Goal: Task Accomplishment & Management: Manage account settings

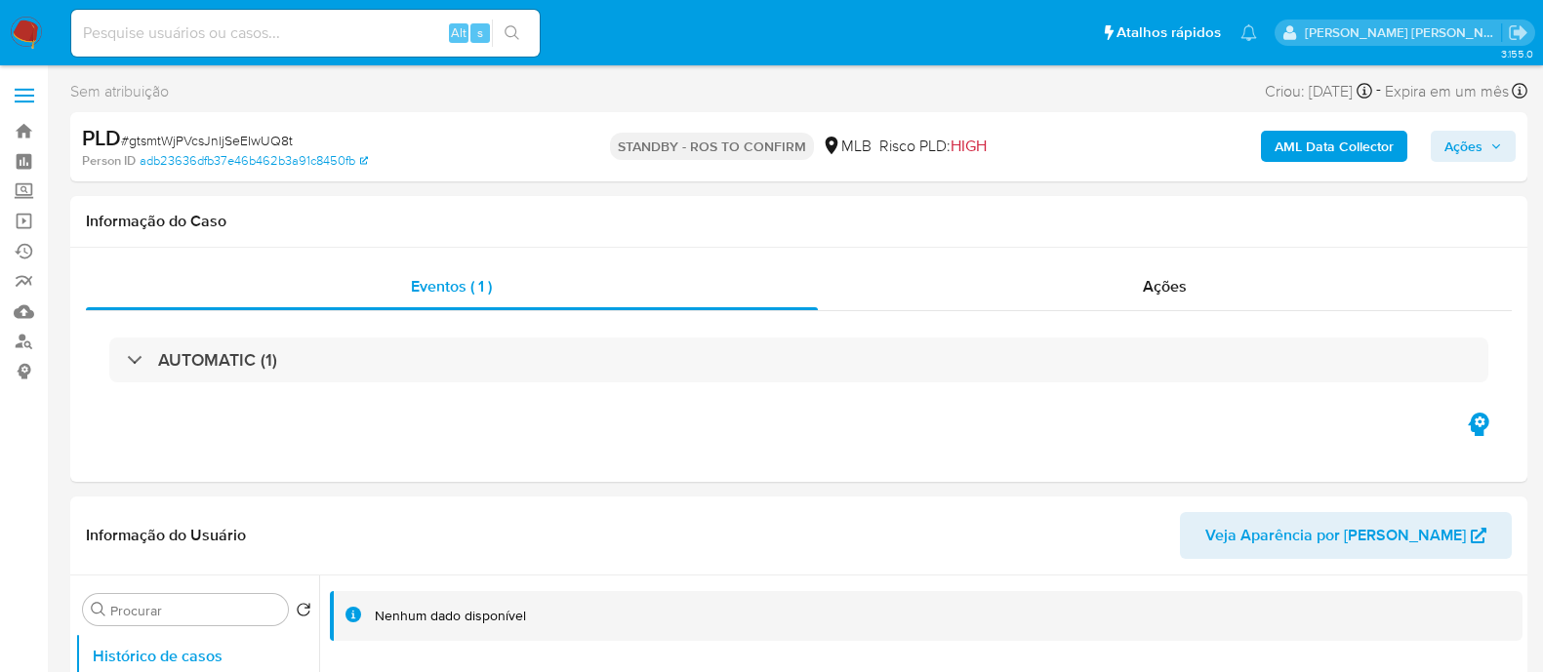
select select "10"
click at [231, 134] on span "# gtsmtWjPVcsJnljSeEIwUQ8t" at bounding box center [207, 141] width 172 height 20
copy span "gtsmtWjPVcsJnljSeEIwUQ8t"
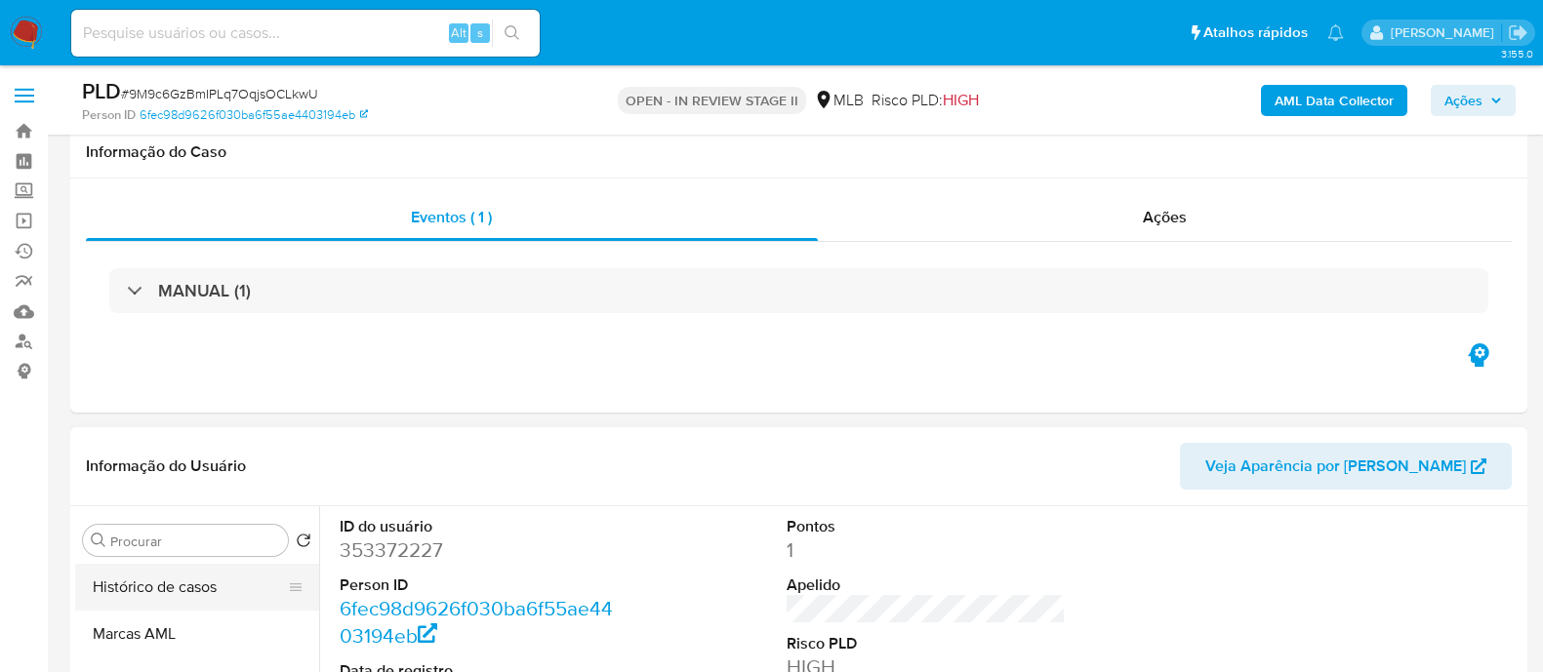
scroll to position [243, 0]
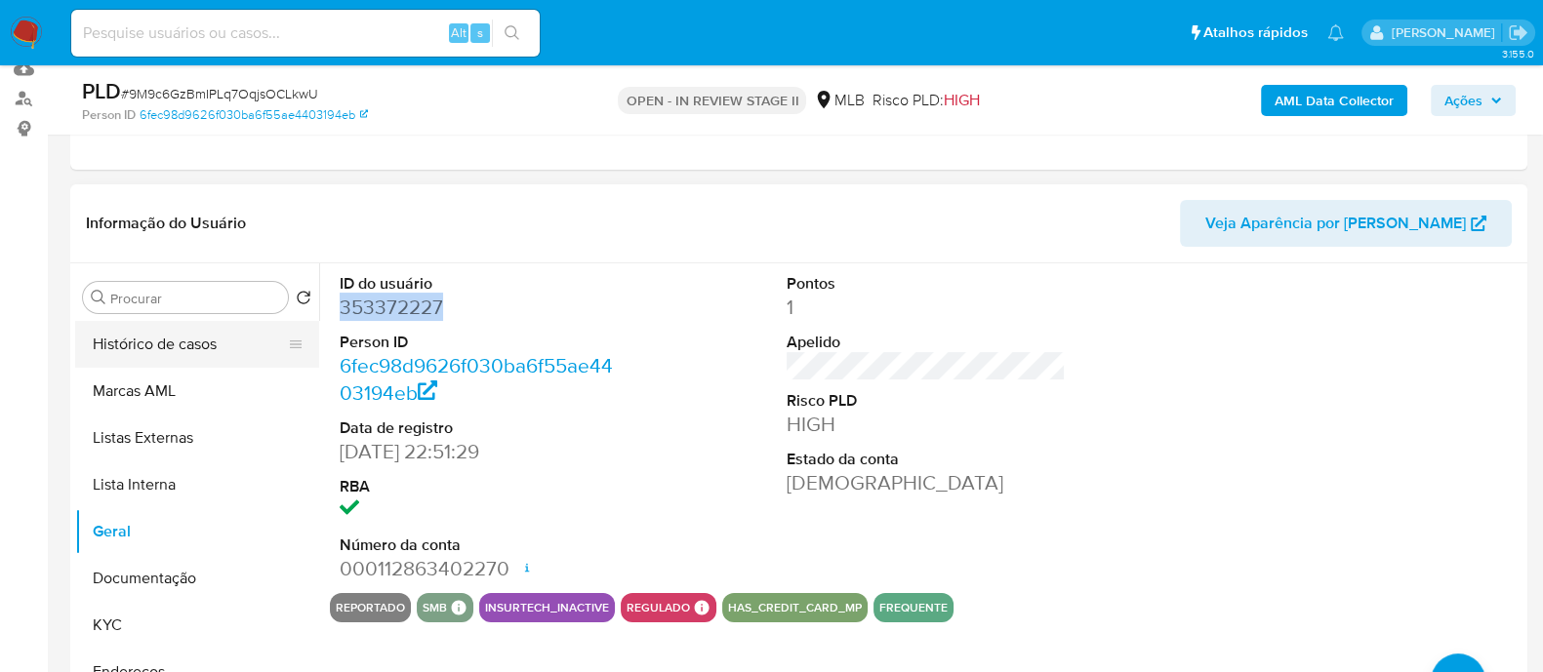
click at [190, 339] on button "Histórico de casos" at bounding box center [189, 344] width 228 height 47
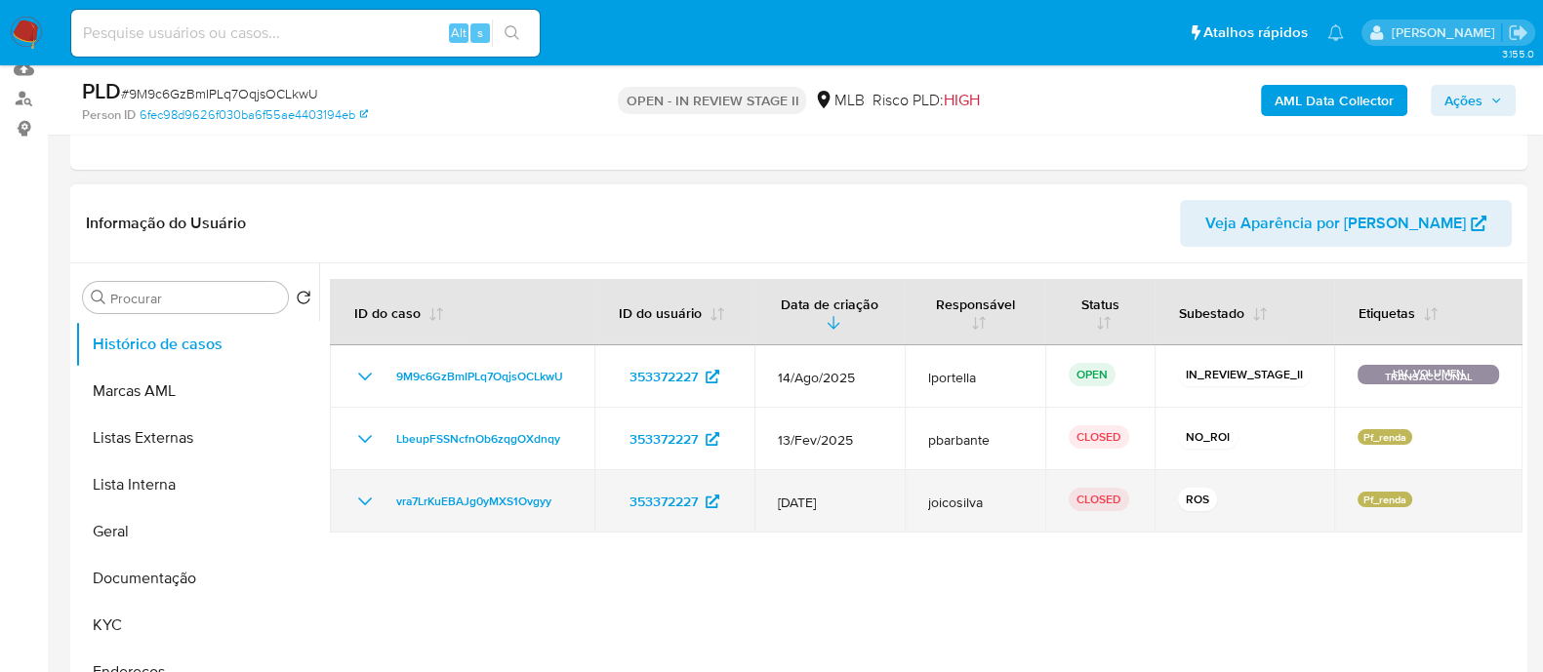
click at [362, 496] on icon "Mostrar/Ocultar" at bounding box center [364, 501] width 23 height 23
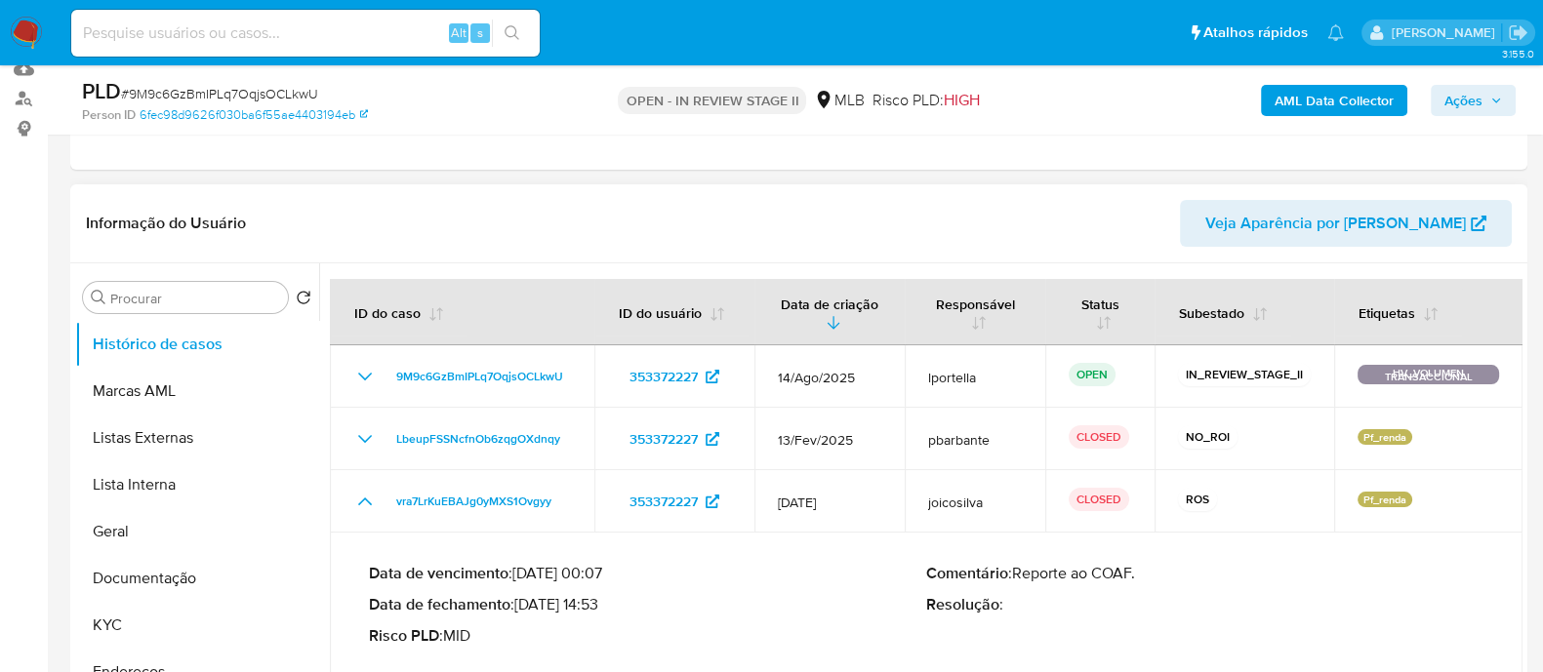
drag, startPoint x: 604, startPoint y: 605, endPoint x: 526, endPoint y: 607, distance: 78.1
click at [526, 607] on p "Data de fechamento : 24/02/2025 14:53" at bounding box center [647, 605] width 557 height 20
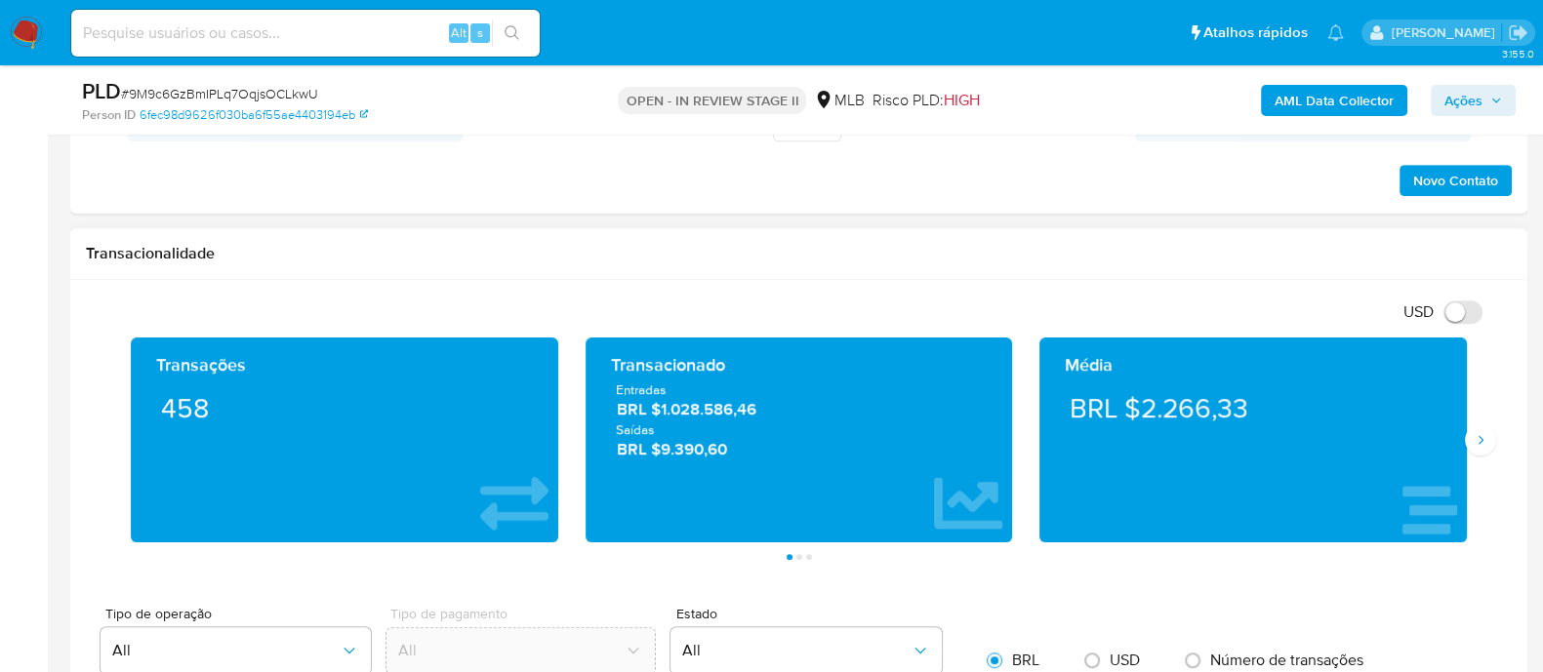
scroll to position [1342, 0]
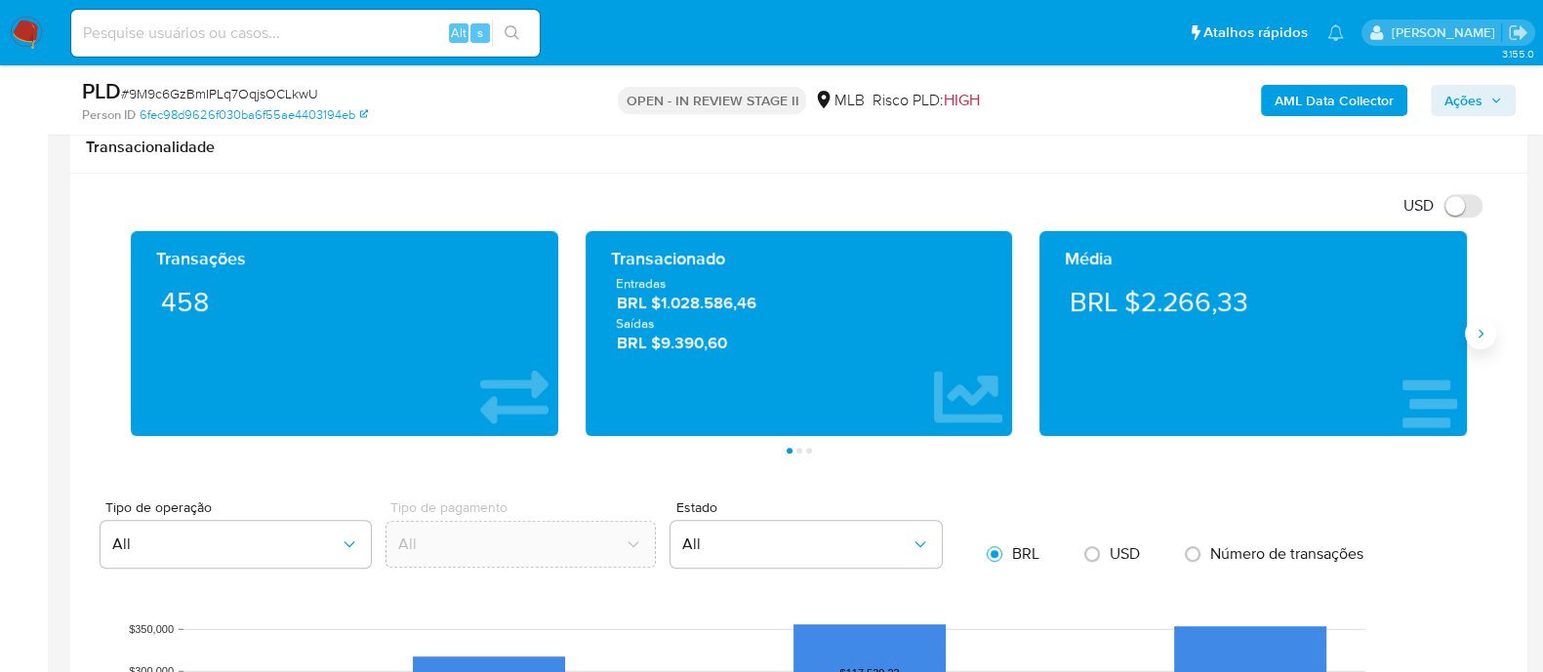
click at [1482, 333] on icon "Siguiente" at bounding box center [1480, 333] width 5 height 9
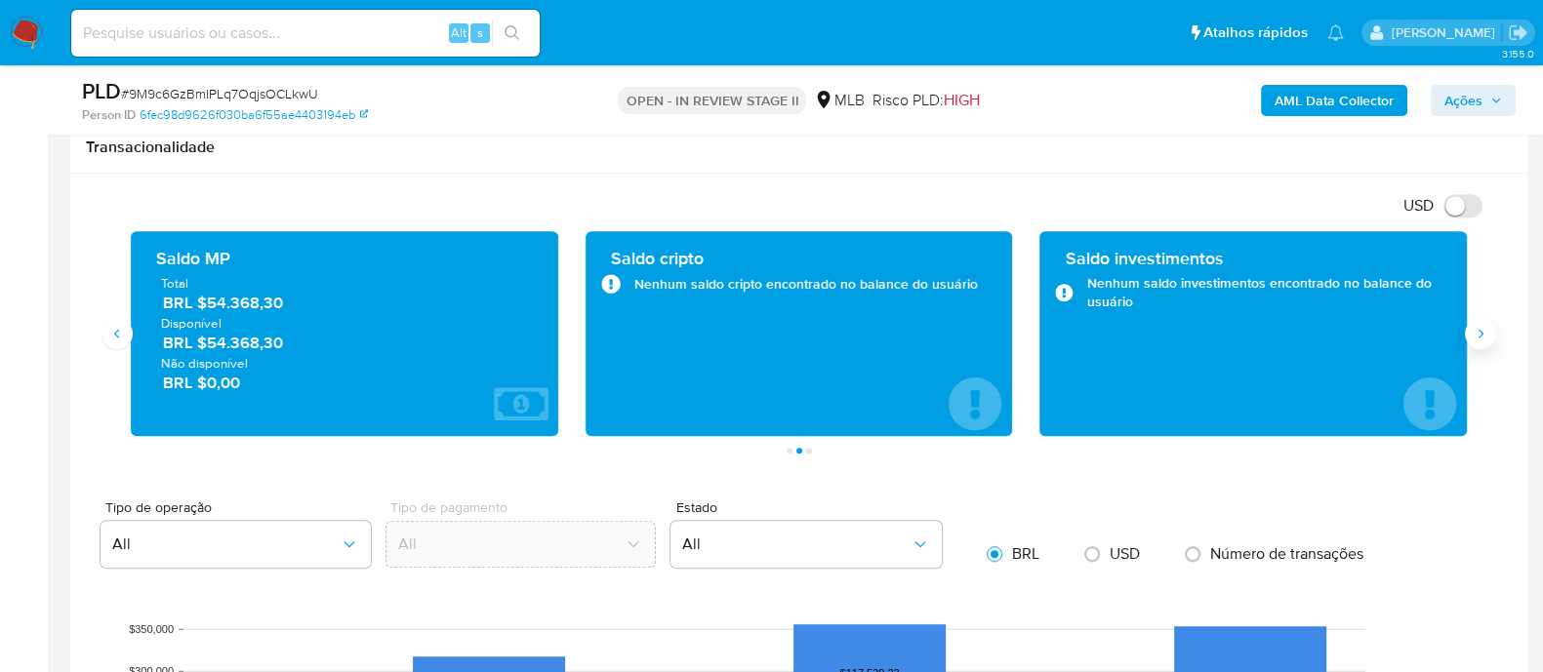
click at [1478, 332] on icon "Siguiente" at bounding box center [1480, 334] width 16 height 16
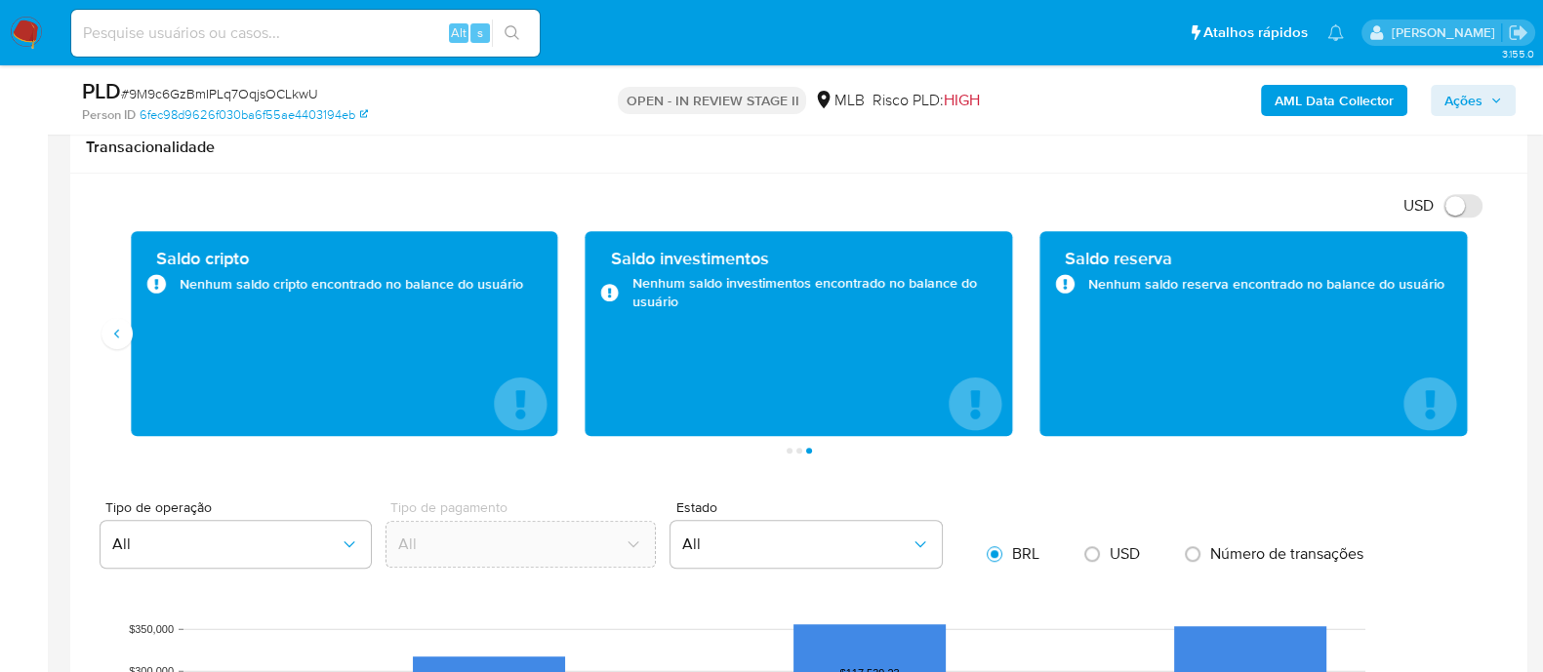
click at [100, 337] on div "Transações 458 Transacionado Entradas BRL $1.028.586,46 Saídas BRL $9.390,60 Mé…" at bounding box center [799, 342] width 1426 height 222
click at [120, 329] on icon "Anterior" at bounding box center [117, 334] width 16 height 16
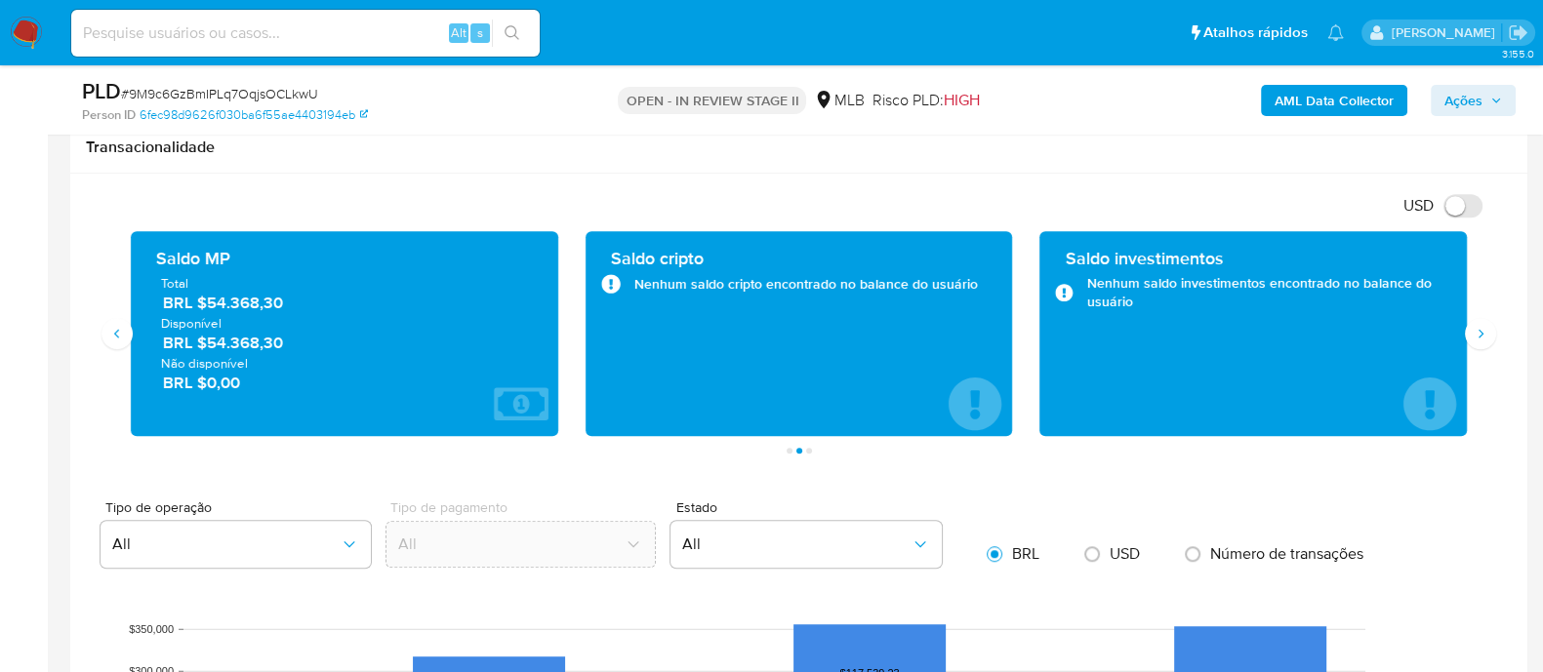
drag, startPoint x: 283, startPoint y: 307, endPoint x: 198, endPoint y: 304, distance: 84.9
click at [198, 304] on span "BRL $54.368,30" at bounding box center [345, 303] width 365 height 22
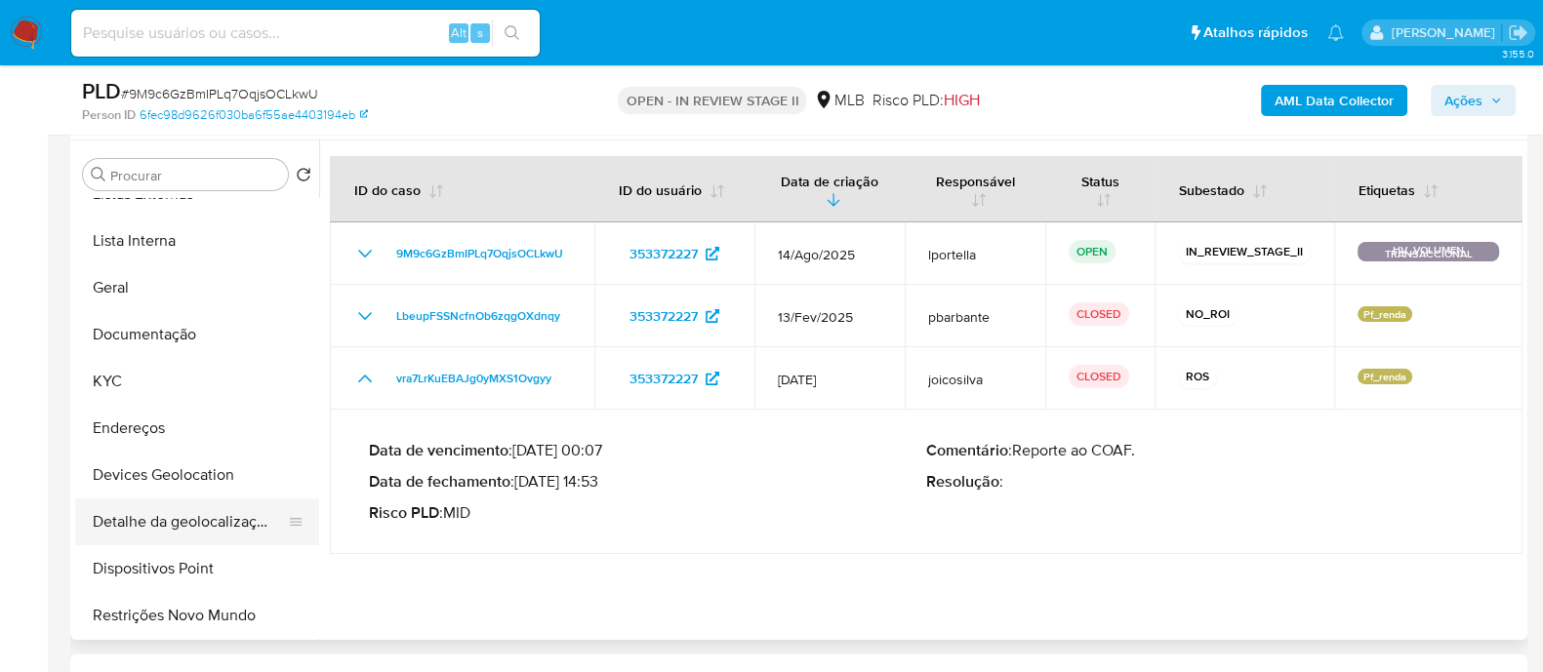
scroll to position [243, 0]
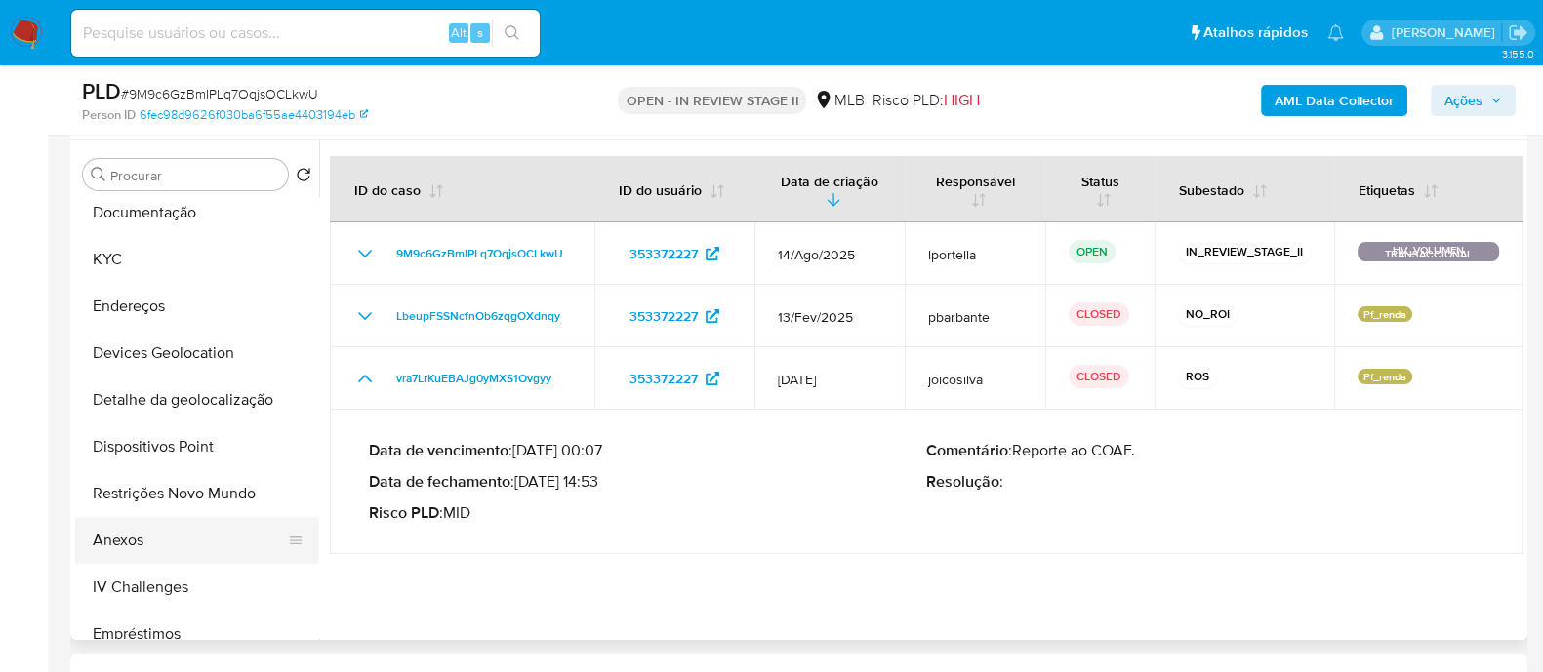
click at [132, 529] on button "Anexos" at bounding box center [189, 540] width 228 height 47
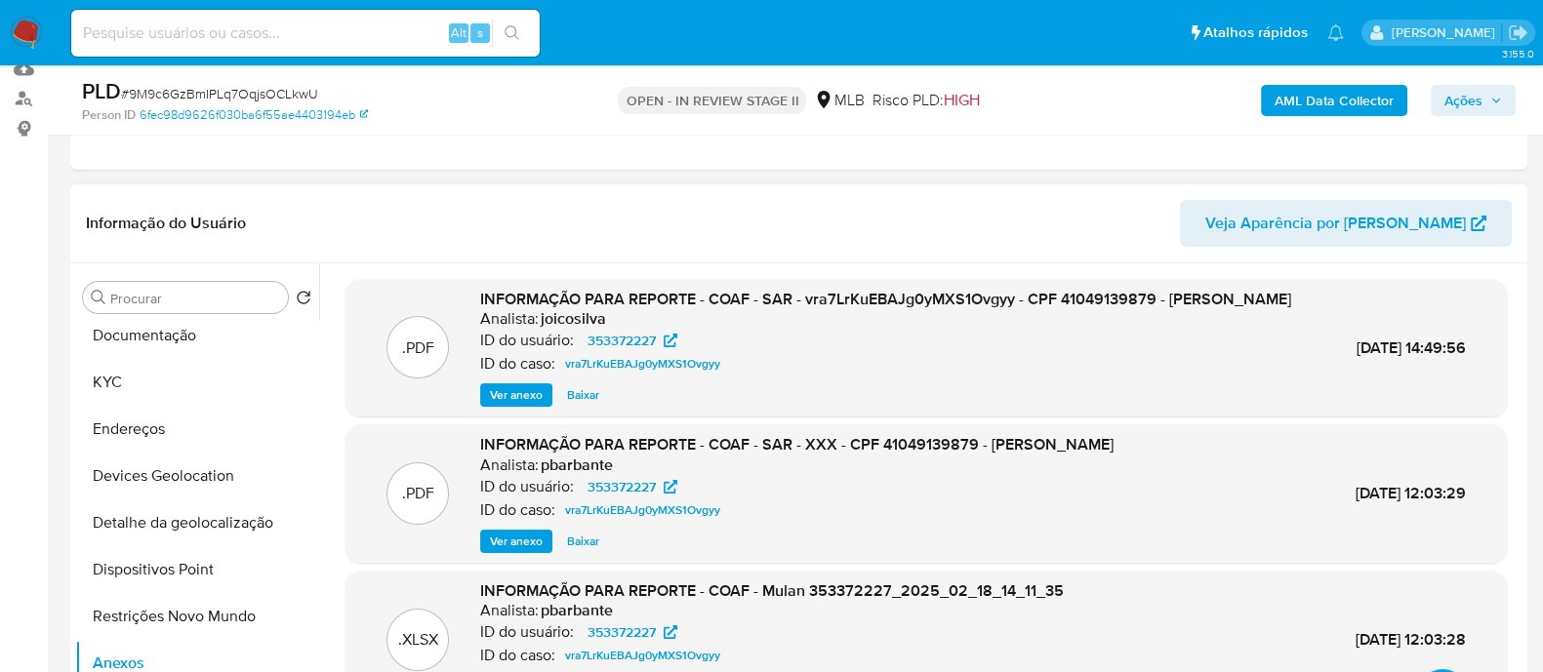
click at [508, 405] on span "Ver anexo" at bounding box center [516, 395] width 53 height 20
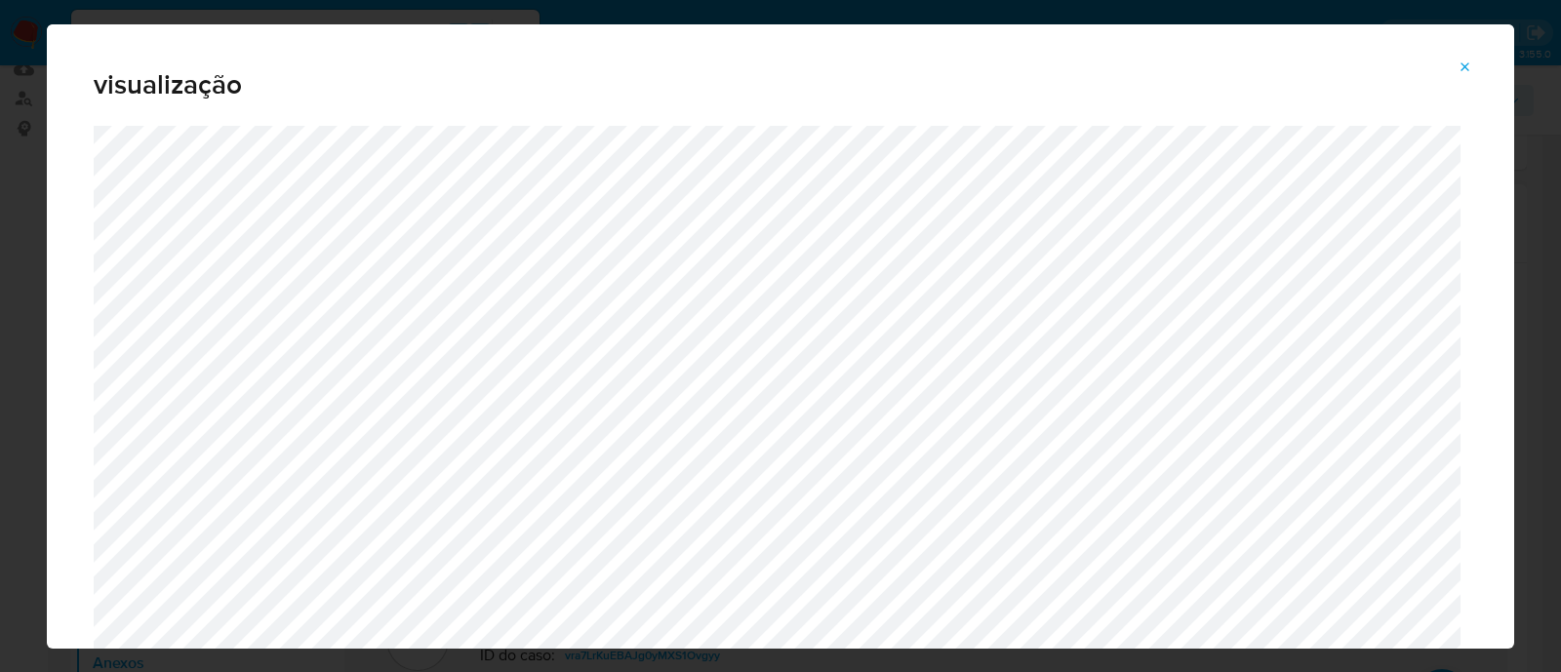
click at [1463, 68] on icon "Attachment preview" at bounding box center [1466, 68] width 16 height 16
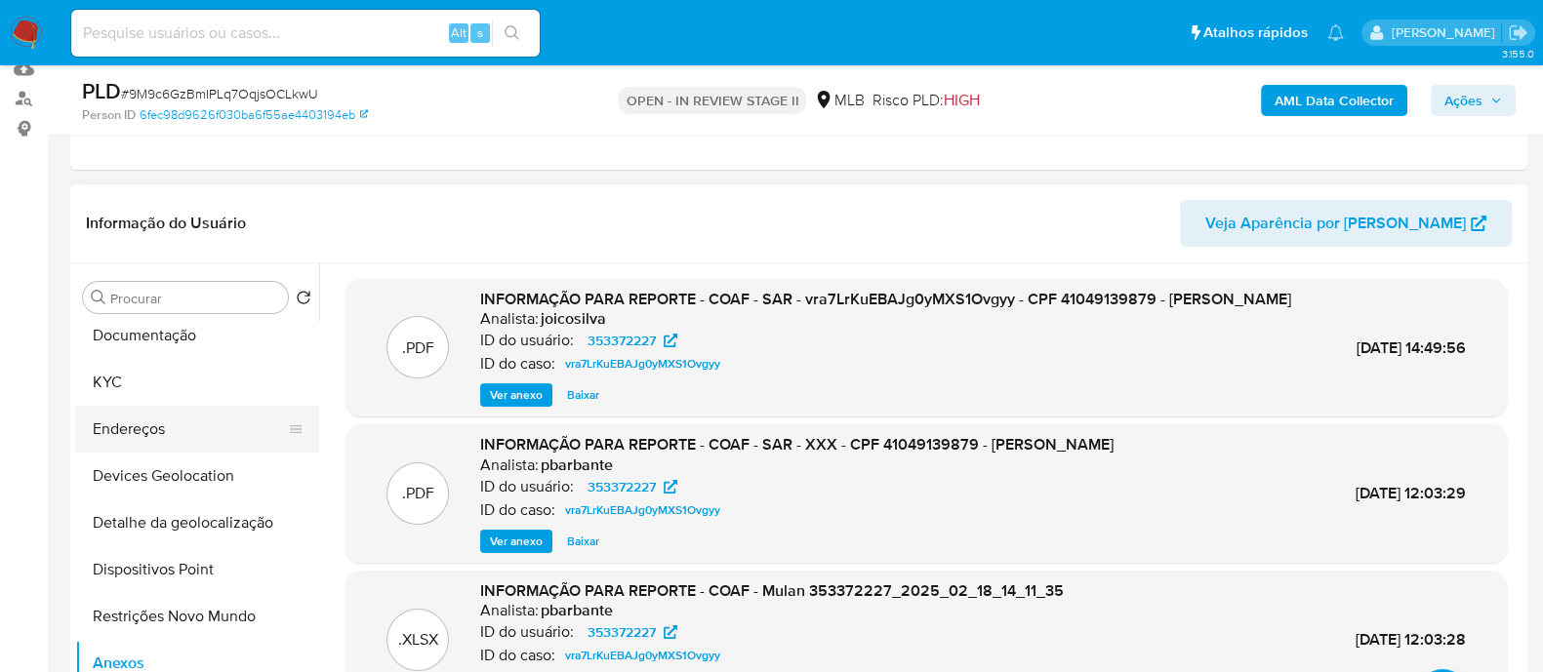
scroll to position [121, 0]
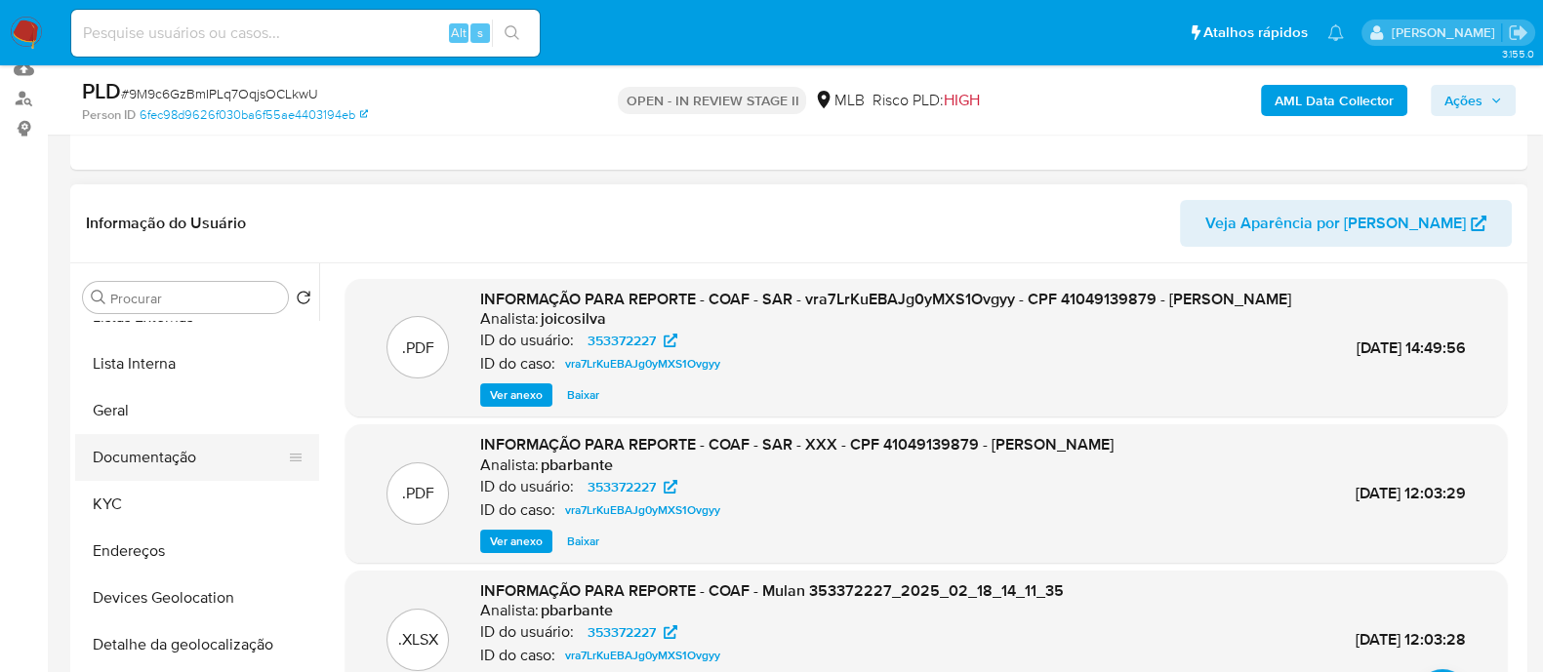
click at [158, 451] on button "Documentação" at bounding box center [189, 457] width 228 height 47
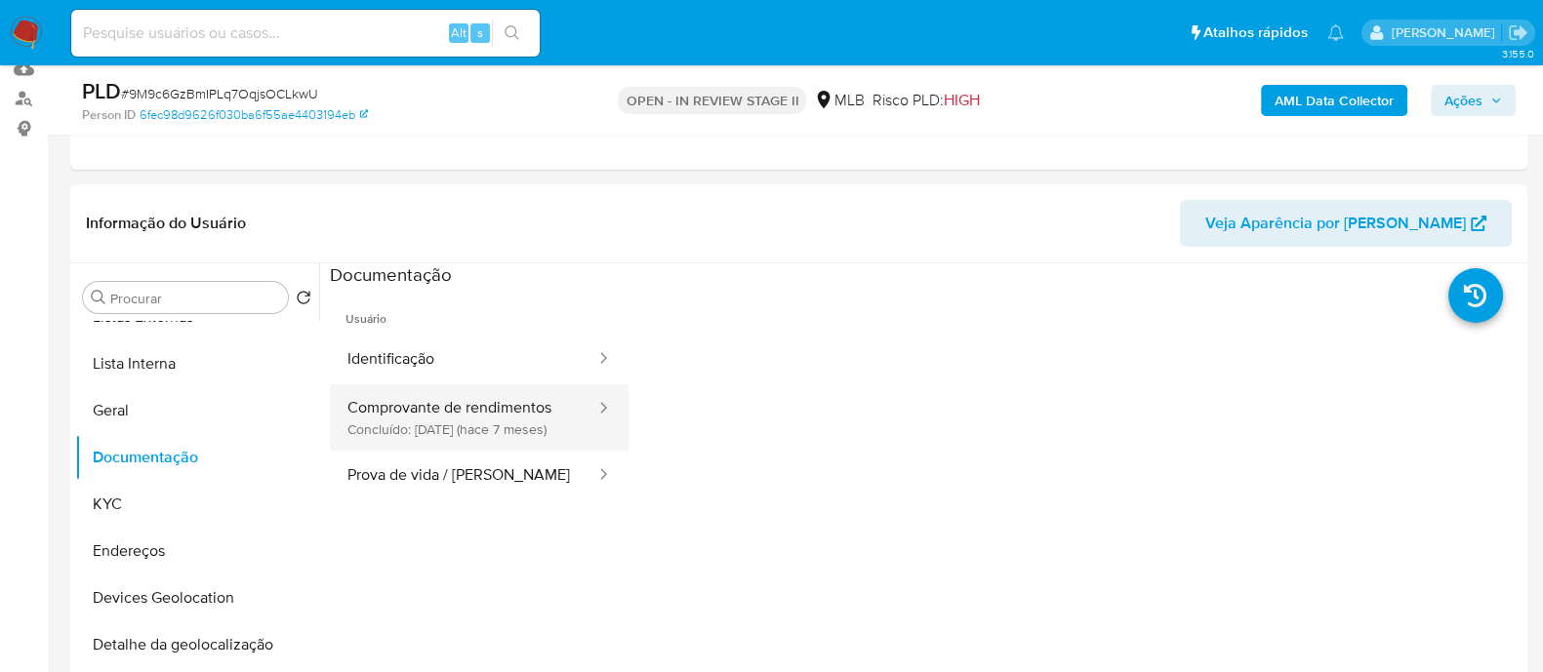
click at [504, 407] on button "Comprovante de rendimentos Concluído: 20/01/2025 (hace 7 meses)" at bounding box center [463, 417] width 267 height 66
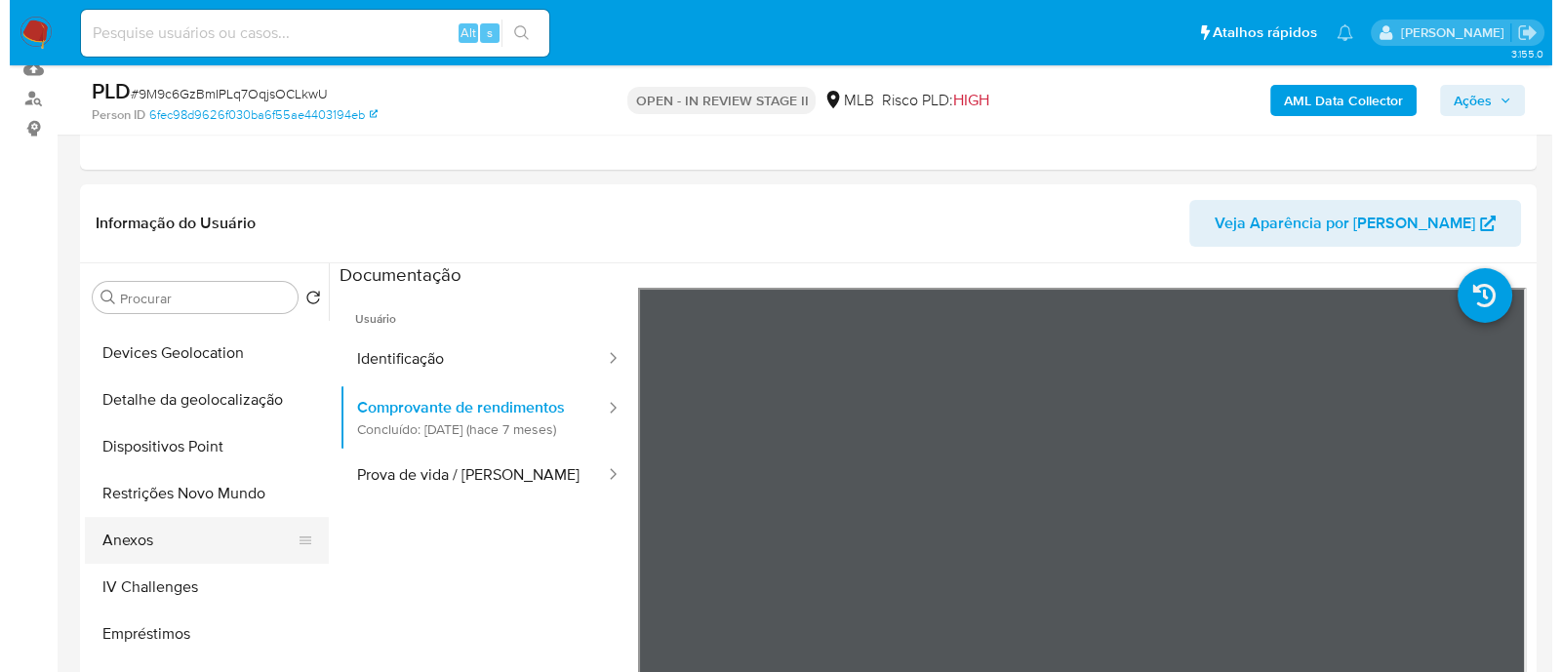
scroll to position [365, 0]
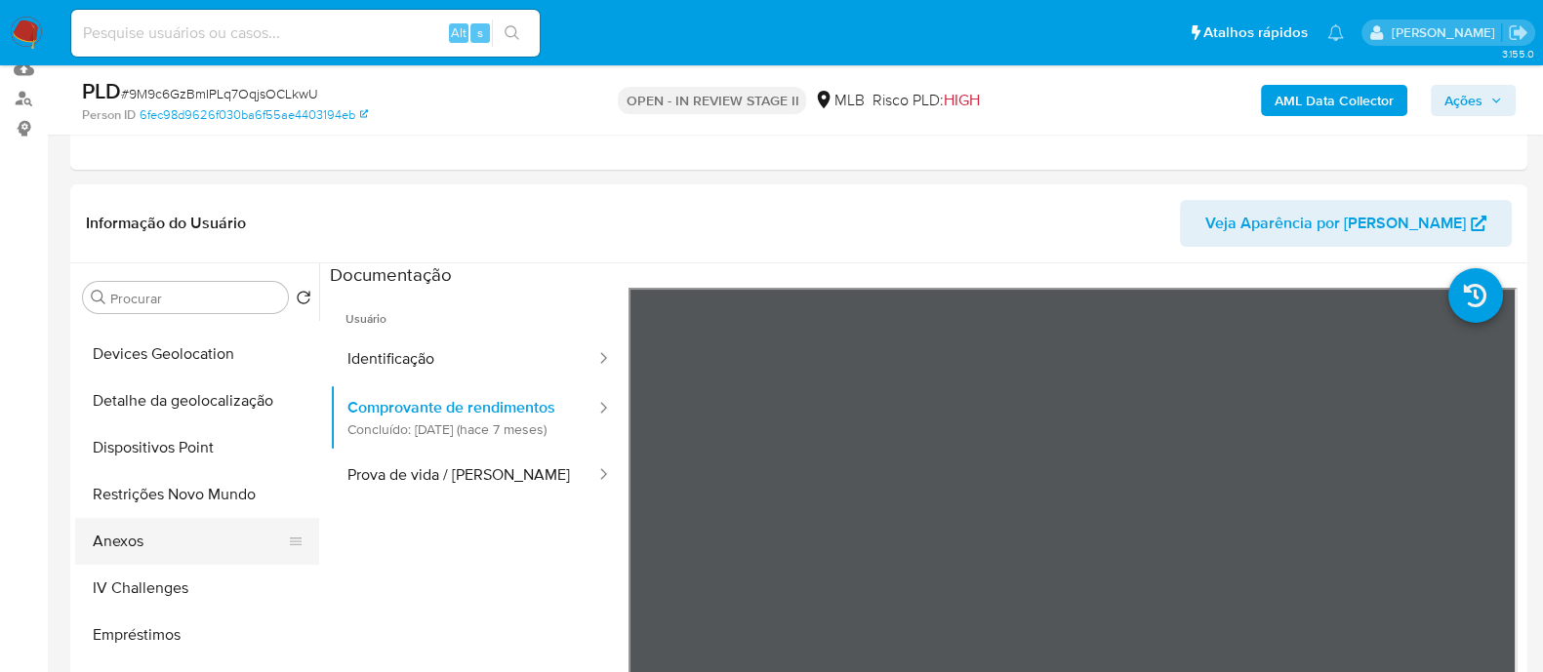
click at [145, 549] on button "Anexos" at bounding box center [189, 541] width 228 height 47
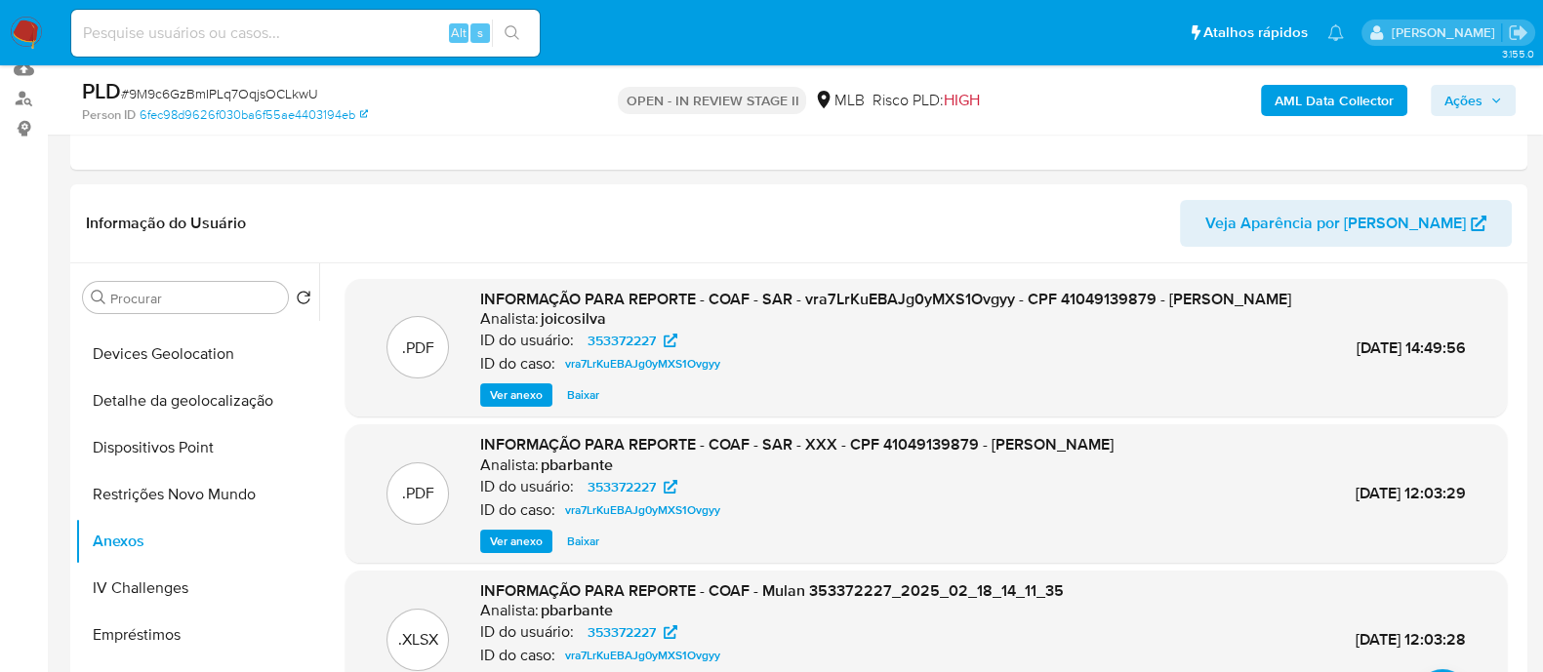
click at [500, 405] on span "Ver anexo" at bounding box center [516, 395] width 53 height 20
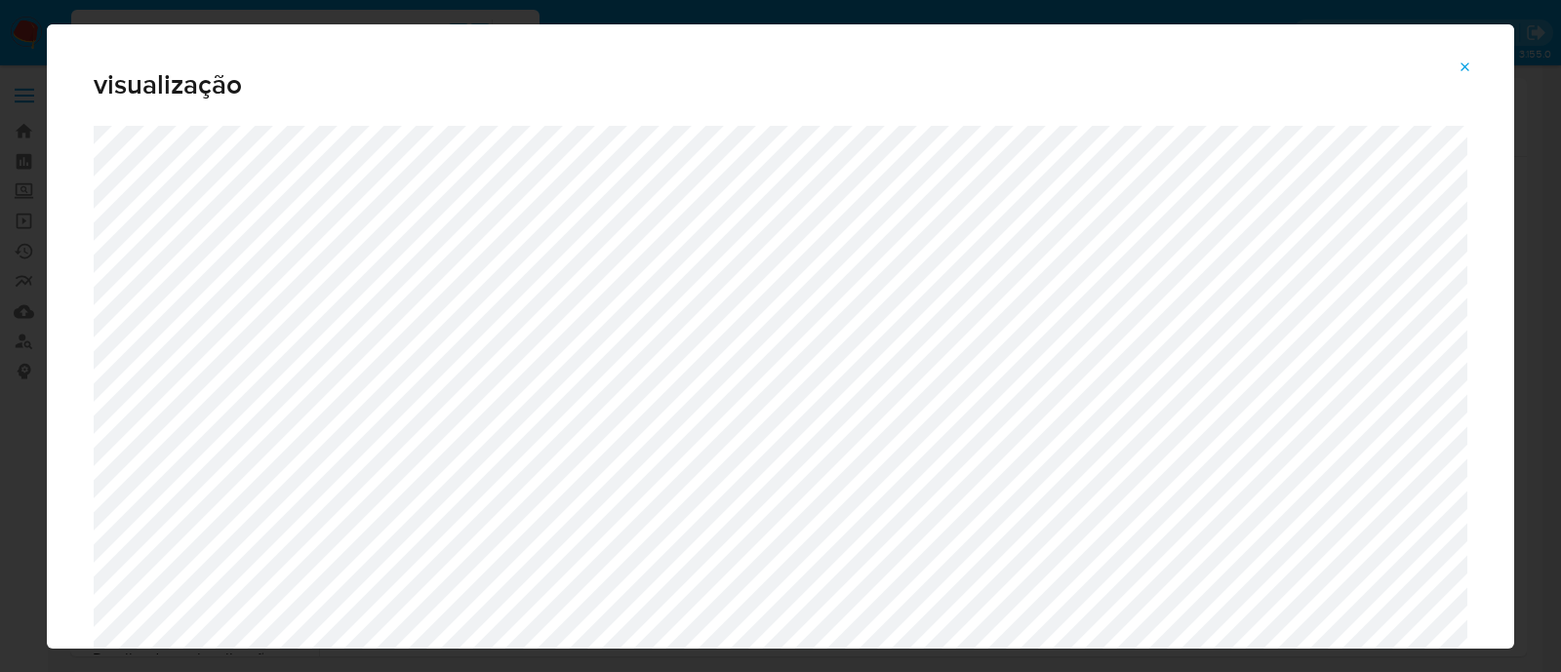
select select "10"
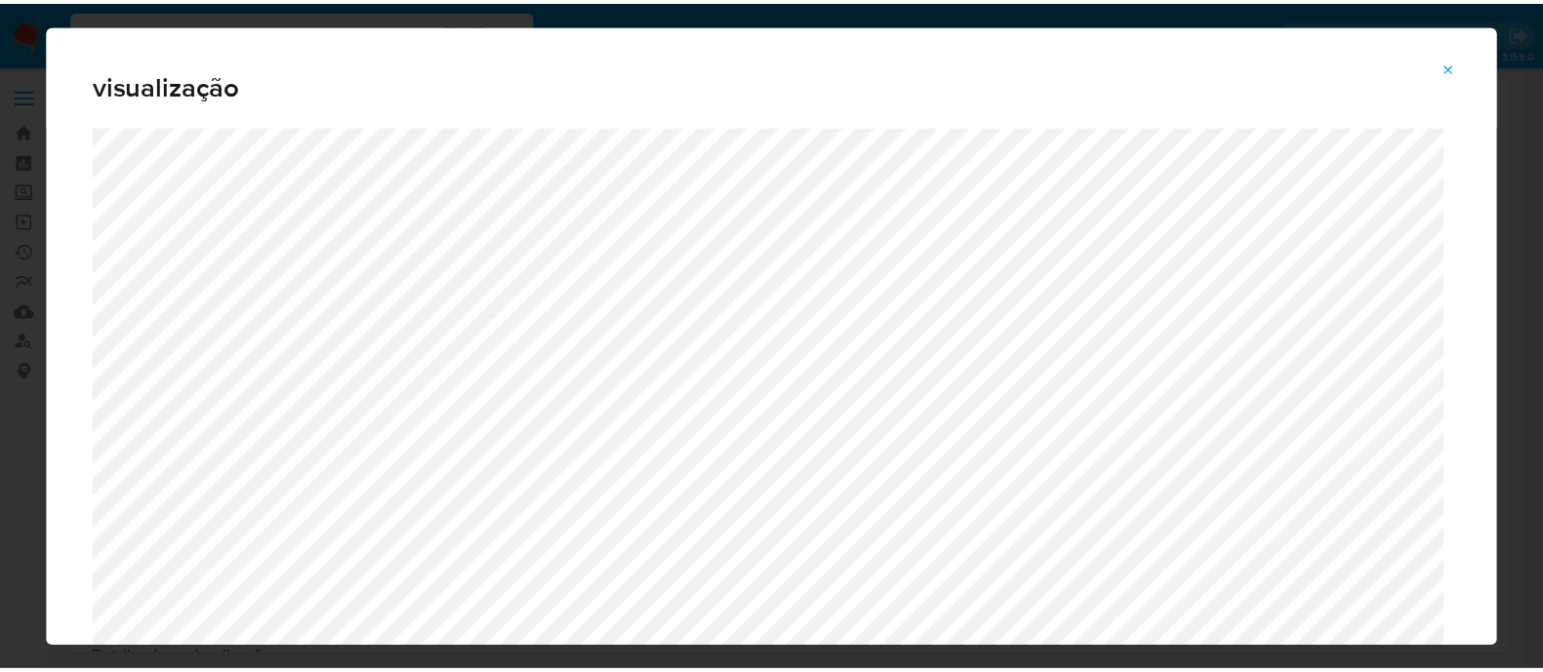
scroll to position [101, 0]
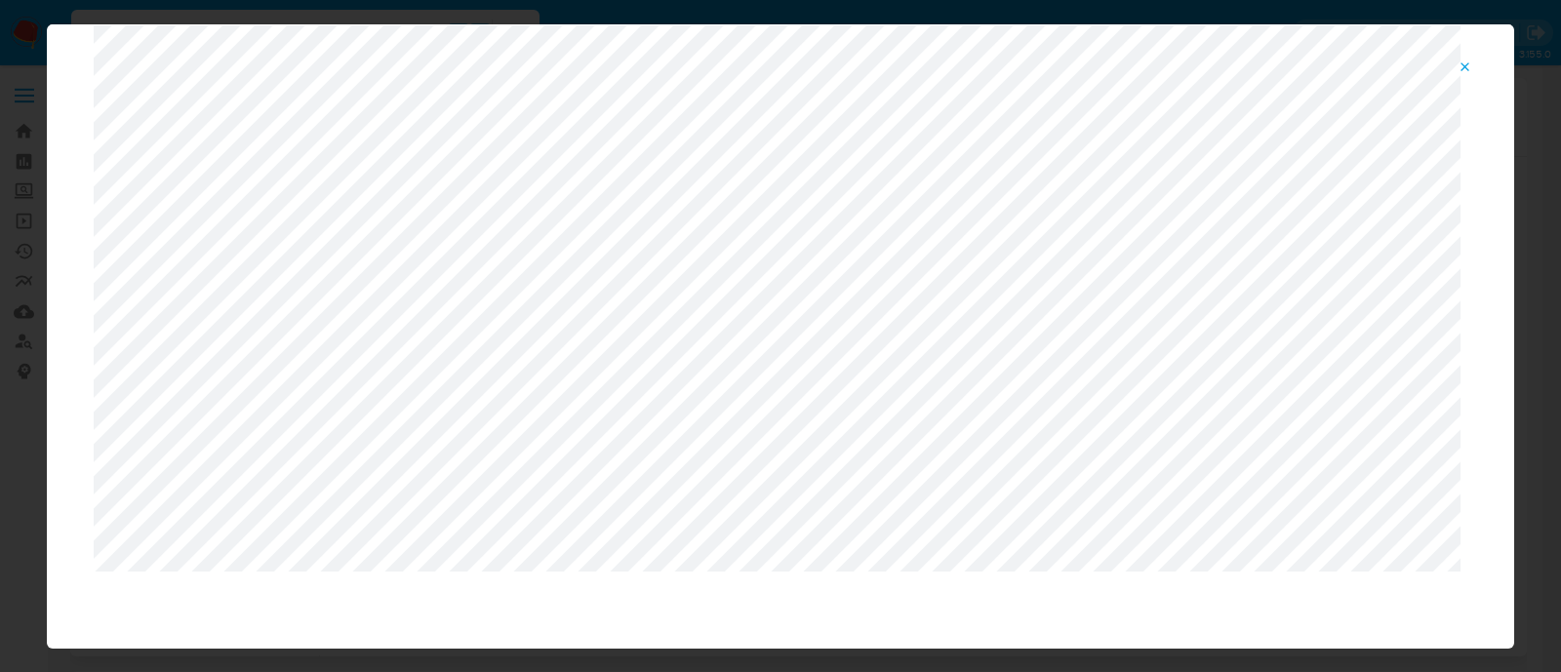
click at [1464, 71] on icon "Attachment preview" at bounding box center [1466, 68] width 16 height 16
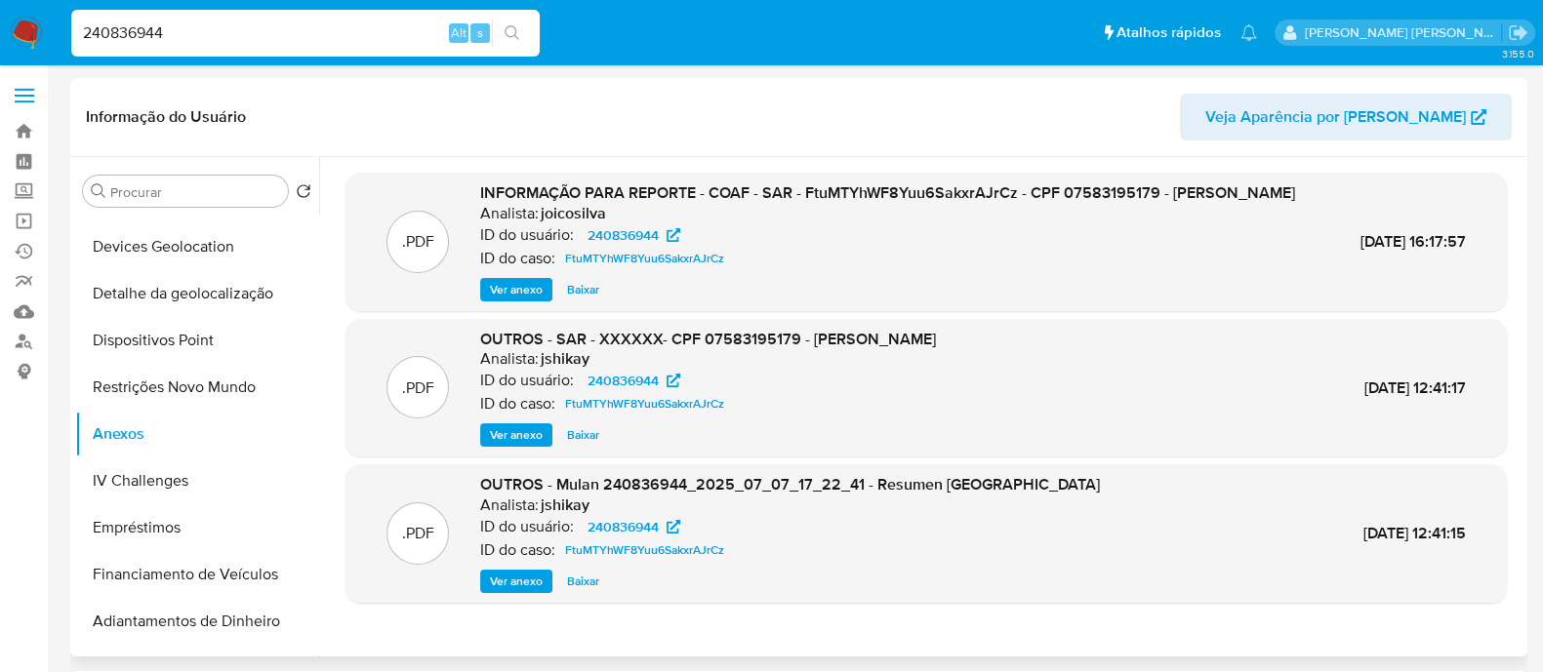
click at [254, 32] on input "240836944" at bounding box center [305, 32] width 468 height 25
paste input "791296952"
type input "791296952"
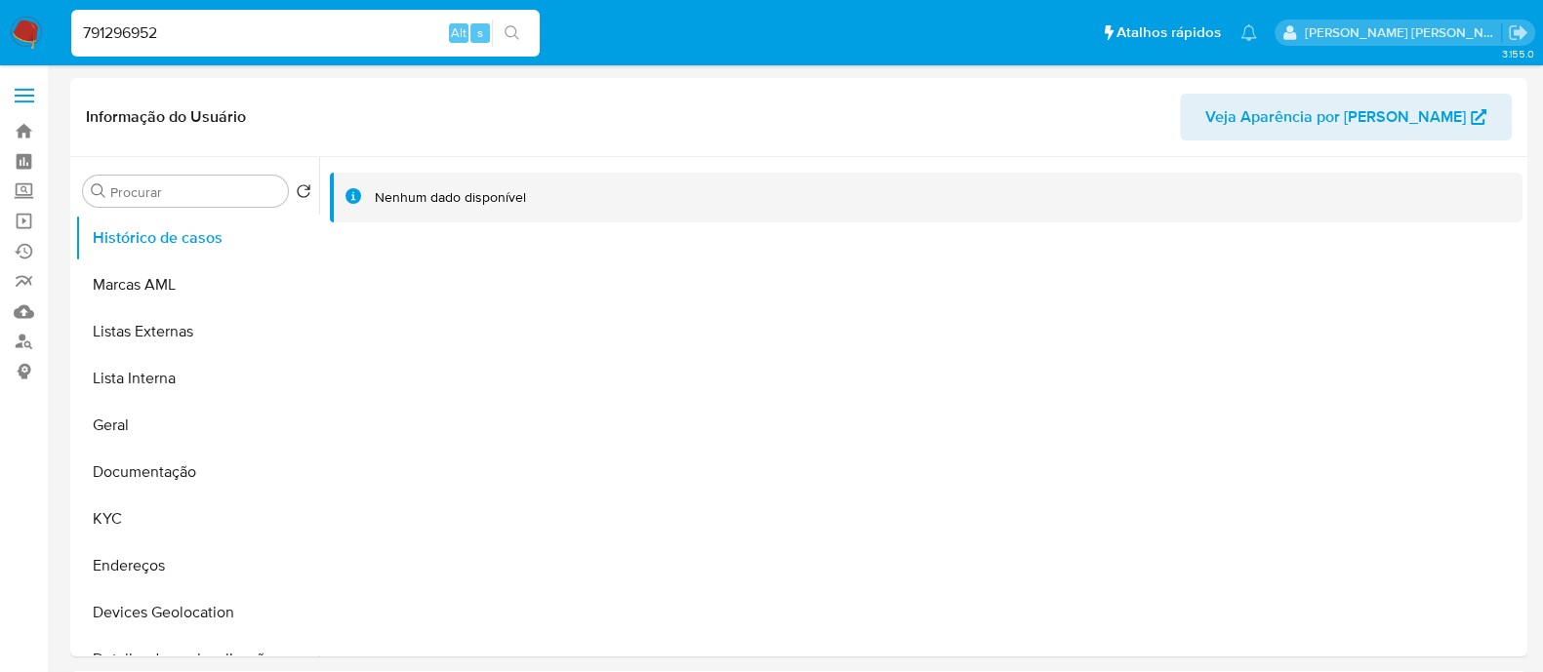
select select "10"
click at [165, 475] on button "Documentação" at bounding box center [189, 472] width 228 height 47
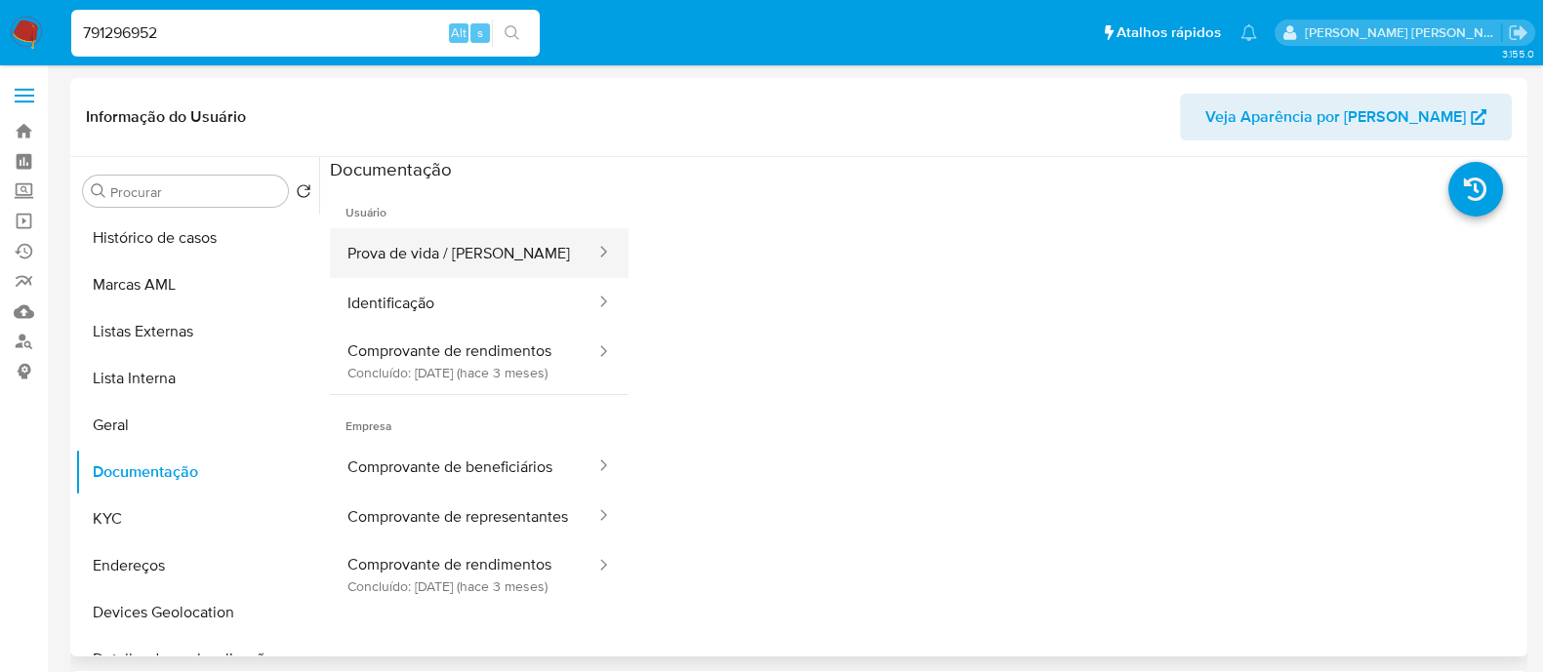
click at [474, 247] on button "Prova de vida / Selfie" at bounding box center [463, 253] width 267 height 50
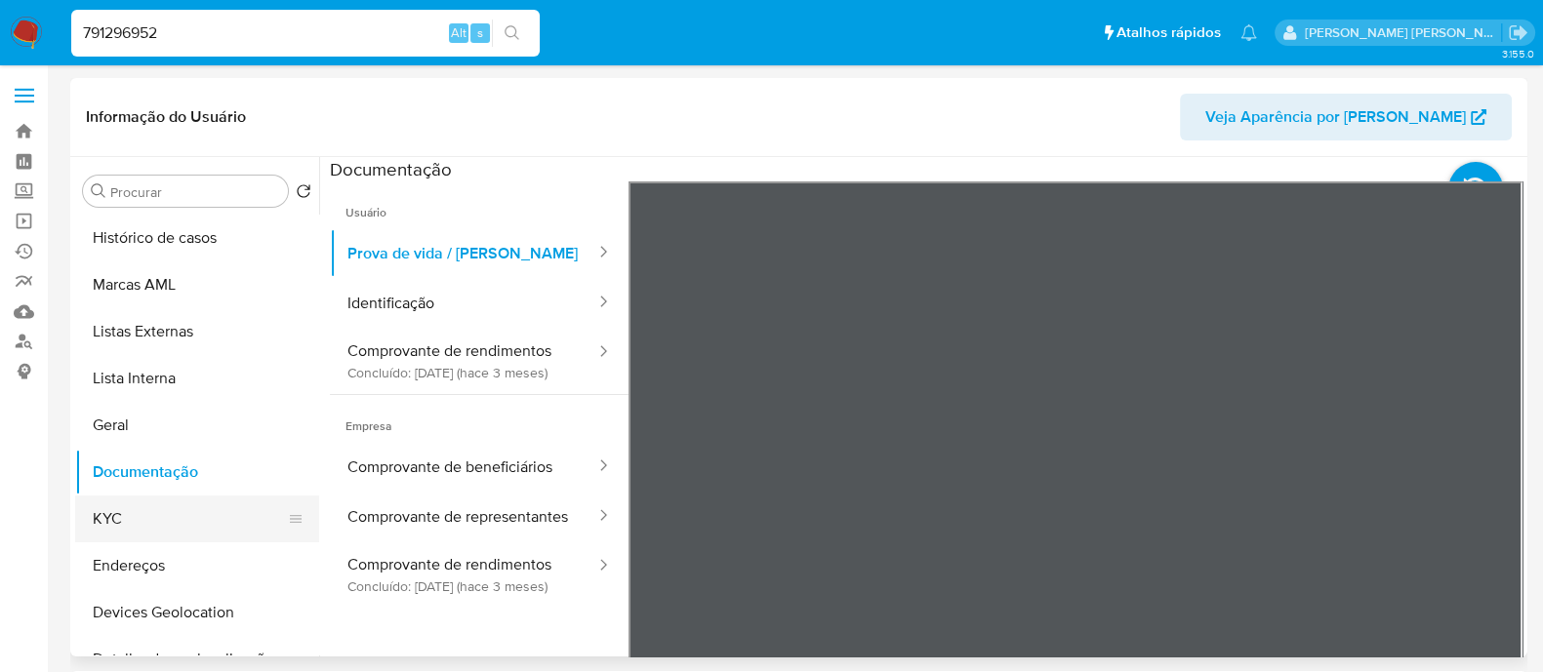
click at [138, 533] on button "KYC" at bounding box center [189, 519] width 228 height 47
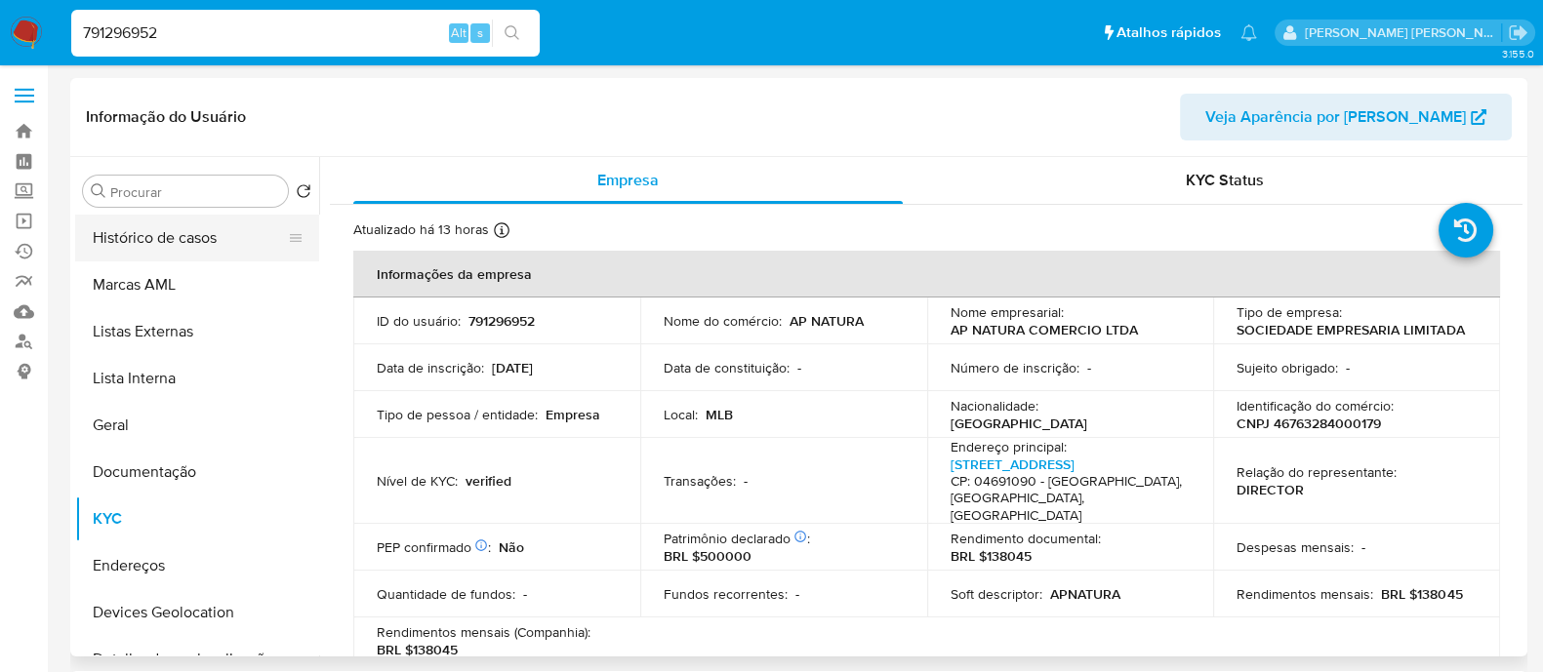
click at [163, 241] on button "Histórico de casos" at bounding box center [189, 238] width 228 height 47
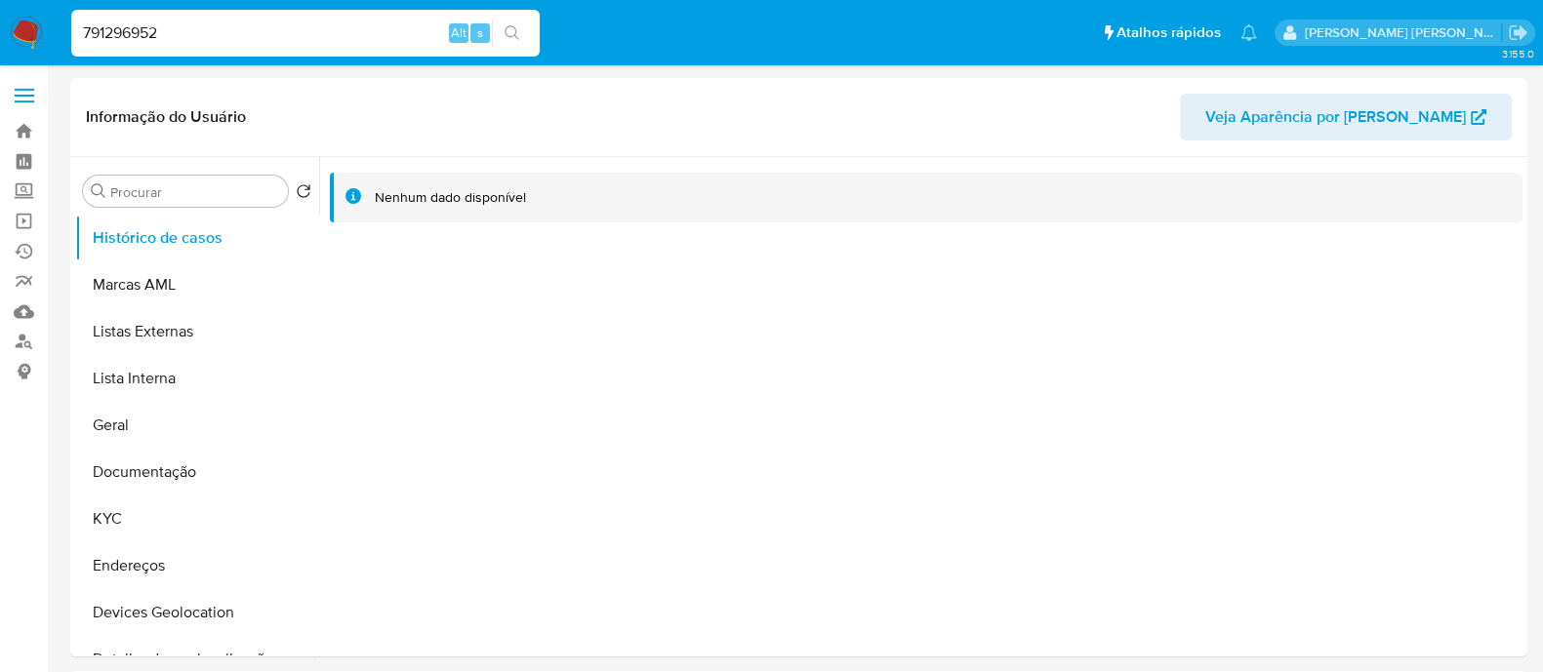
click at [42, 23] on img at bounding box center [26, 33] width 33 height 33
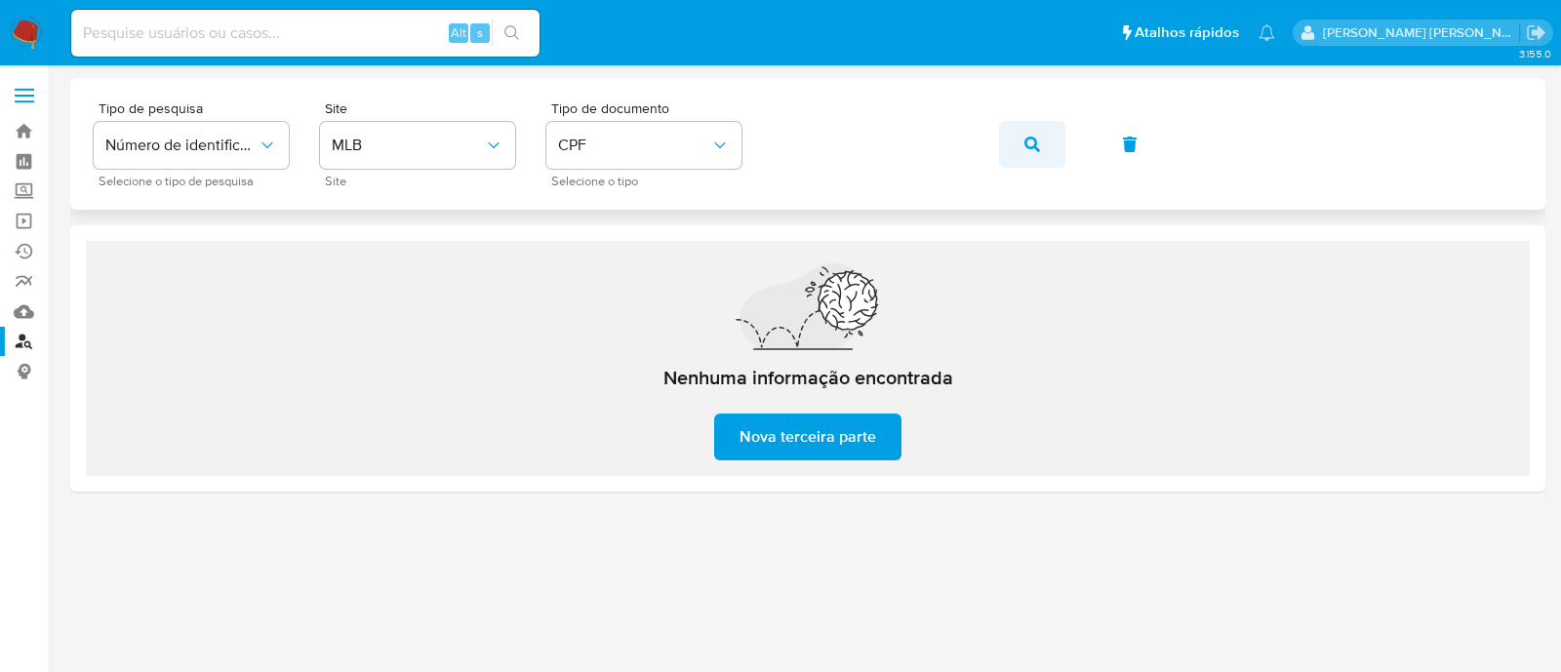
click at [1035, 148] on icon "button" at bounding box center [1033, 145] width 16 height 16
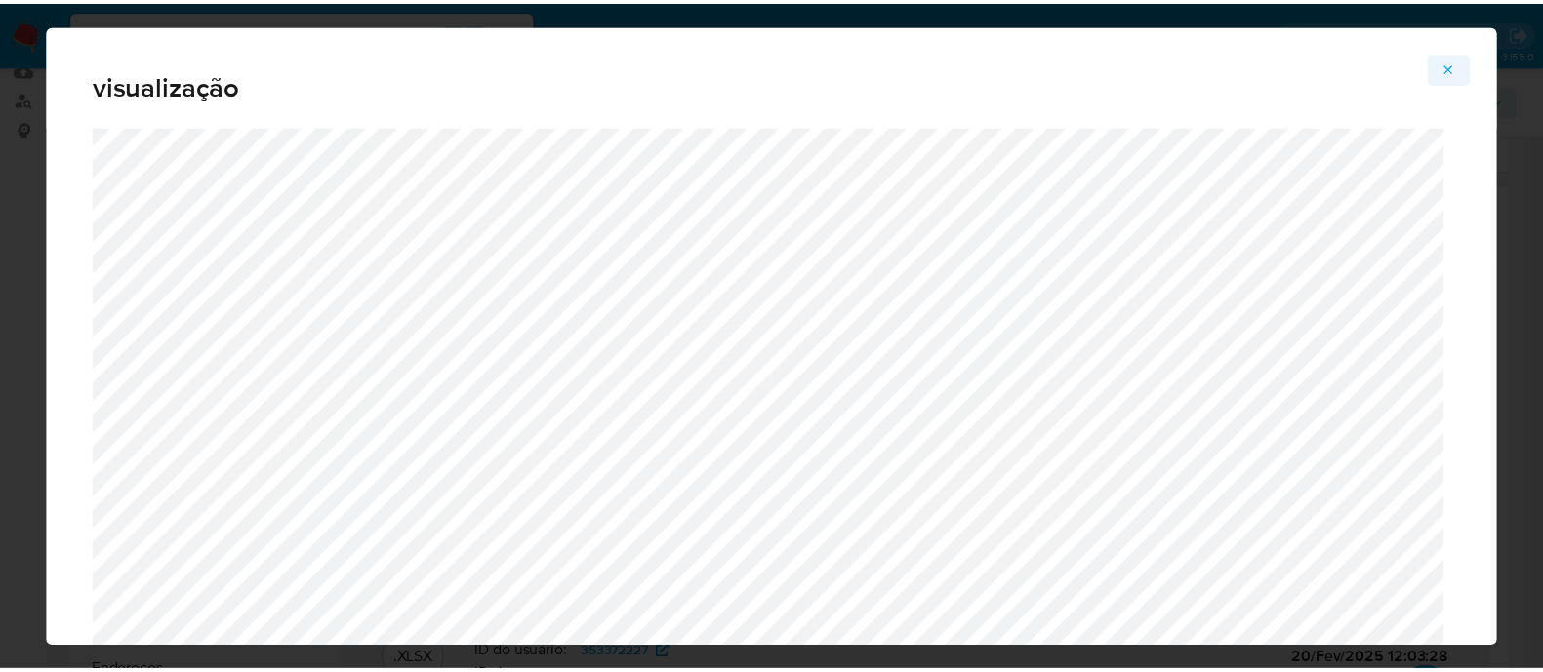
scroll to position [365, 0]
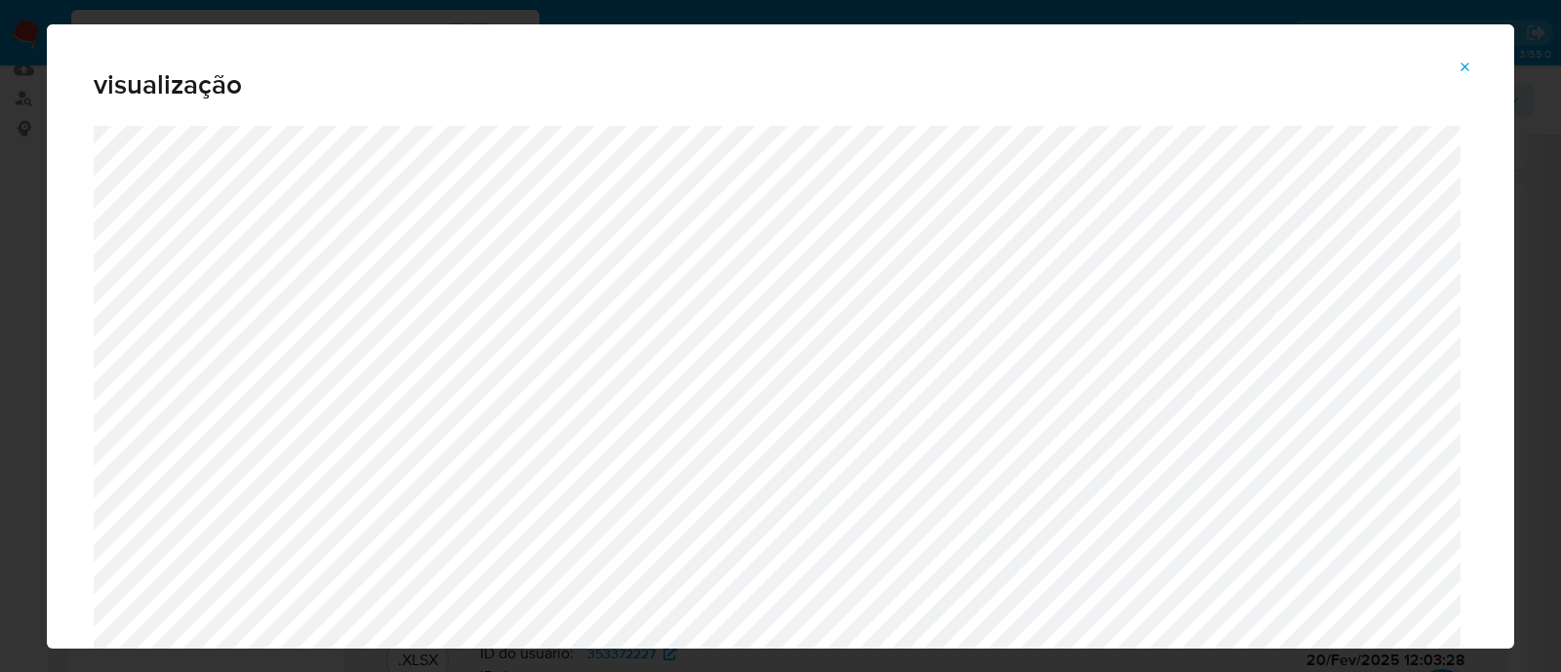
click at [1470, 66] on icon "Attachment preview" at bounding box center [1466, 68] width 16 height 16
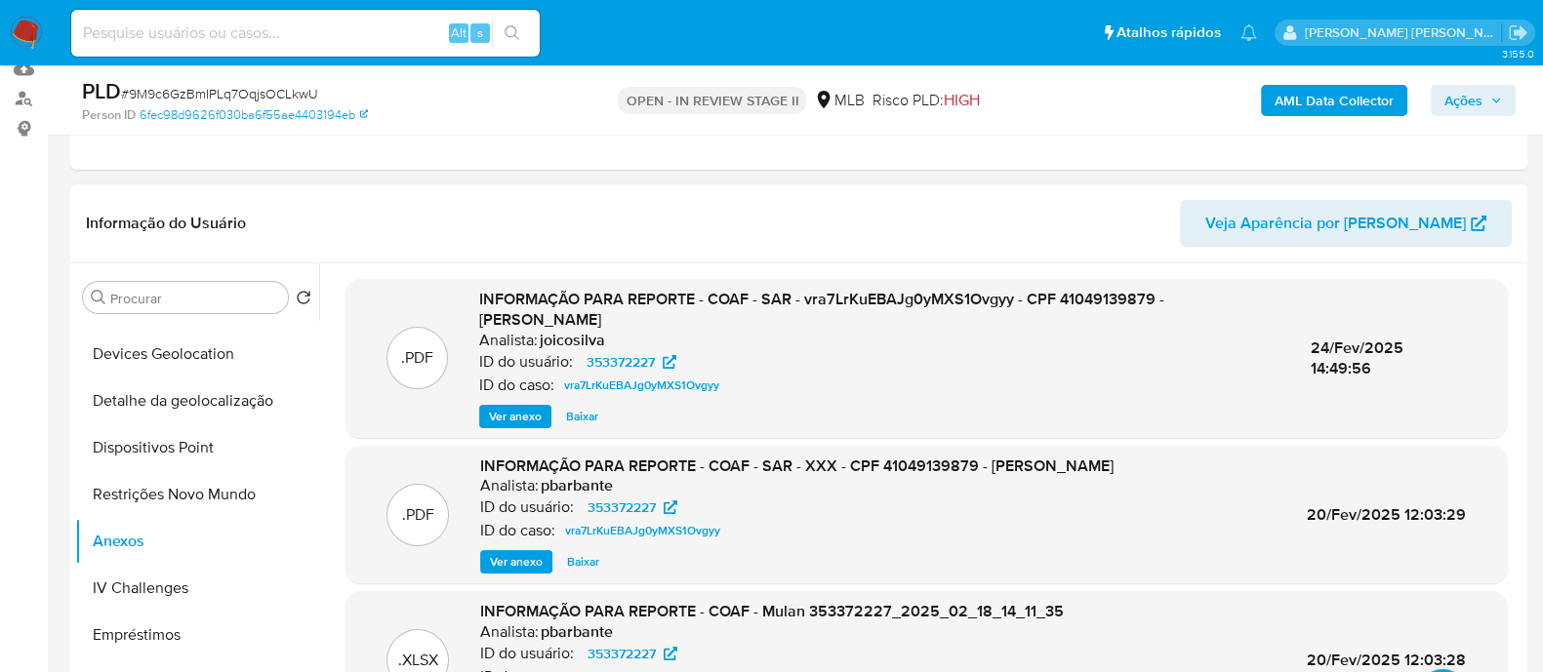
click at [1443, 100] on button "Ações" at bounding box center [1472, 100] width 85 height 31
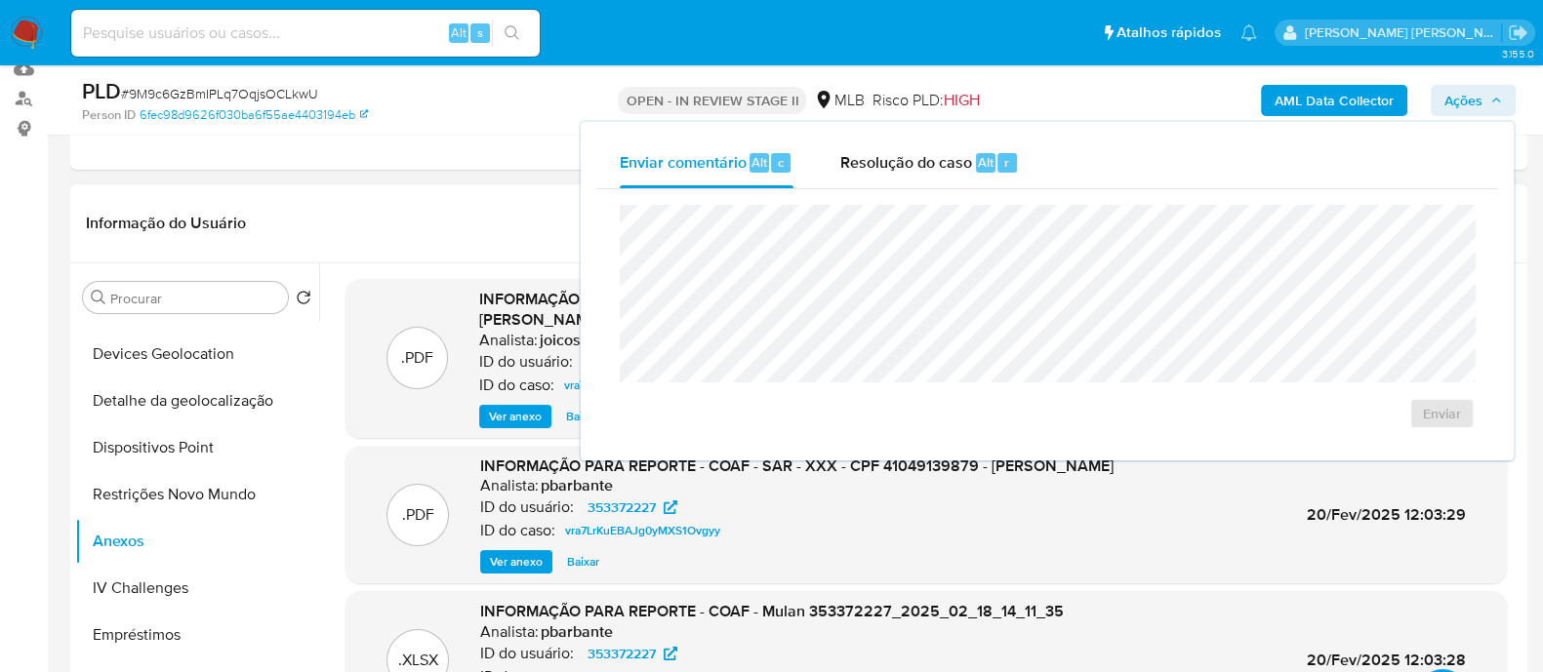
drag, startPoint x: 895, startPoint y: 178, endPoint x: 891, endPoint y: 202, distance: 24.7
click at [895, 177] on div "Resolução do caso Alt r" at bounding box center [929, 163] width 179 height 51
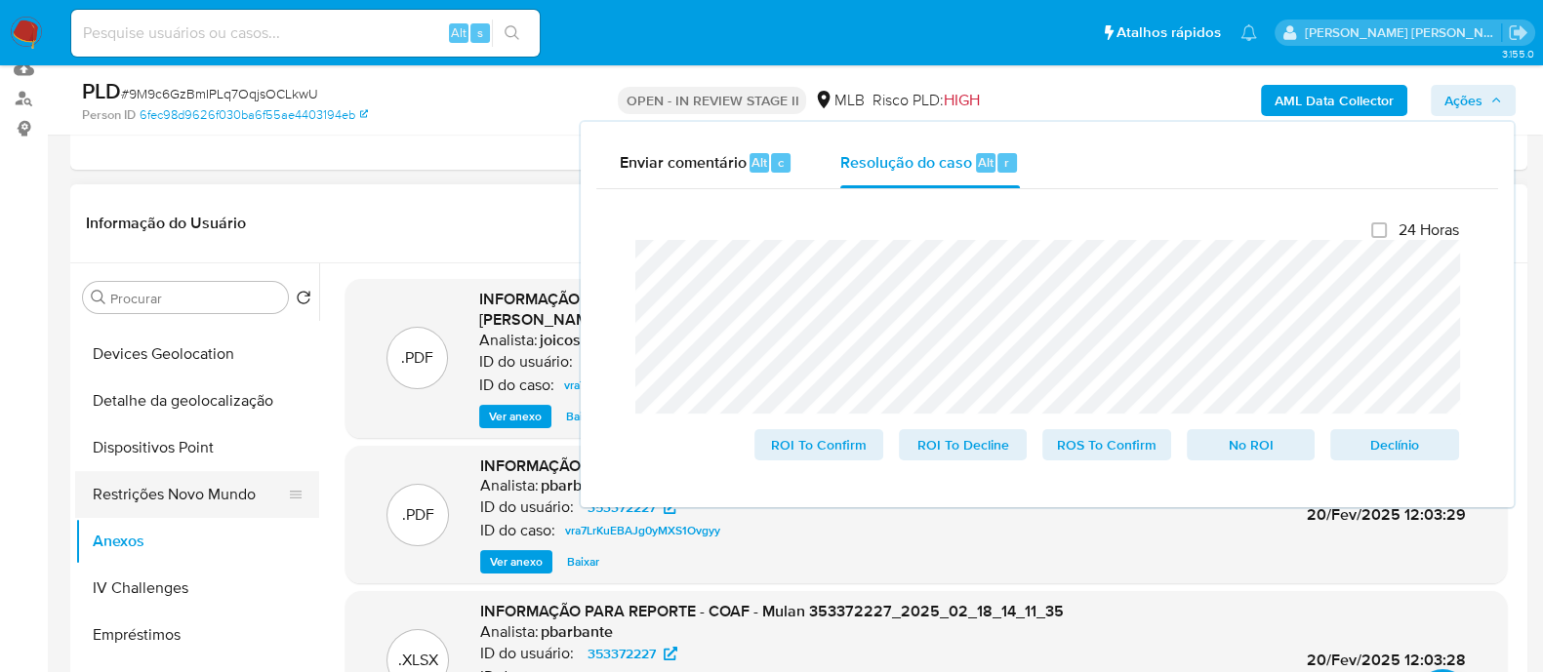
click at [183, 492] on button "Restrições Novo Mundo" at bounding box center [189, 494] width 228 height 47
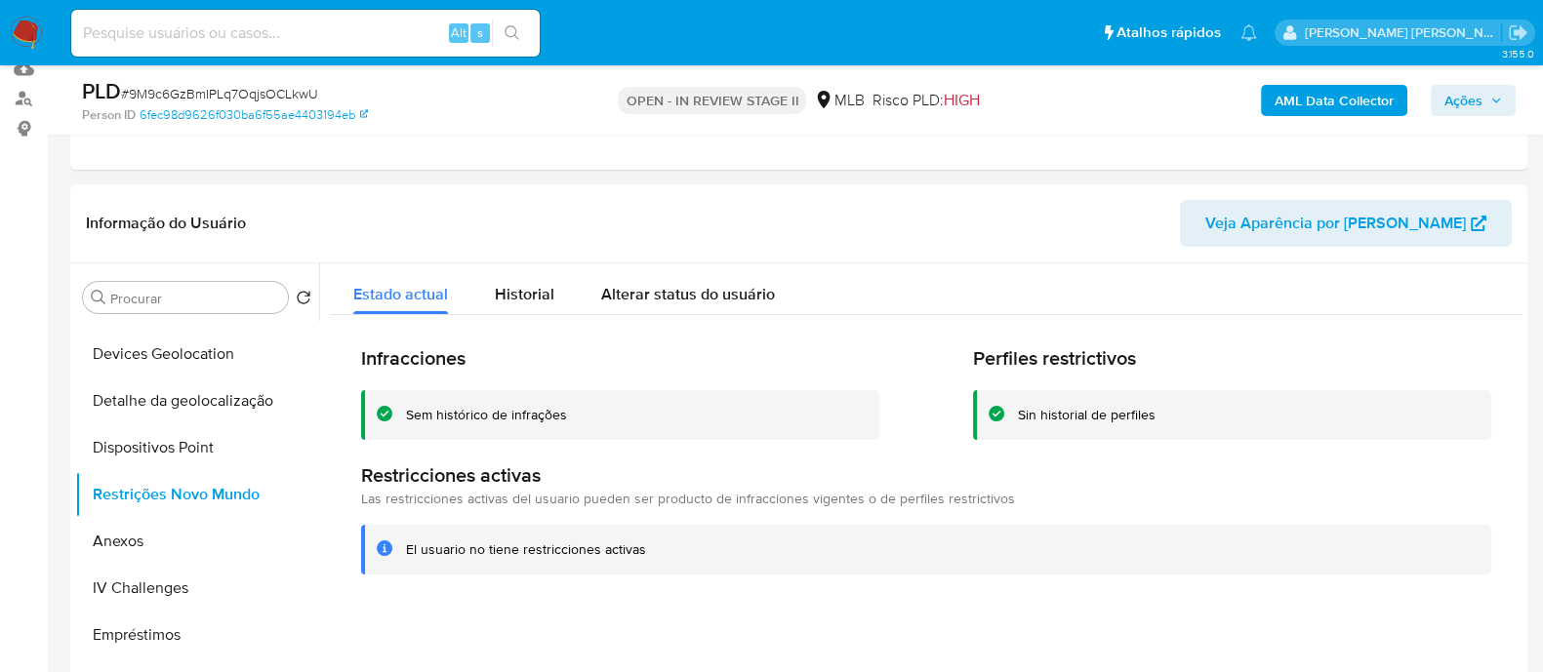
click at [537, 418] on div "Sem histórico de infrações" at bounding box center [486, 415] width 161 height 19
click at [1453, 82] on div "AML Data Collector Ações" at bounding box center [1279, 100] width 472 height 46
click at [1447, 98] on span "Ações" at bounding box center [1463, 100] width 38 height 31
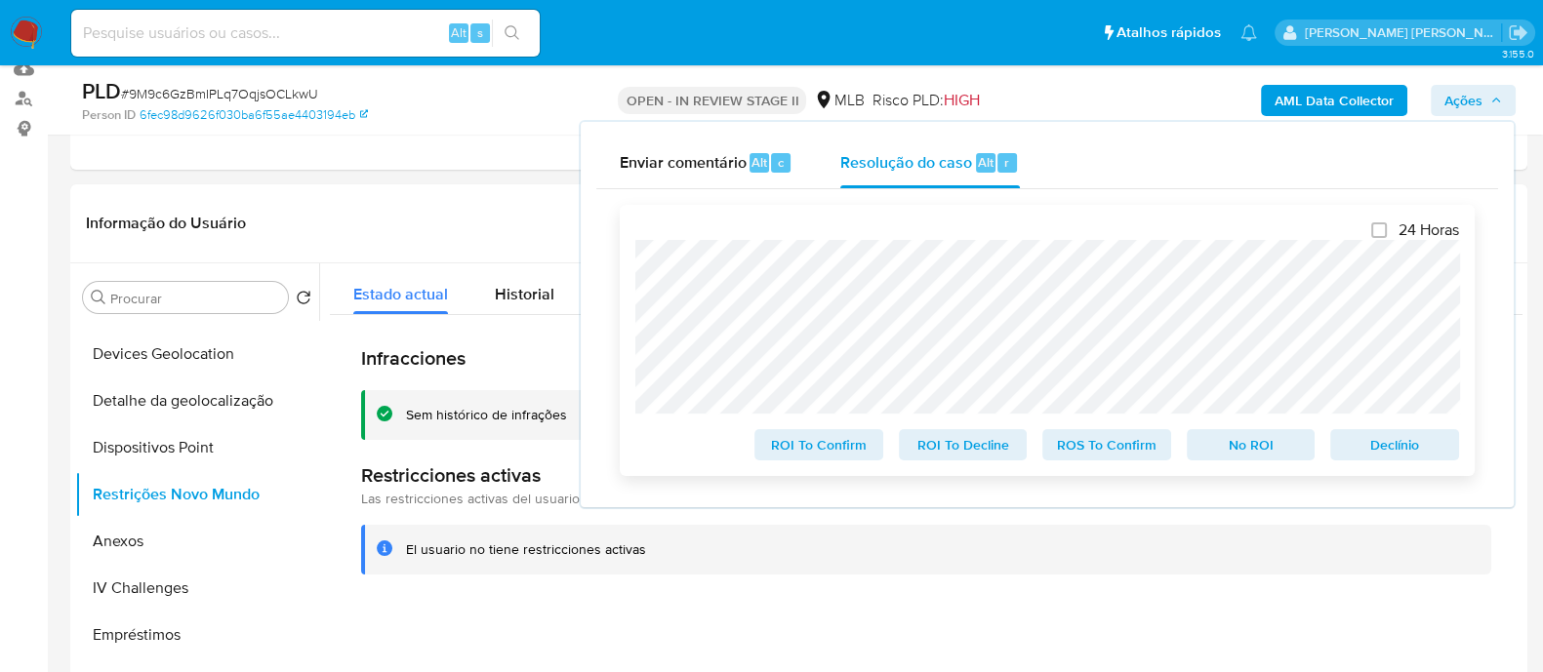
click at [629, 212] on div "24 Horas ROI To Confirm ROI To Decline ROS To Confirm No ROI Declínio" at bounding box center [1047, 340] width 855 height 271
click at [414, 612] on div at bounding box center [920, 513] width 1203 height 500
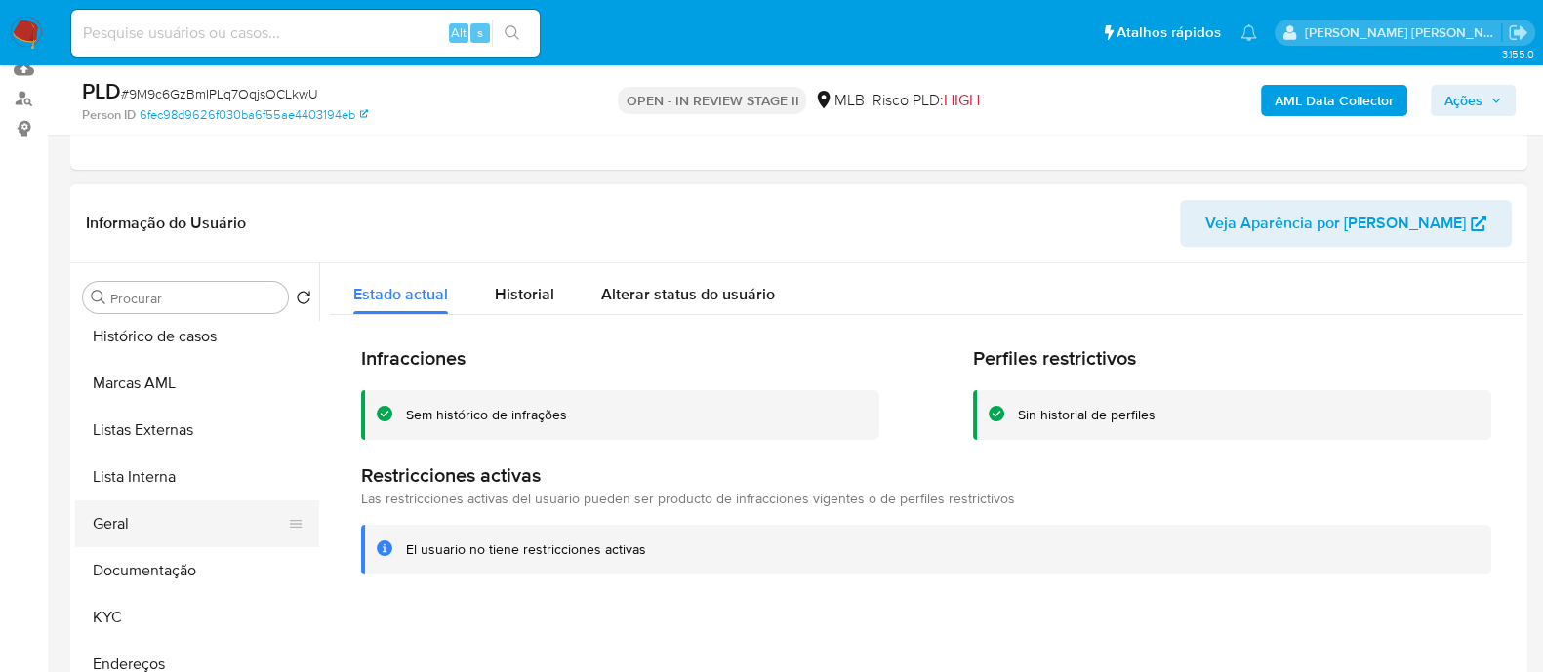
scroll to position [0, 0]
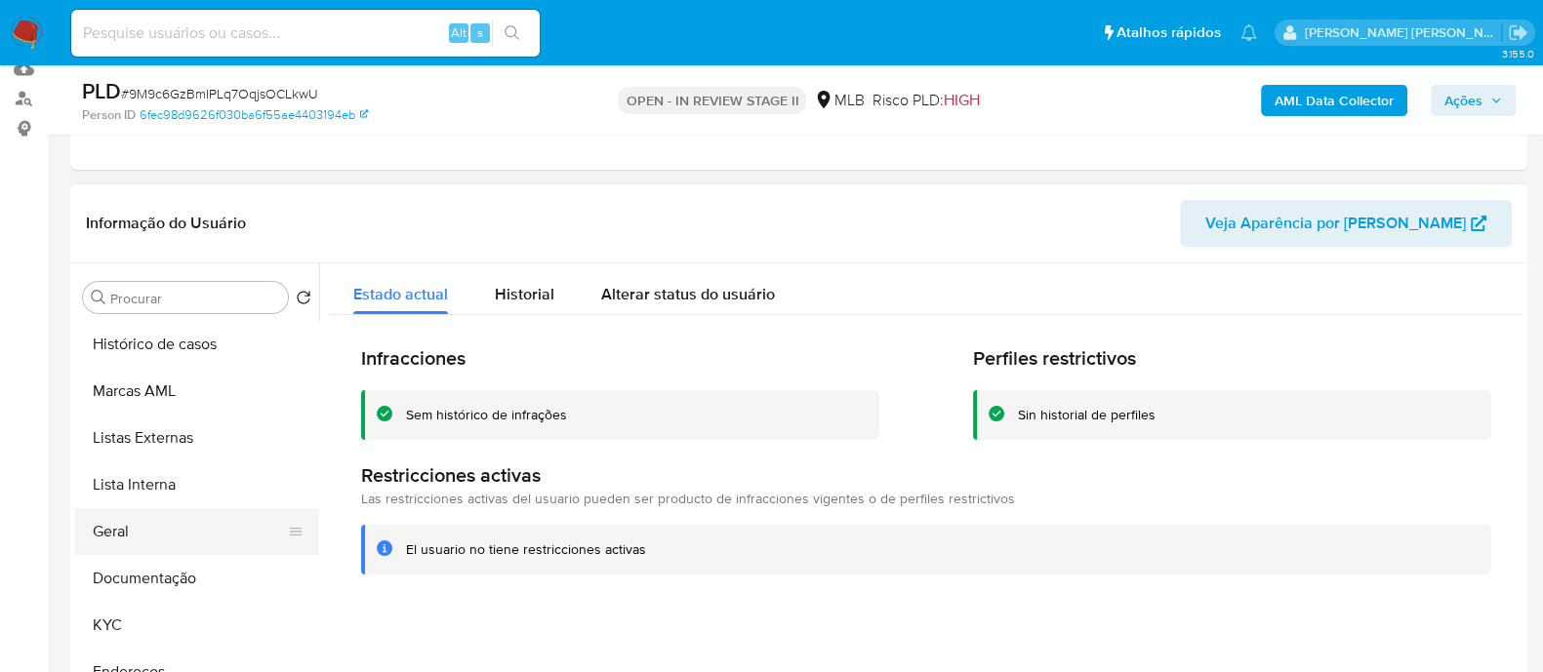
click at [145, 519] on button "Geral" at bounding box center [189, 531] width 228 height 47
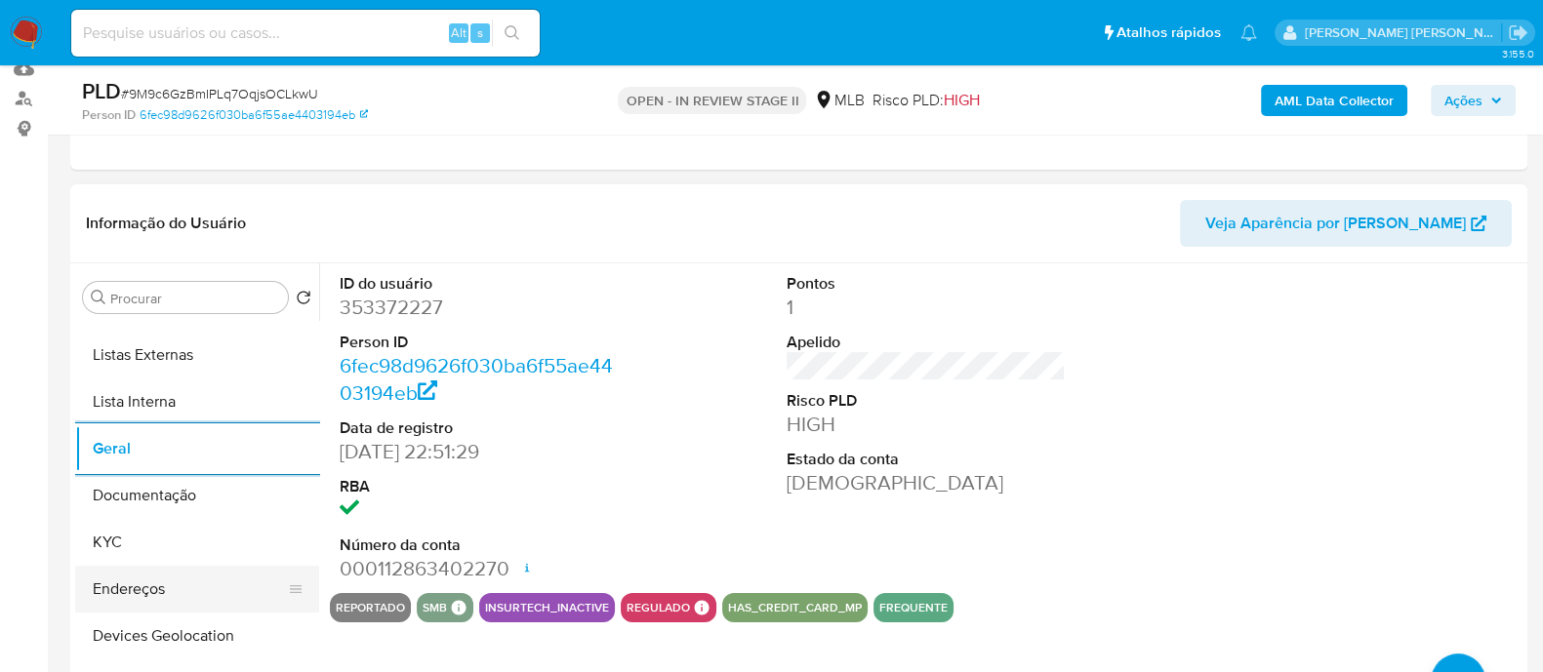
scroll to position [121, 0]
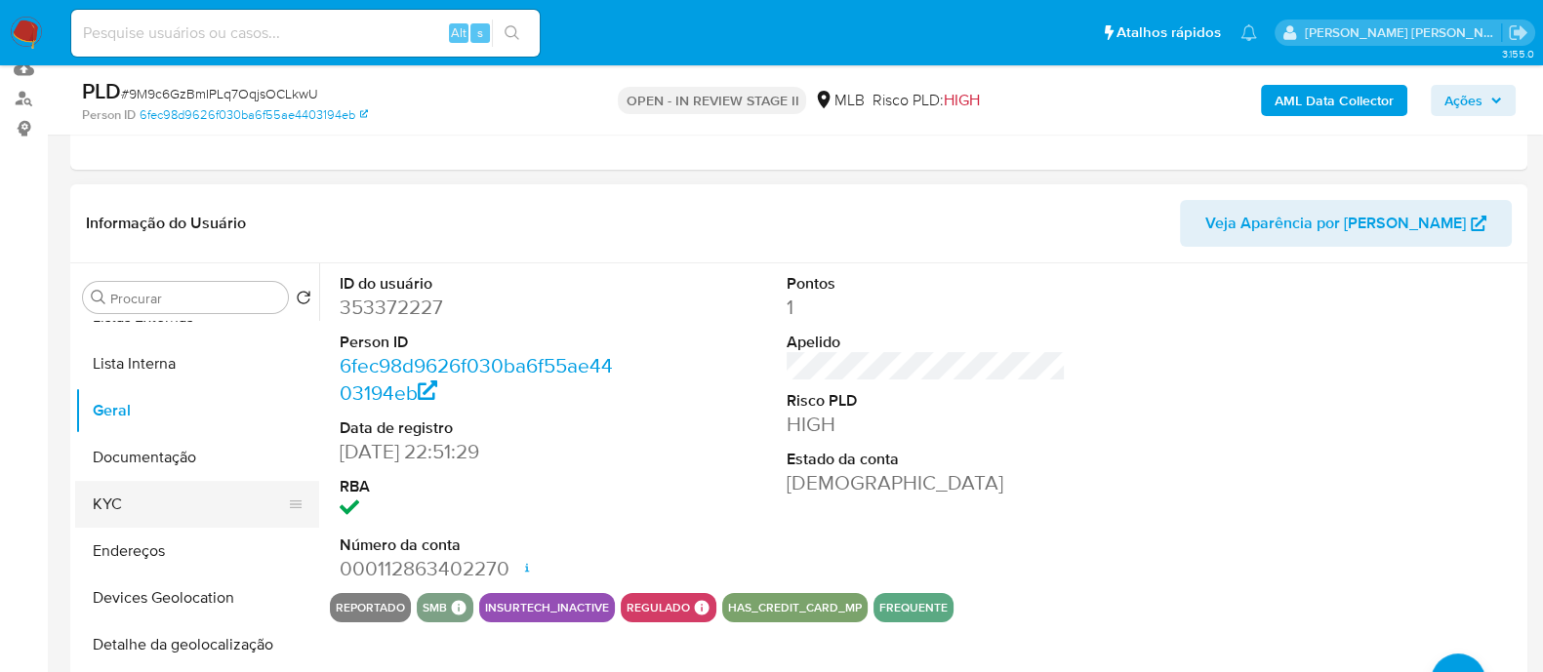
click at [138, 500] on button "KYC" at bounding box center [189, 504] width 228 height 47
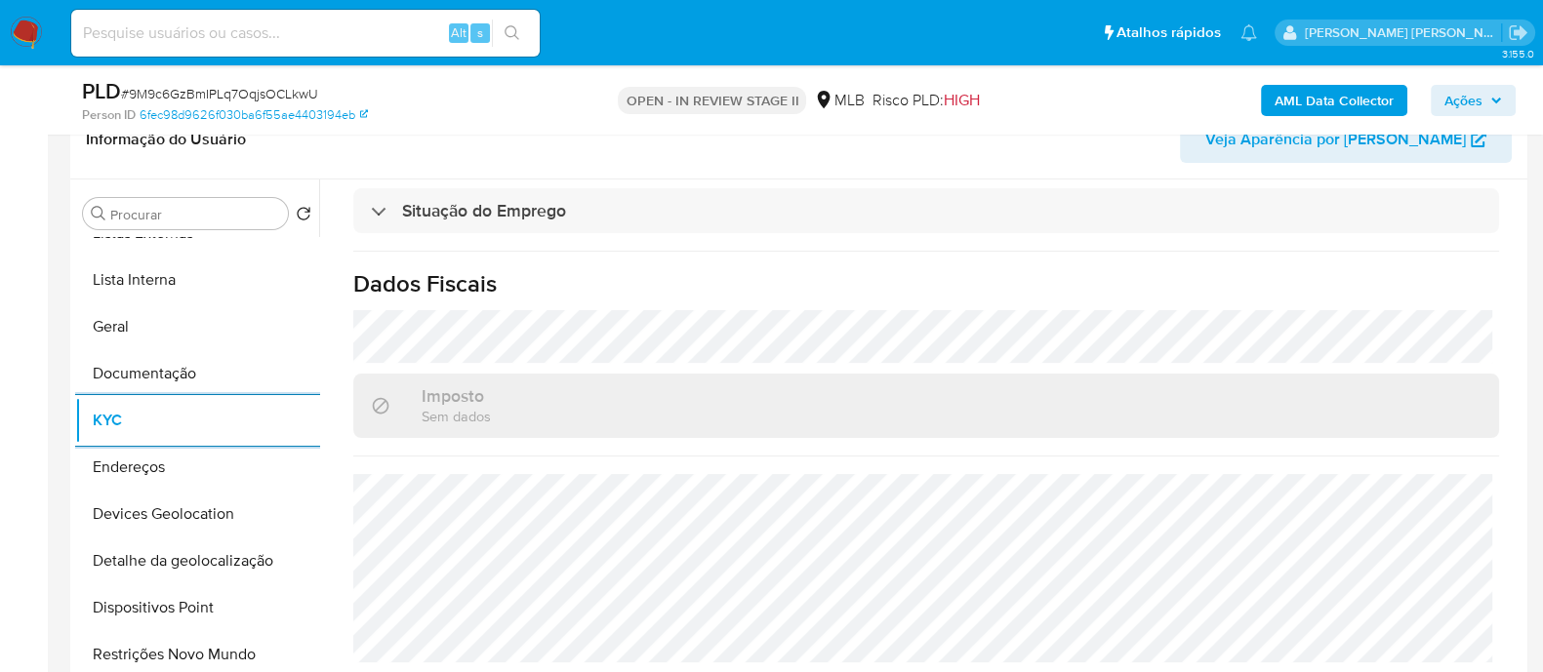
scroll to position [366, 0]
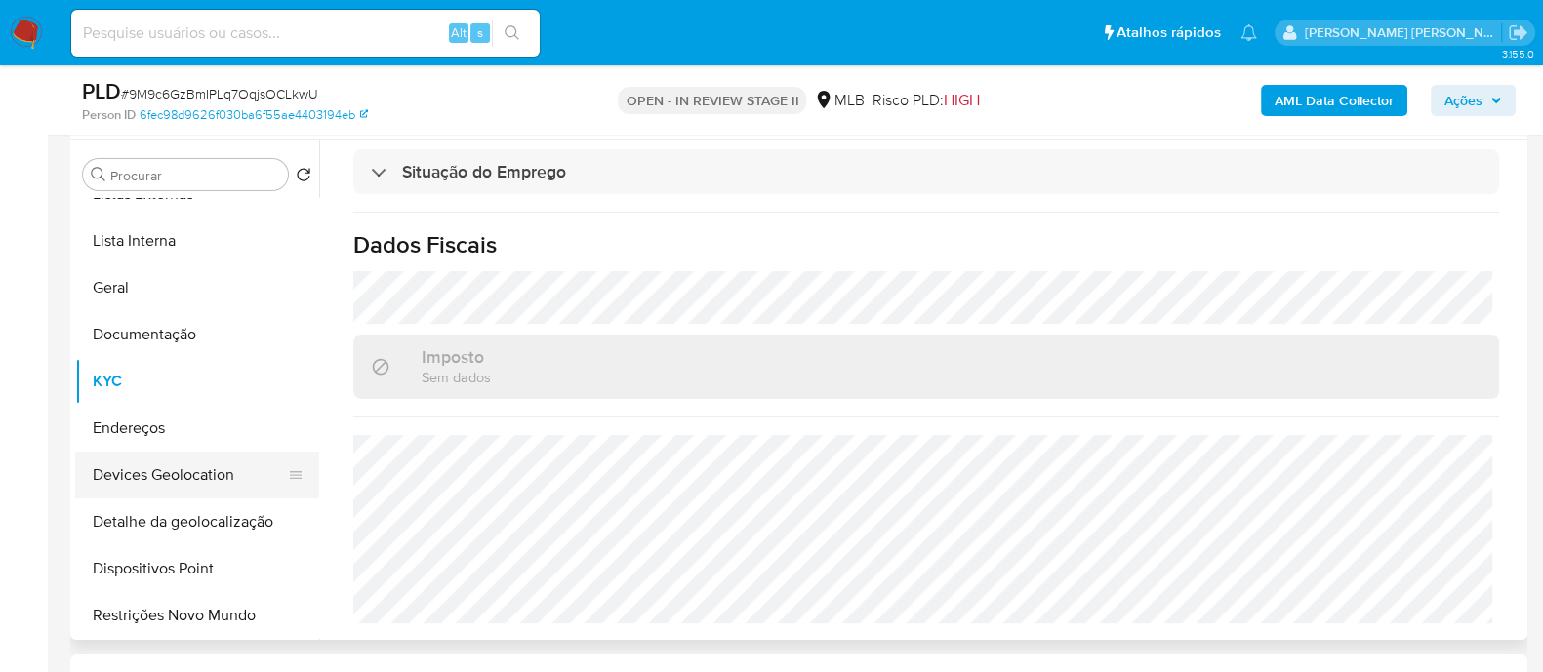
click at [176, 470] on button "Devices Geolocation" at bounding box center [189, 475] width 228 height 47
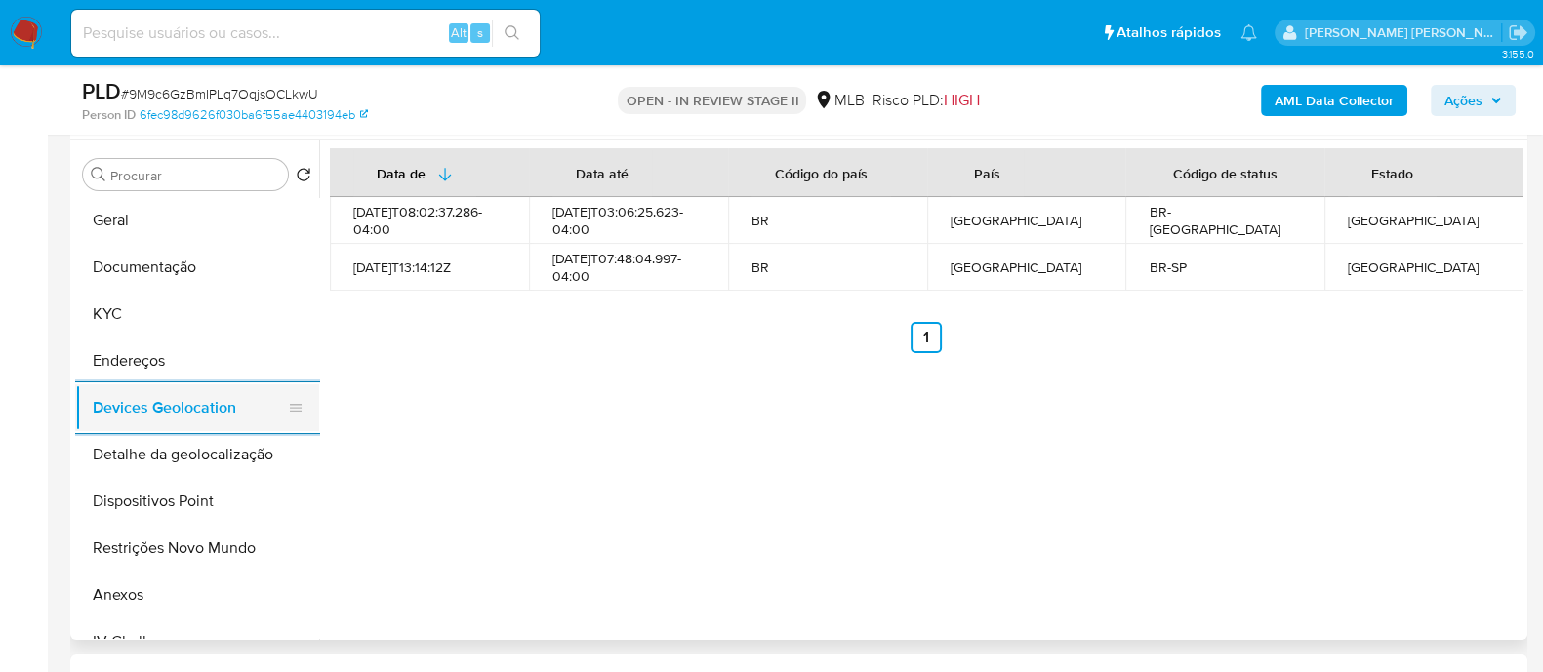
scroll to position [243, 0]
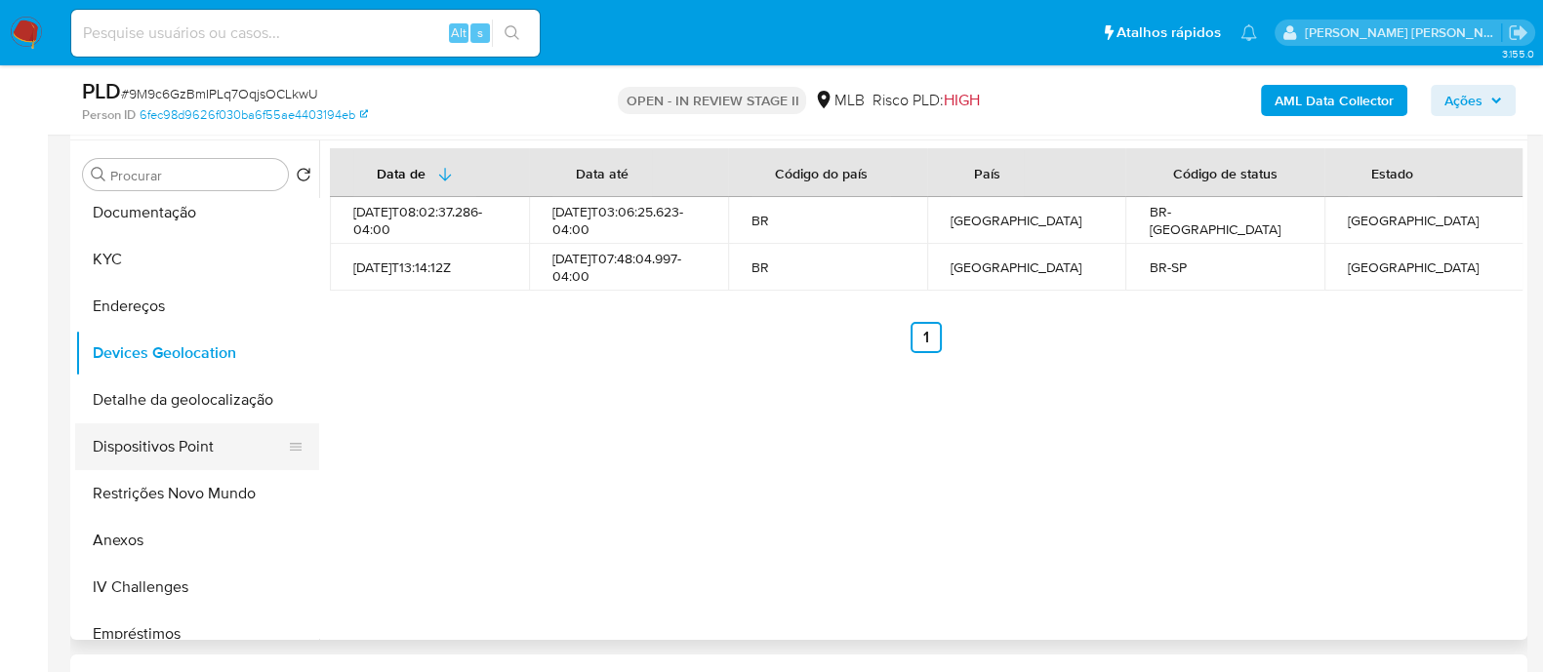
click at [198, 440] on button "Dispositivos Point" at bounding box center [189, 446] width 228 height 47
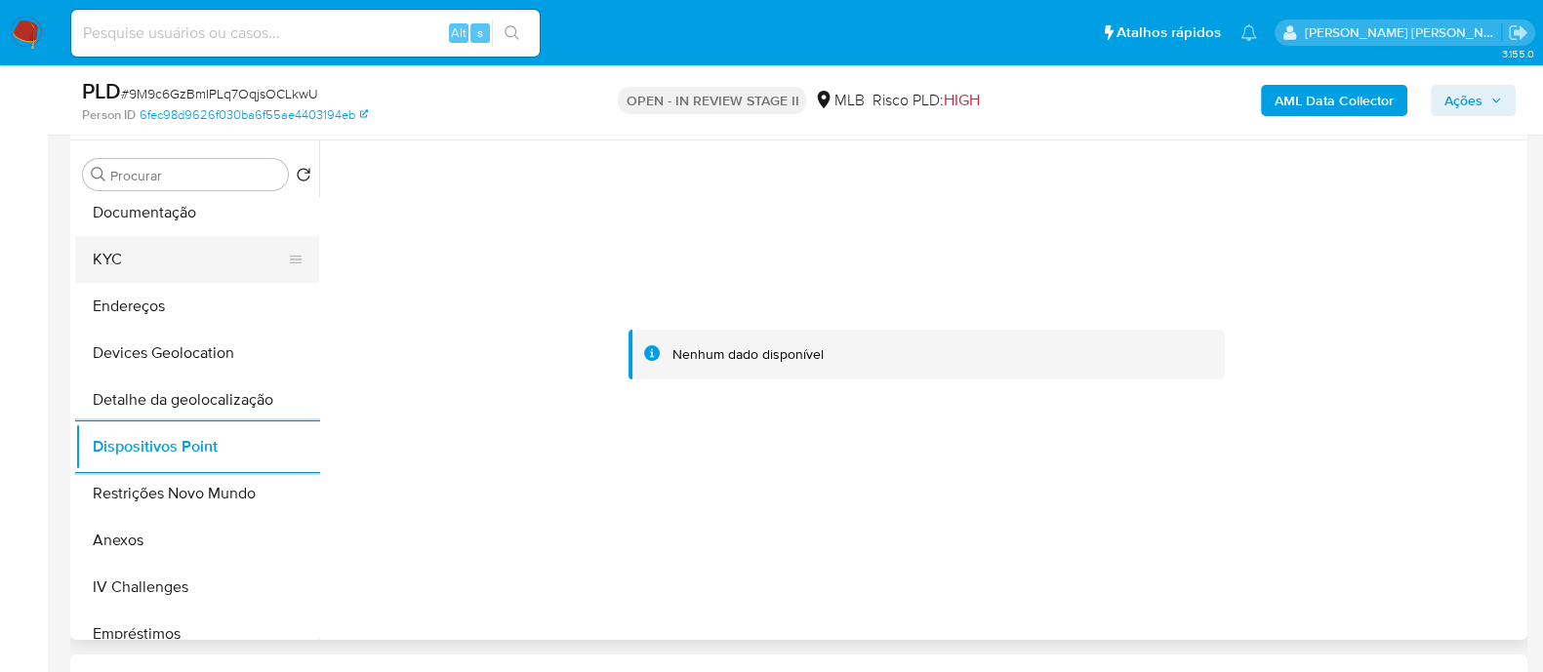
click at [141, 270] on button "KYC" at bounding box center [189, 259] width 228 height 47
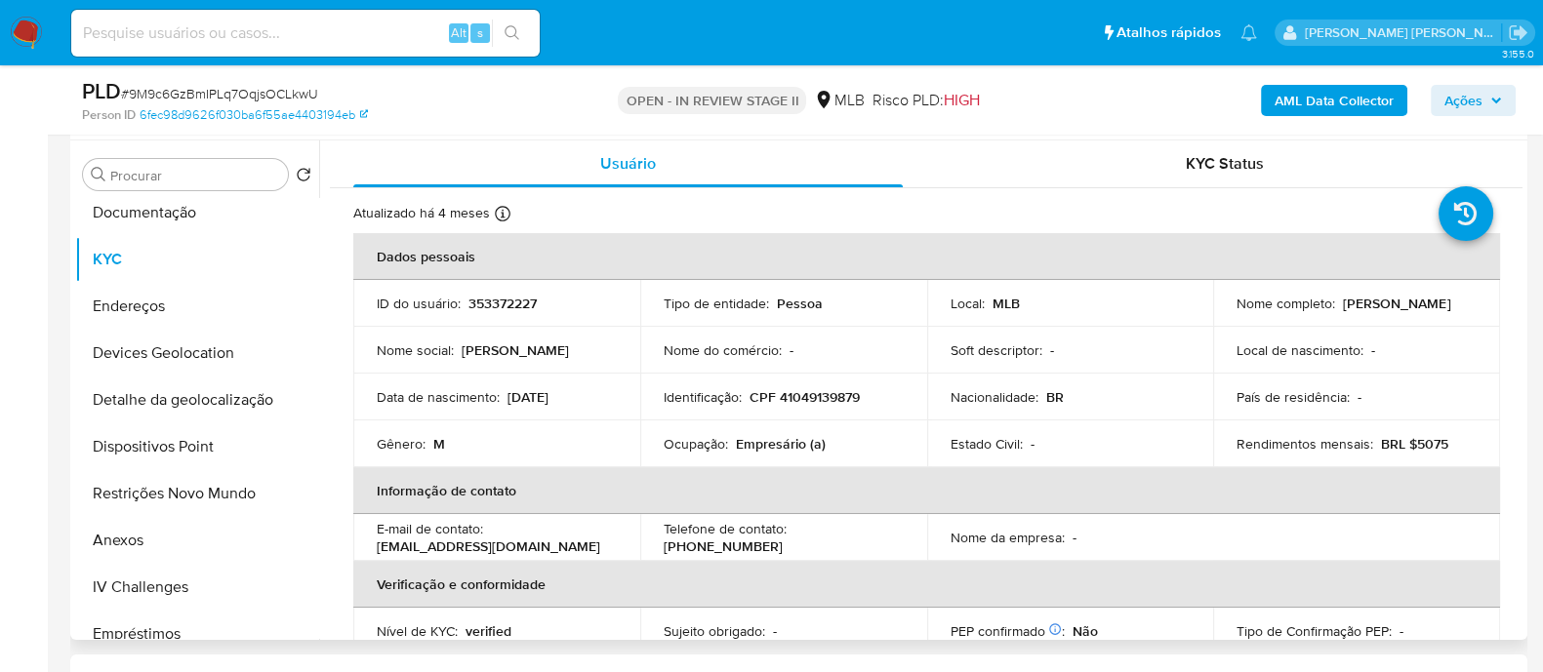
click at [829, 397] on p "CPF 41049139879" at bounding box center [804, 397] width 110 height 18
copy p "41049139879"
click at [129, 536] on button "Anexos" at bounding box center [189, 540] width 228 height 47
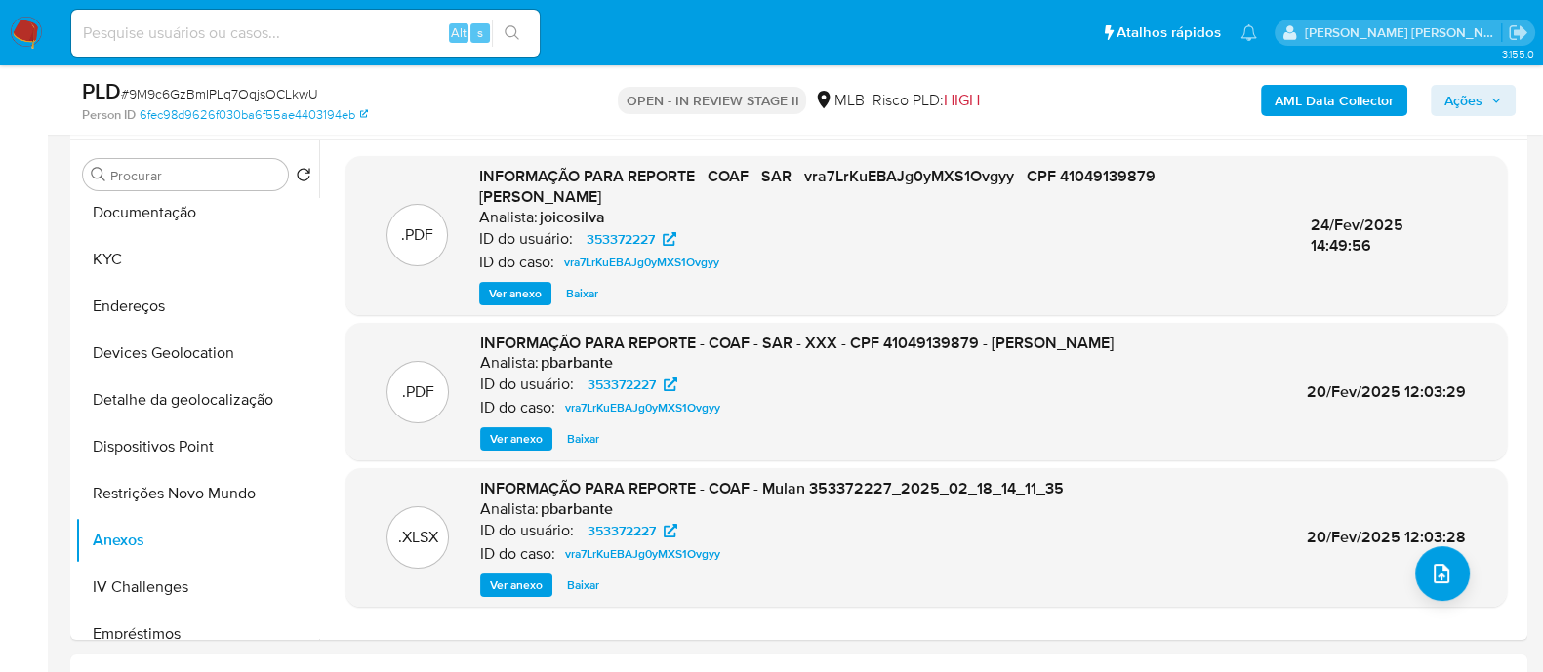
click at [1342, 100] on b "AML Data Collector" at bounding box center [1333, 100] width 119 height 31
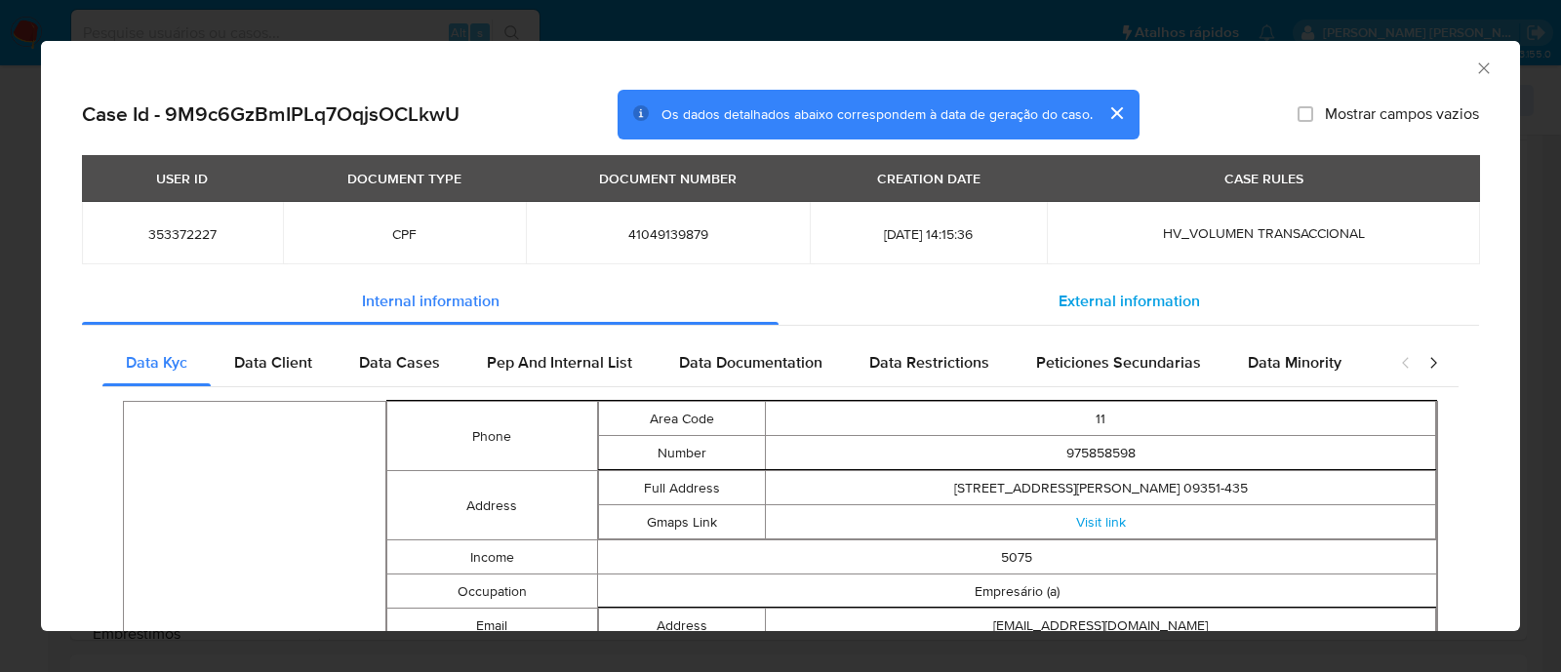
click at [1095, 304] on span "External information" at bounding box center [1129, 301] width 141 height 22
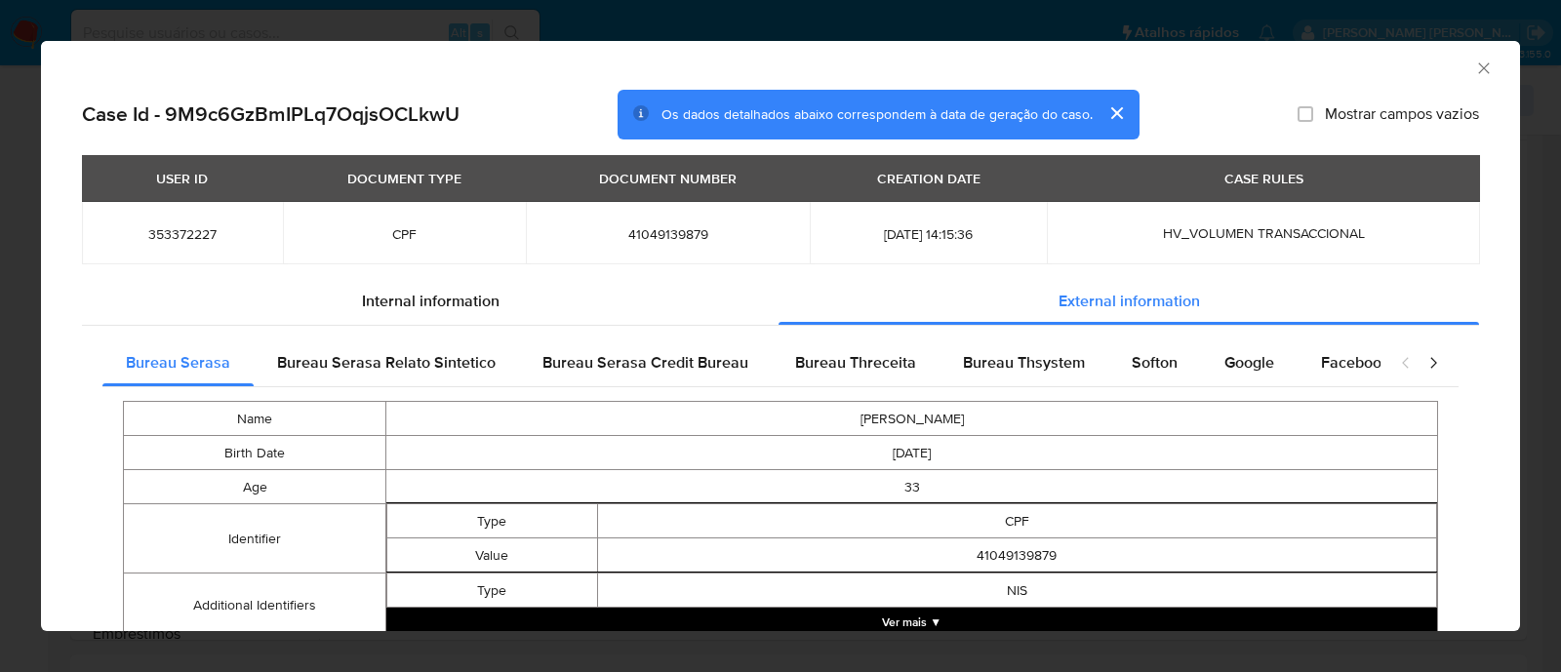
click at [1478, 69] on icon "Fechar a janela" at bounding box center [1483, 67] width 11 height 11
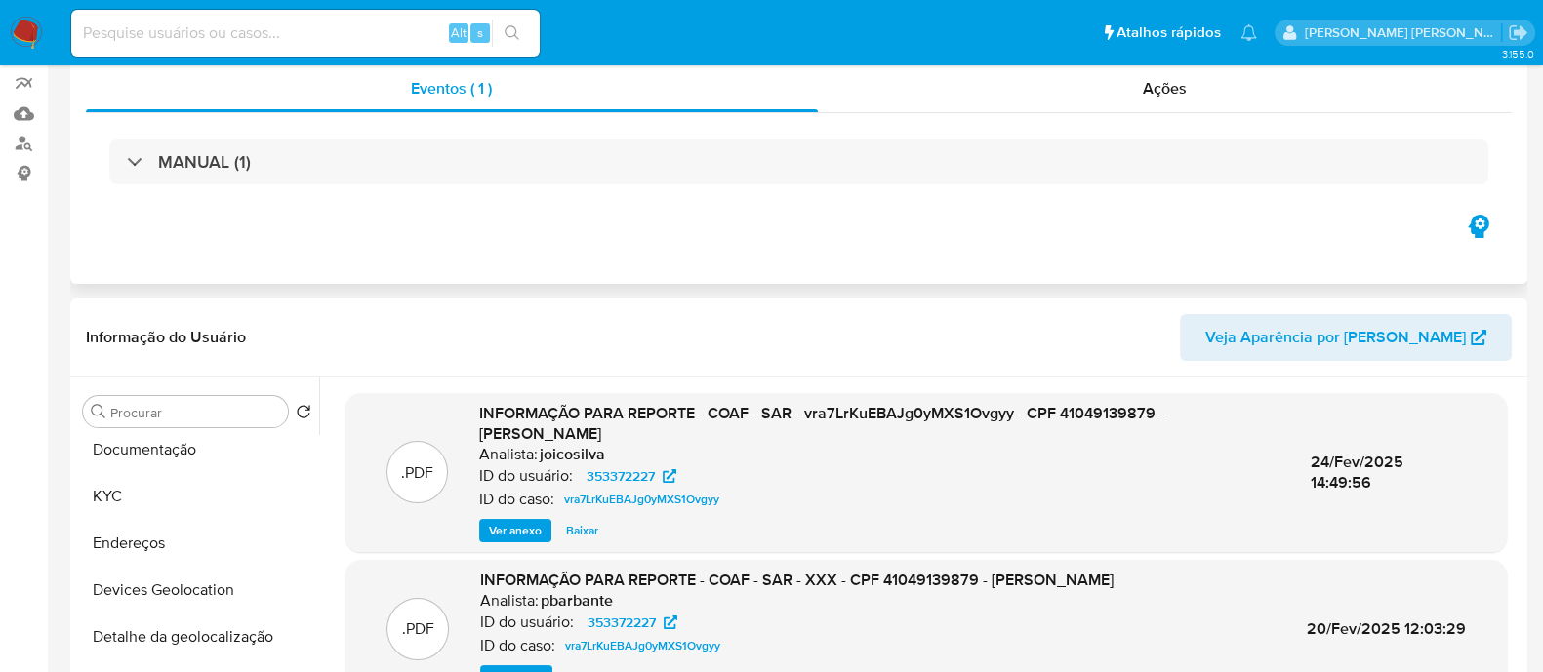
scroll to position [0, 0]
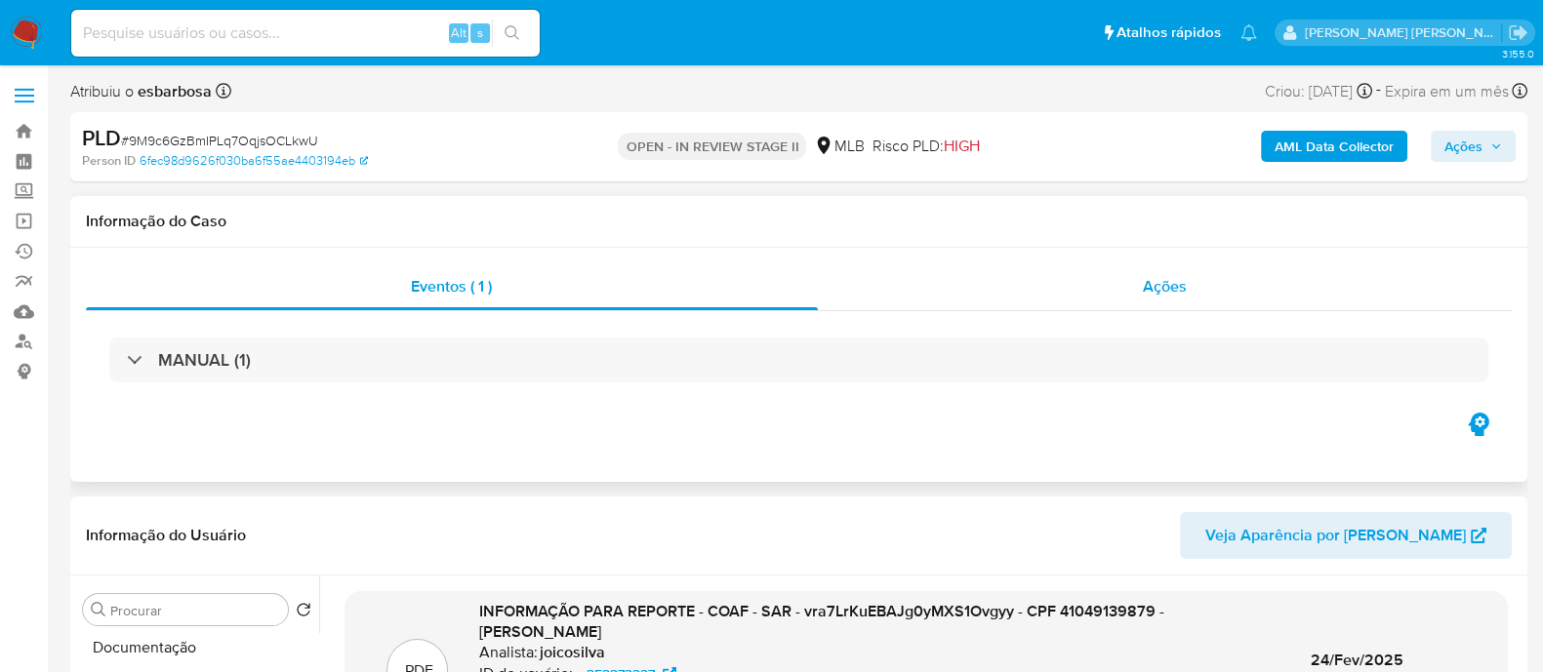
click at [1052, 300] on div "Ações" at bounding box center [1165, 286] width 695 height 47
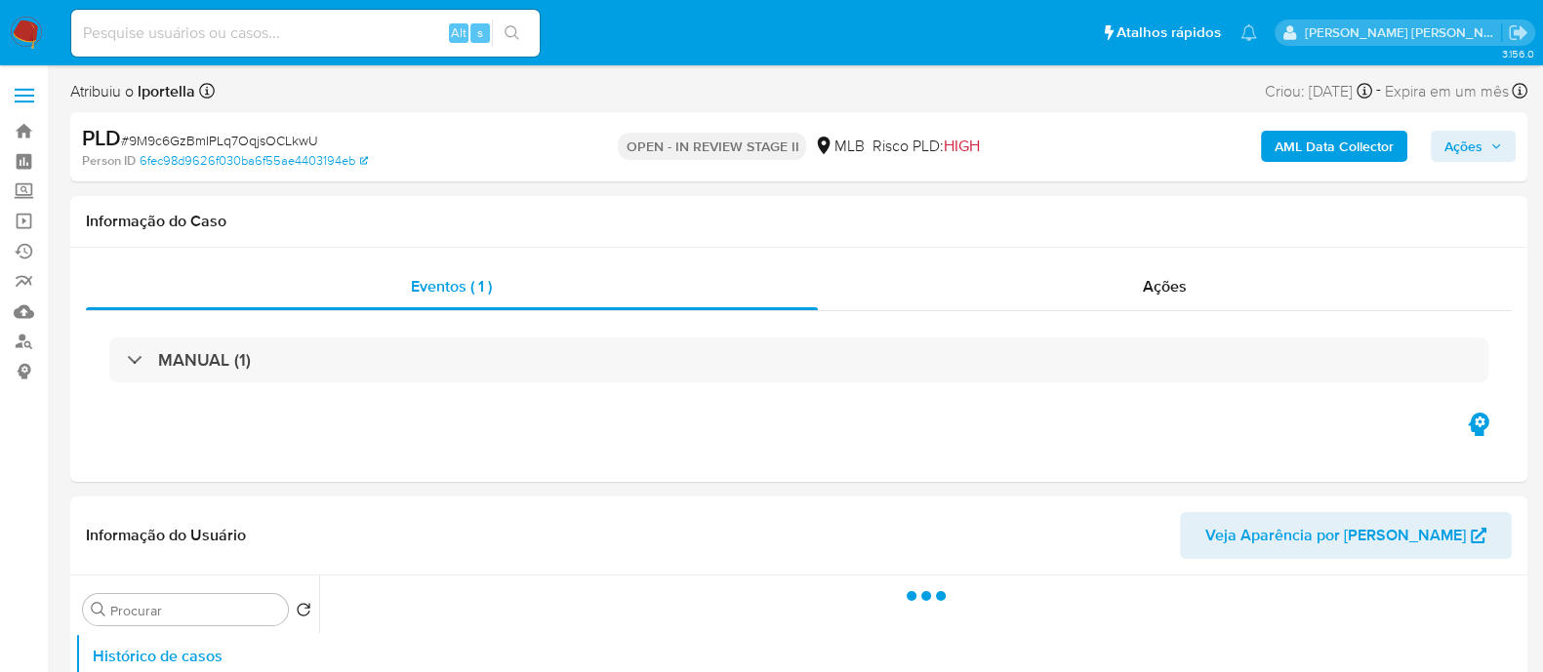
click at [1311, 133] on b "AML Data Collector" at bounding box center [1333, 146] width 119 height 31
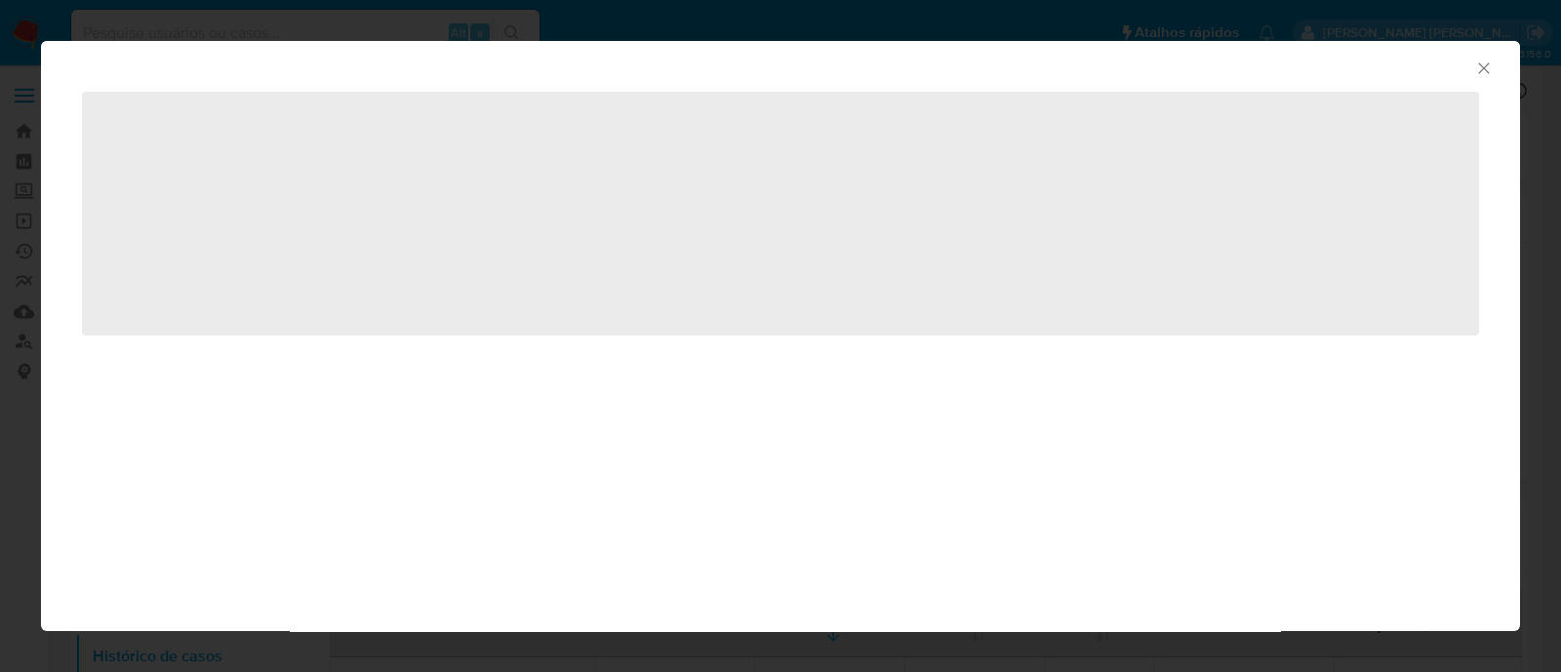
select select "10"
click at [1478, 68] on icon "Fechar a janela" at bounding box center [1484, 69] width 20 height 20
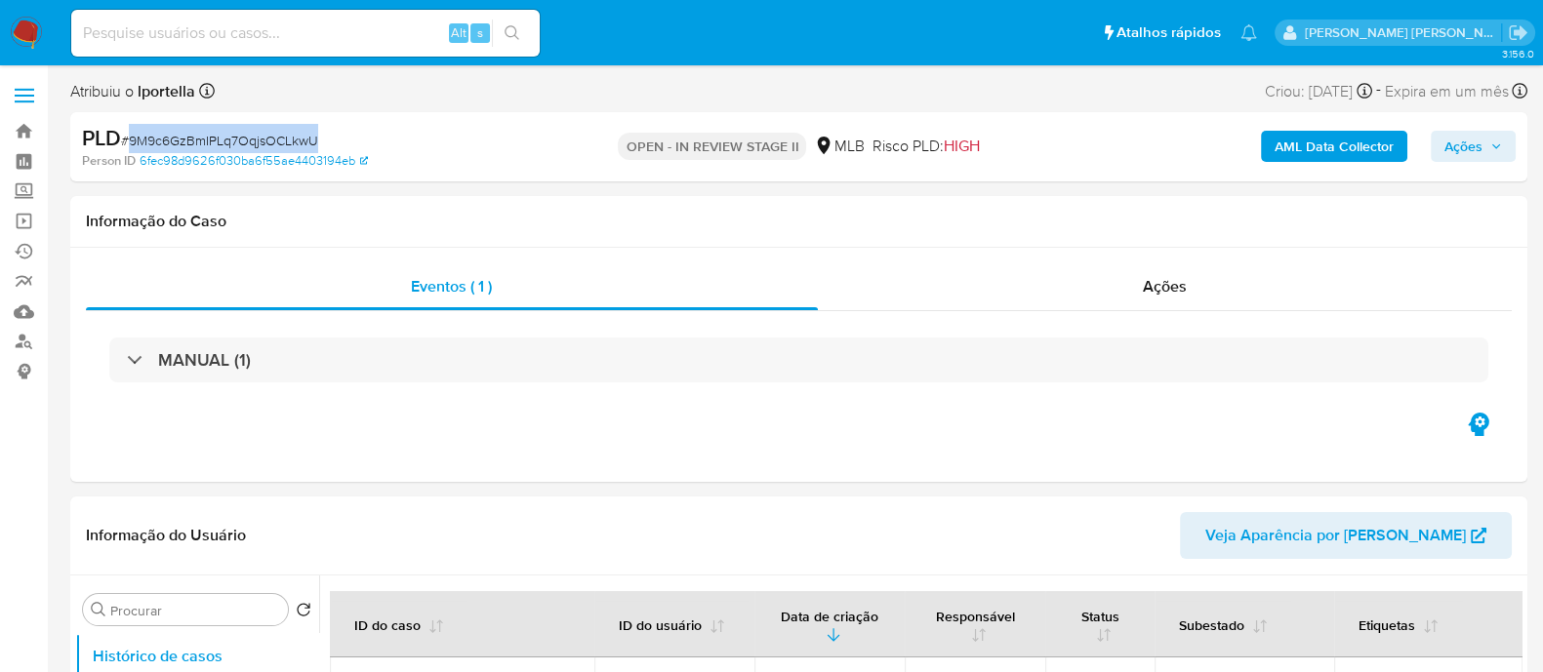
drag, startPoint x: 323, startPoint y: 143, endPoint x: 132, endPoint y: 141, distance: 191.3
click at [132, 141] on div "PLD # 9M9c6GzBmIPLq7OqjsOCLkwU" at bounding box center [317, 138] width 470 height 29
copy span "9M9c6GzBmIPLq7OqjsOCLkwU"
click at [951, 293] on div "Ações" at bounding box center [1165, 286] width 695 height 47
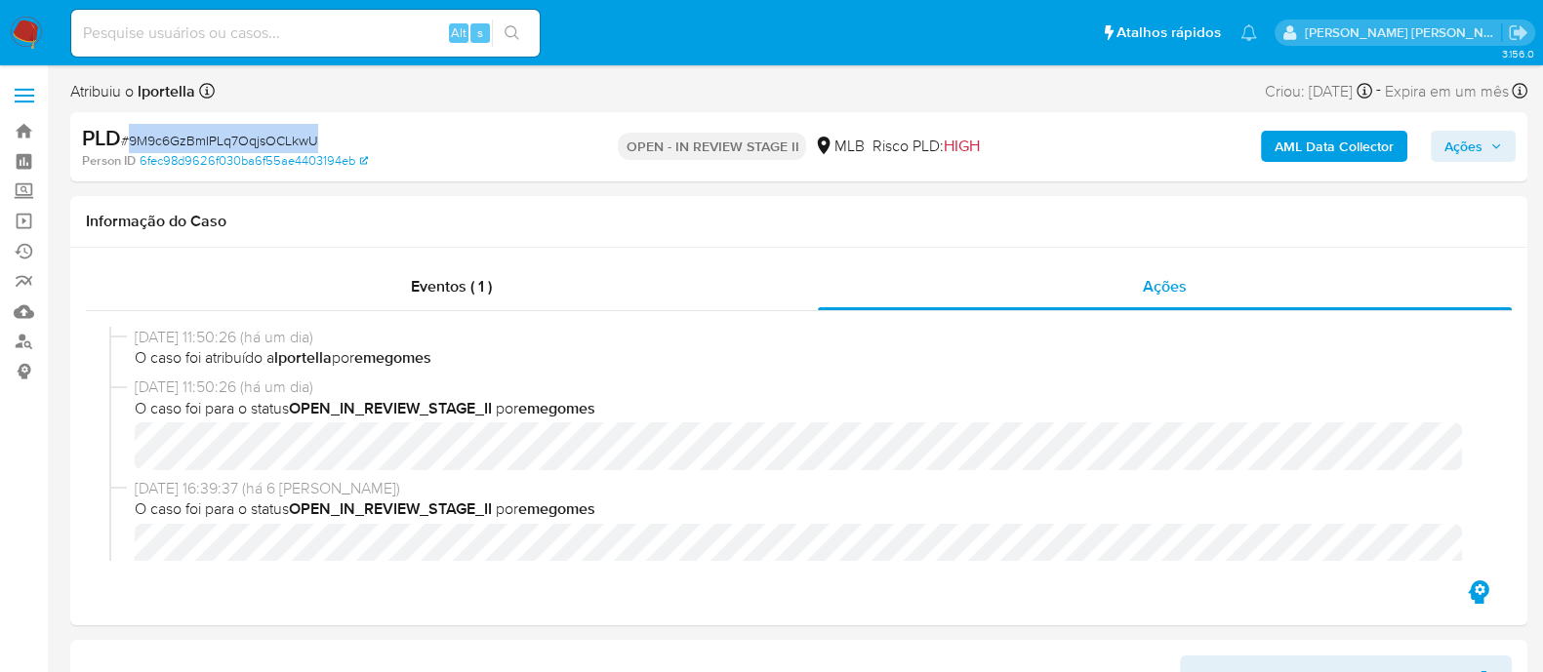
click at [1335, 148] on b "AML Data Collector" at bounding box center [1333, 146] width 119 height 31
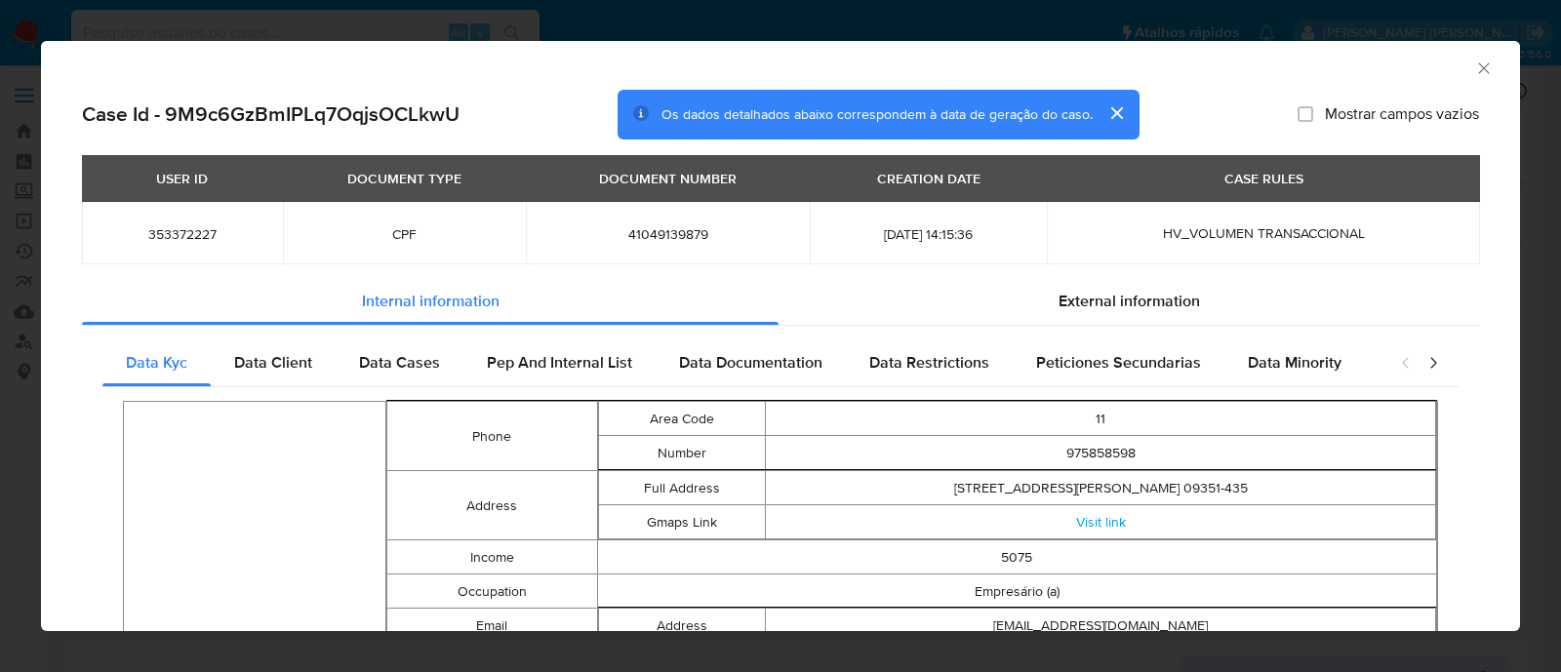
click at [1478, 65] on icon "Fechar a janela" at bounding box center [1483, 67] width 11 height 11
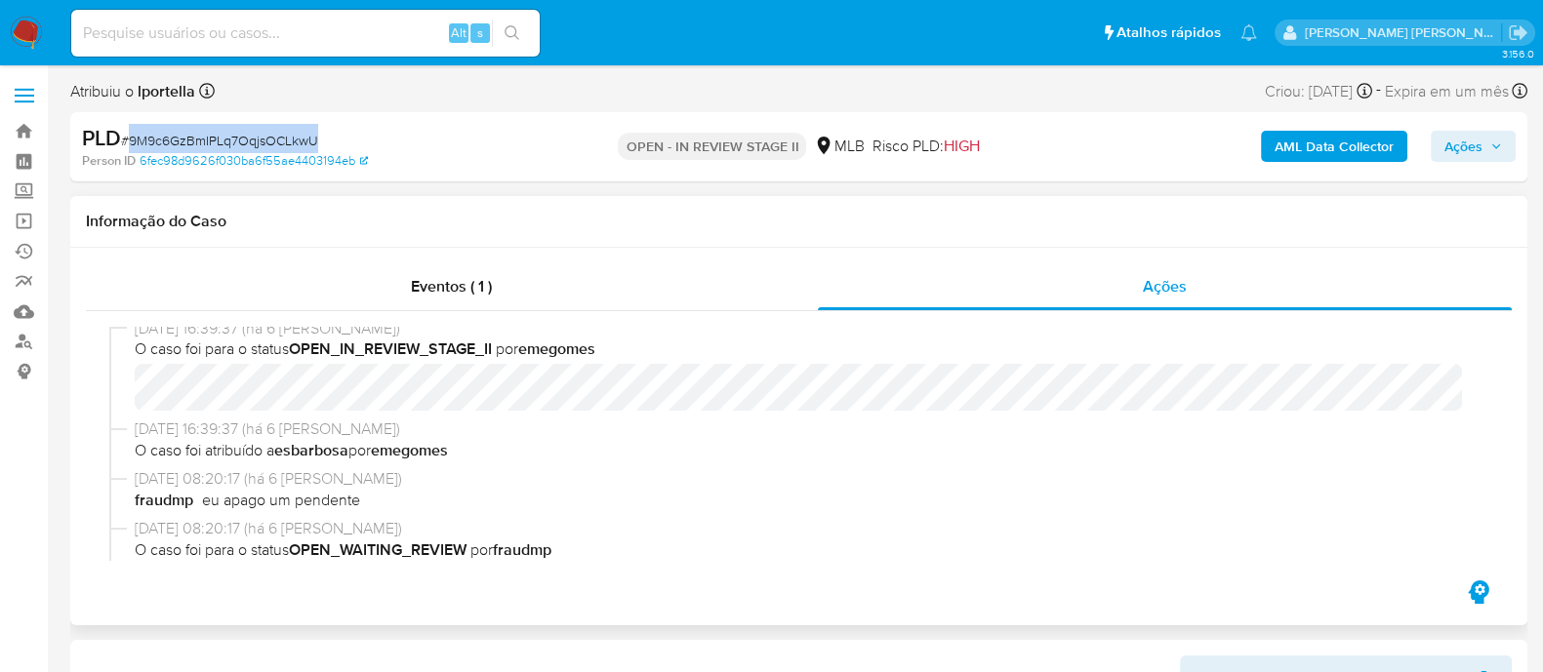
scroll to position [121, 0]
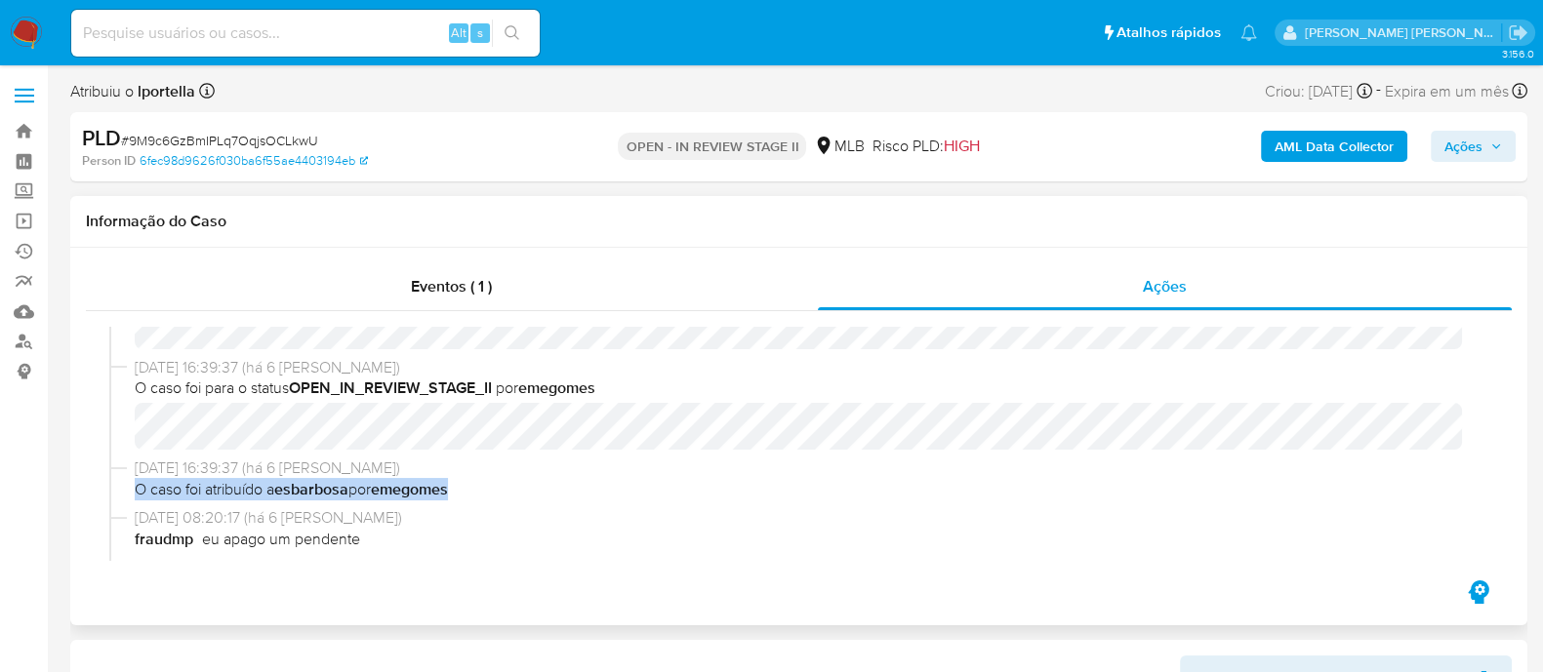
drag, startPoint x: 126, startPoint y: 489, endPoint x: 480, endPoint y: 490, distance: 354.2
click at [480, 490] on div "20/08/2025 16:39:37 (há 6 dias) O caso foi atribuído a esbarbosa por emegomes" at bounding box center [798, 483] width 1379 height 50
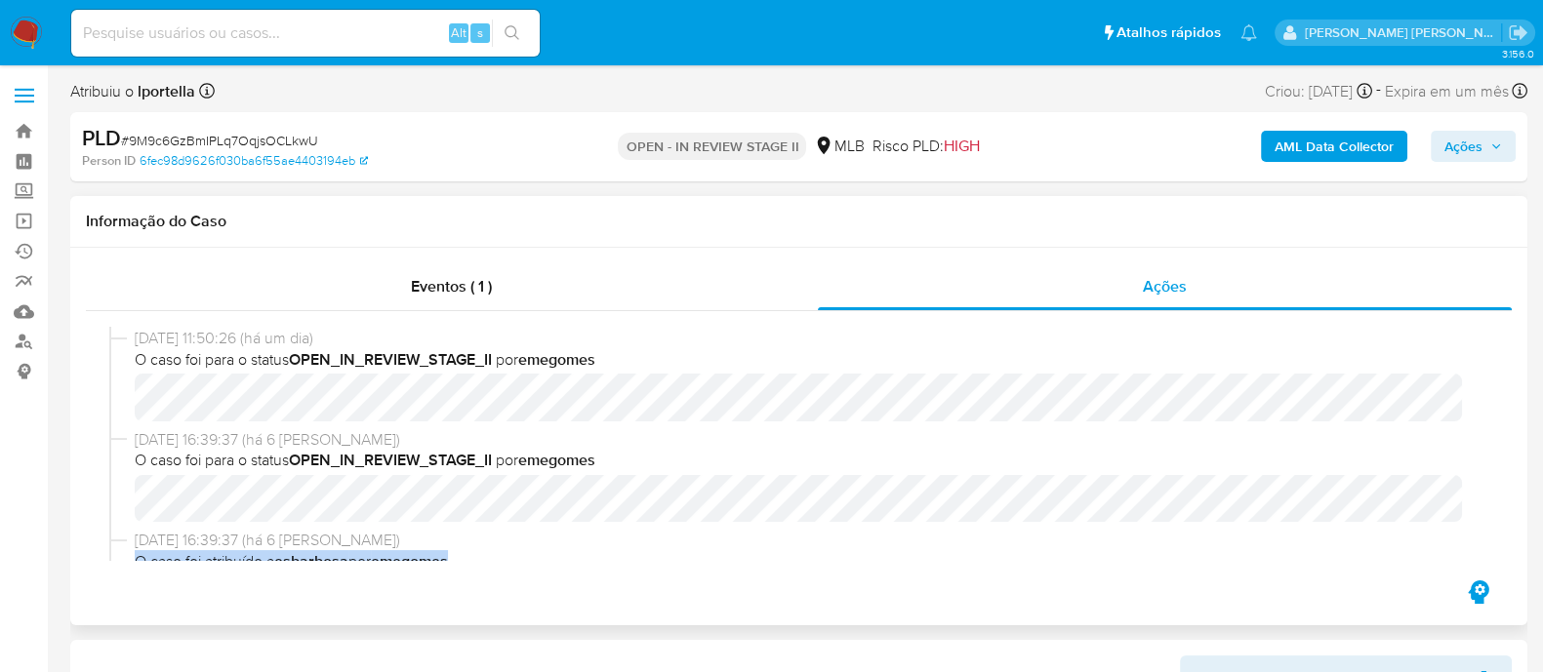
scroll to position [0, 0]
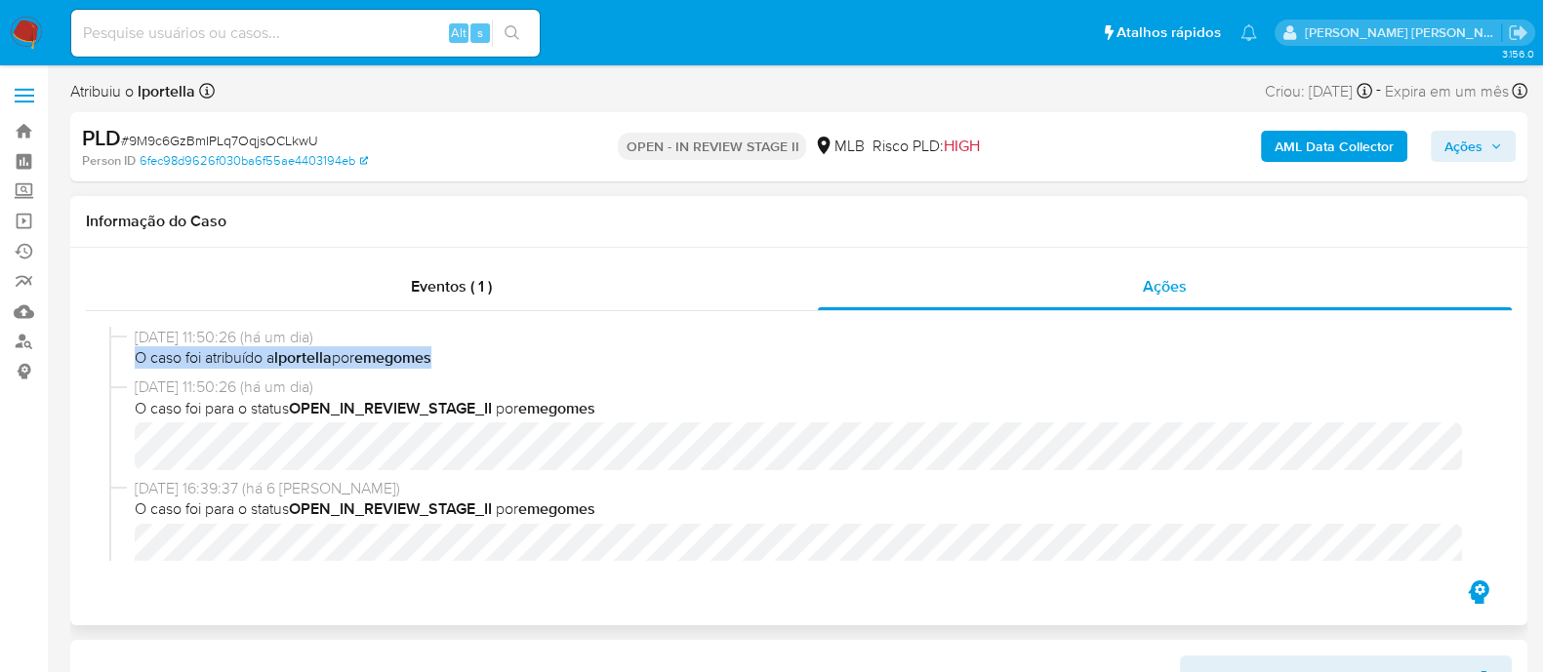
drag, startPoint x: 449, startPoint y: 358, endPoint x: 137, endPoint y: 358, distance: 312.2
click at [137, 358] on span "O caso foi atribuído a lportella por emegomes" at bounding box center [808, 357] width 1346 height 21
click at [288, 138] on span "# 9M9c6GzBmIPLq7OqjsOCLkwU" at bounding box center [219, 141] width 197 height 20
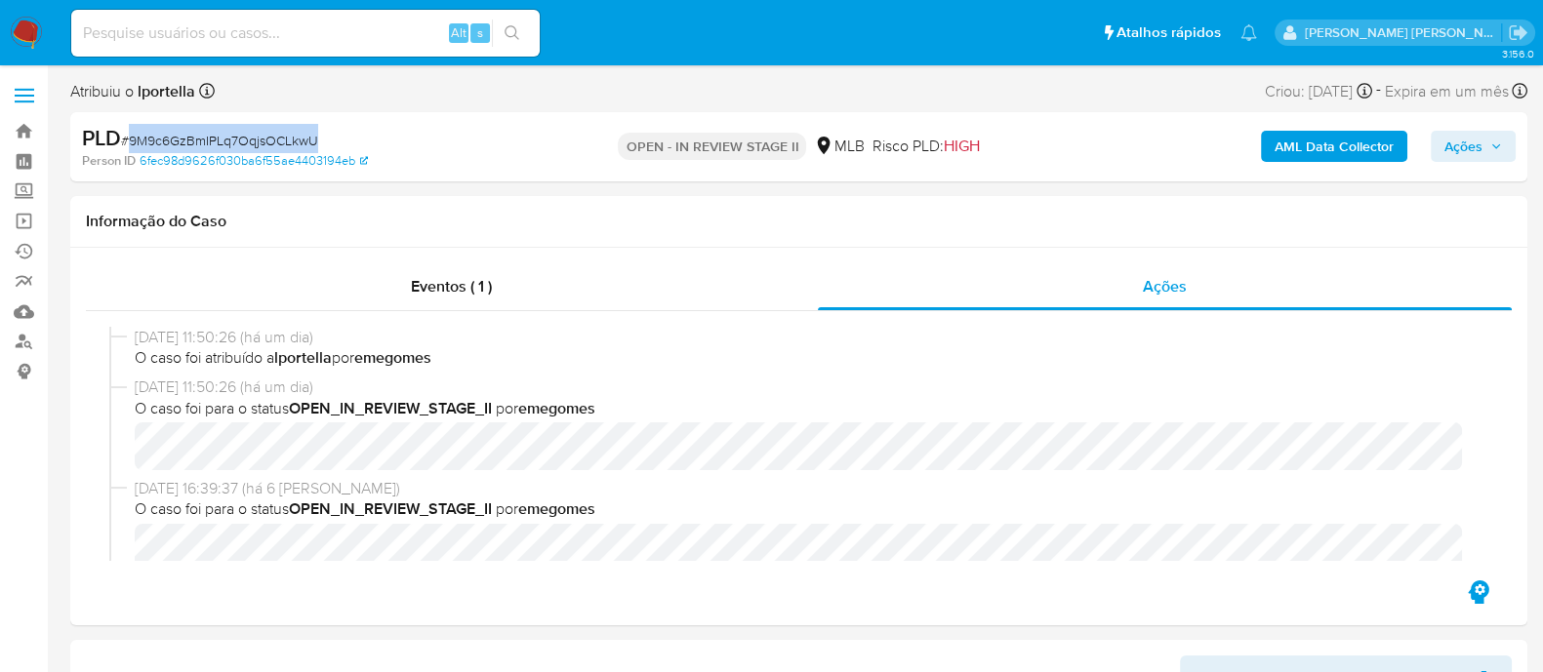
click at [288, 138] on span "# 9M9c6GzBmIPLq7OqjsOCLkwU" at bounding box center [219, 141] width 197 height 20
copy span "9M9c6GzBmIPLq7OqjsOCLkwU"
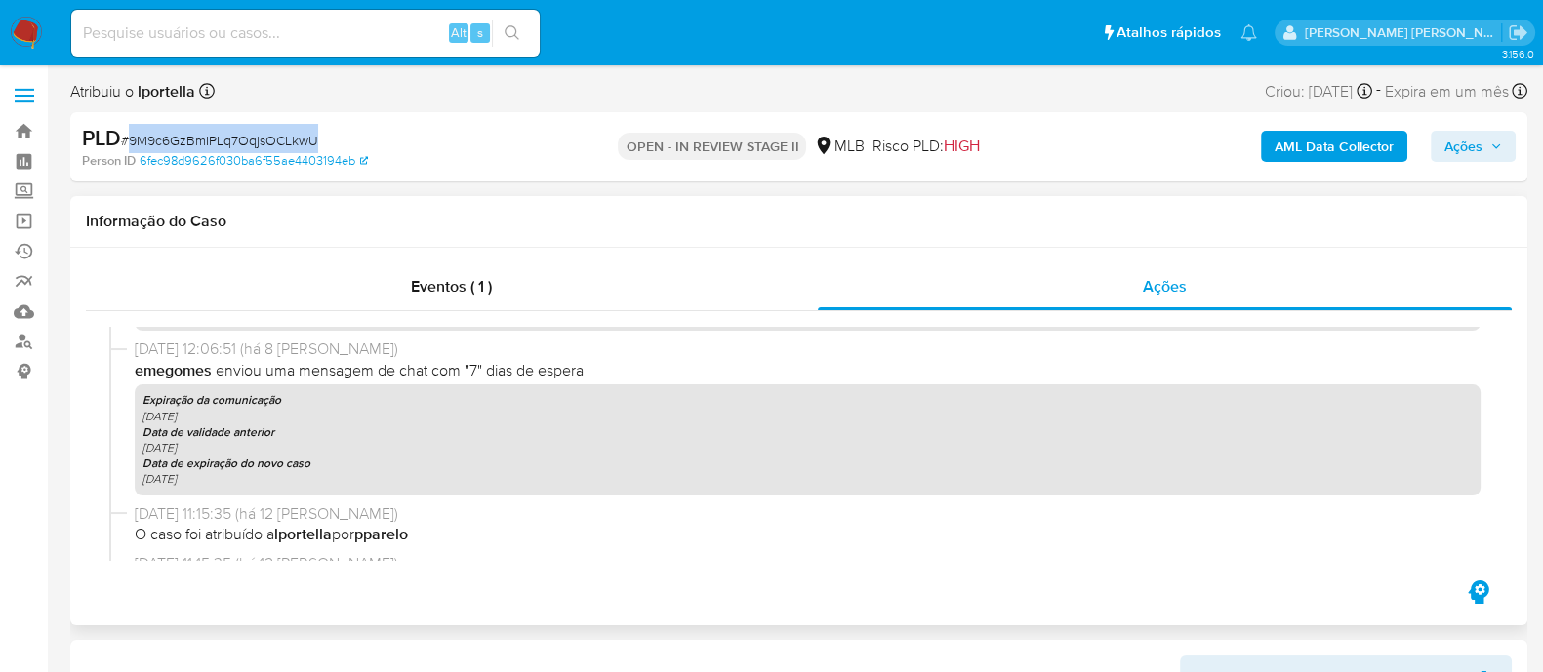
scroll to position [900, 0]
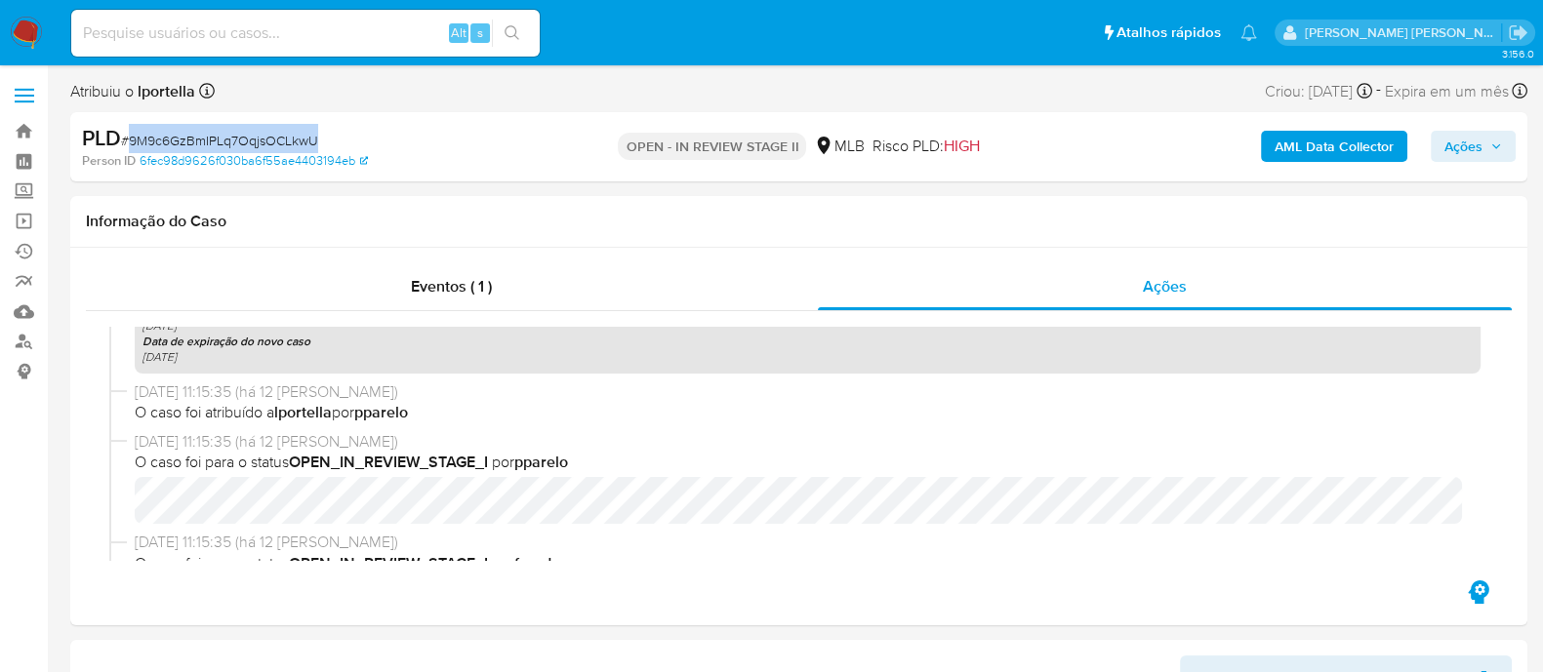
click at [239, 141] on span "# 9M9c6GzBmIPLq7OqjsOCLkwU" at bounding box center [219, 141] width 197 height 20
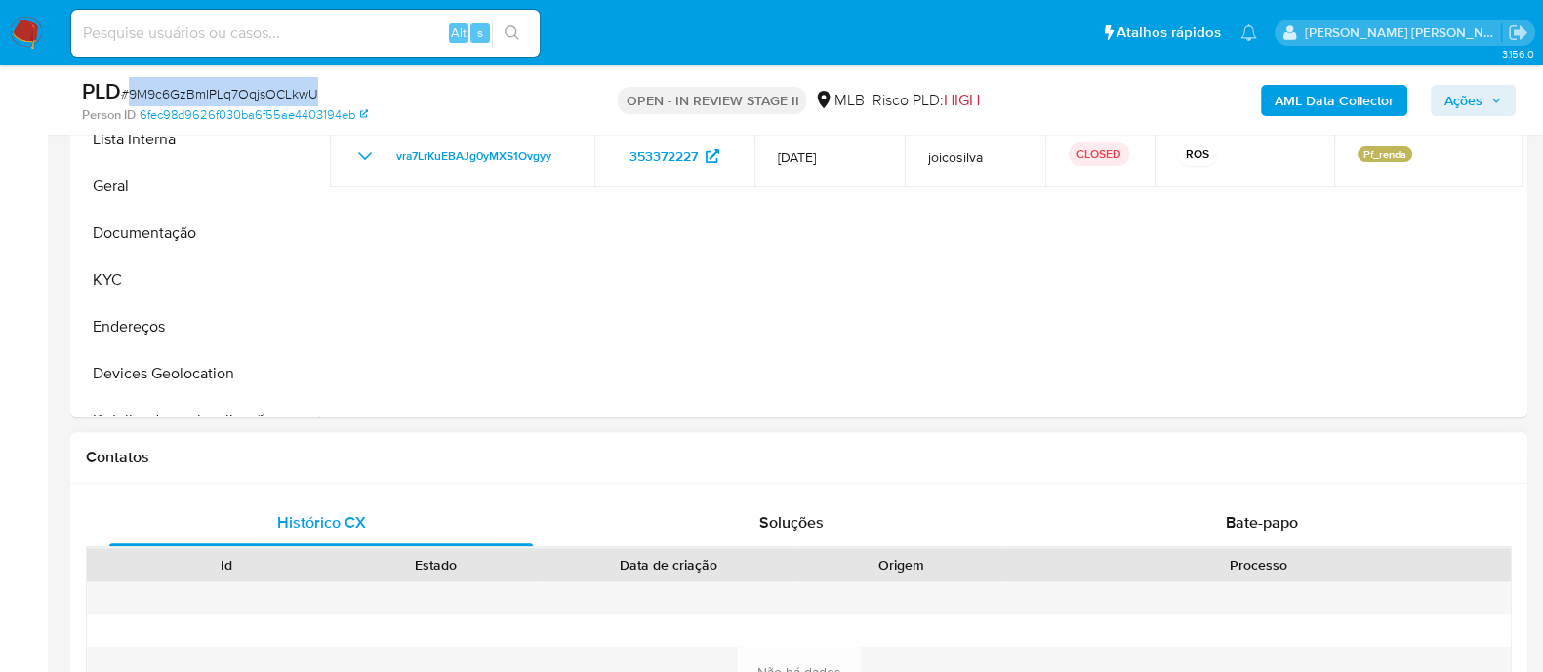
scroll to position [1098, 0]
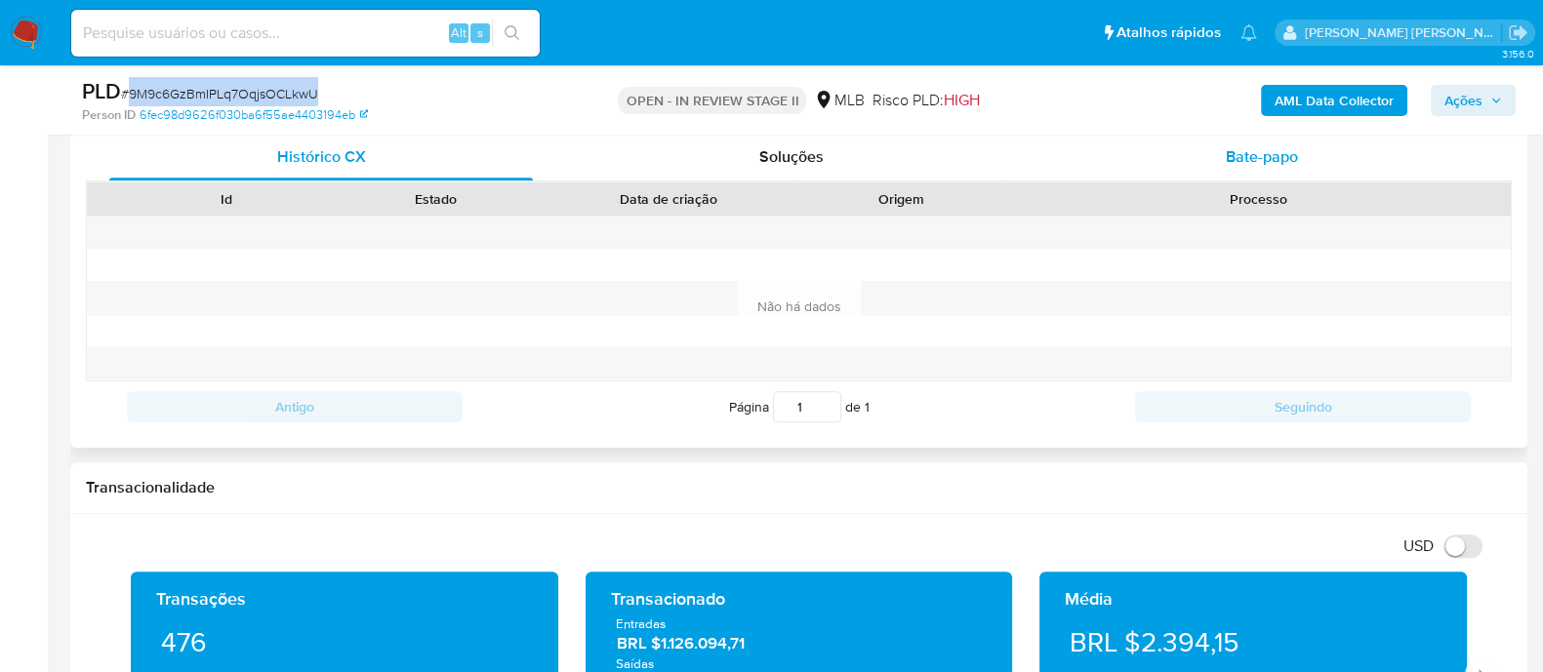
click at [1221, 160] on div "Bate-papo" at bounding box center [1261, 157] width 423 height 47
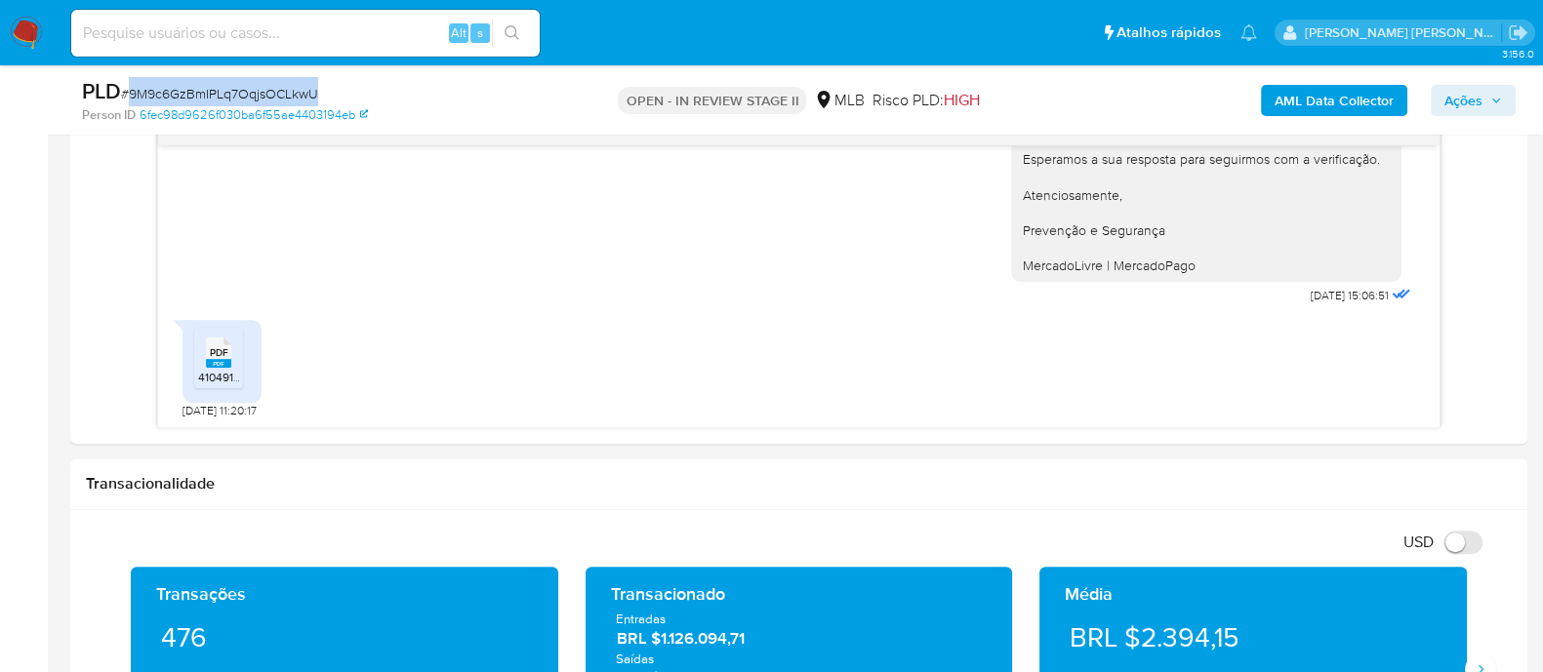
scroll to position [1220, 0]
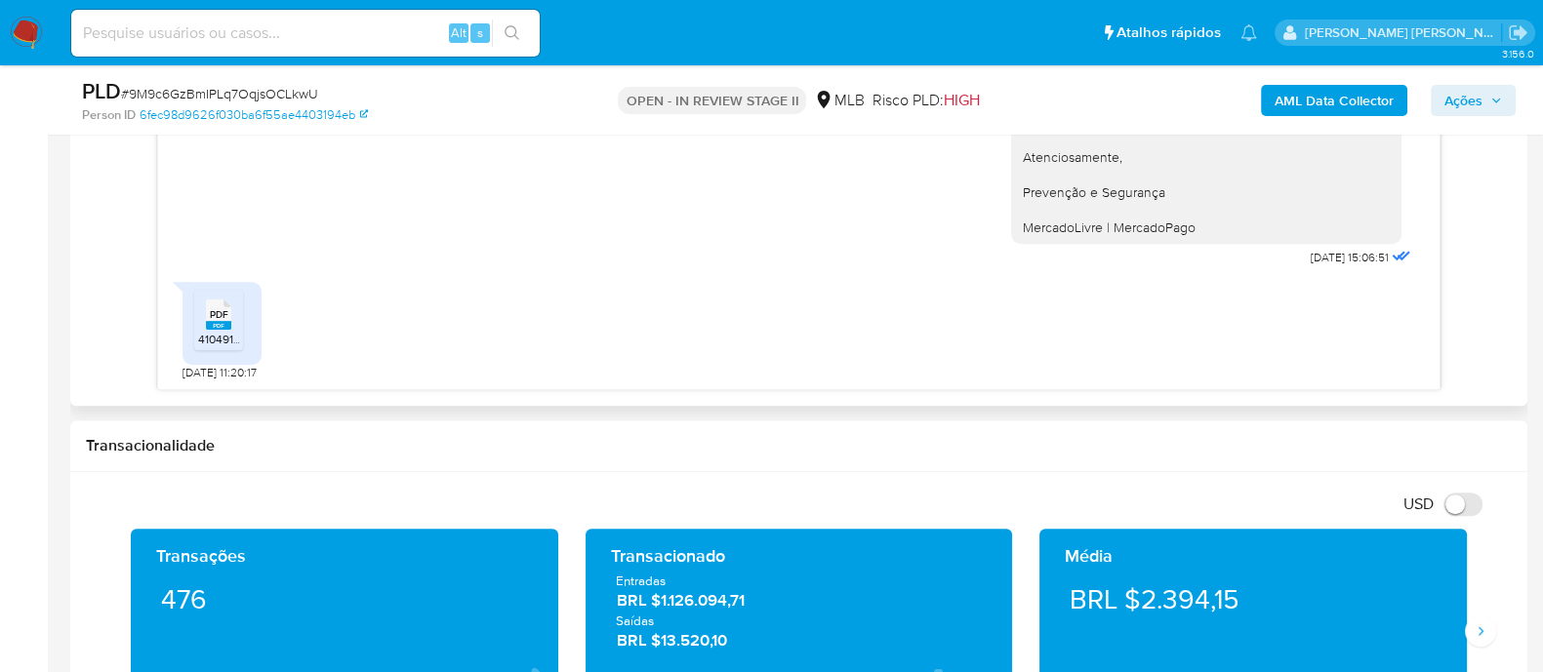
click at [219, 325] on rect at bounding box center [218, 325] width 25 height 9
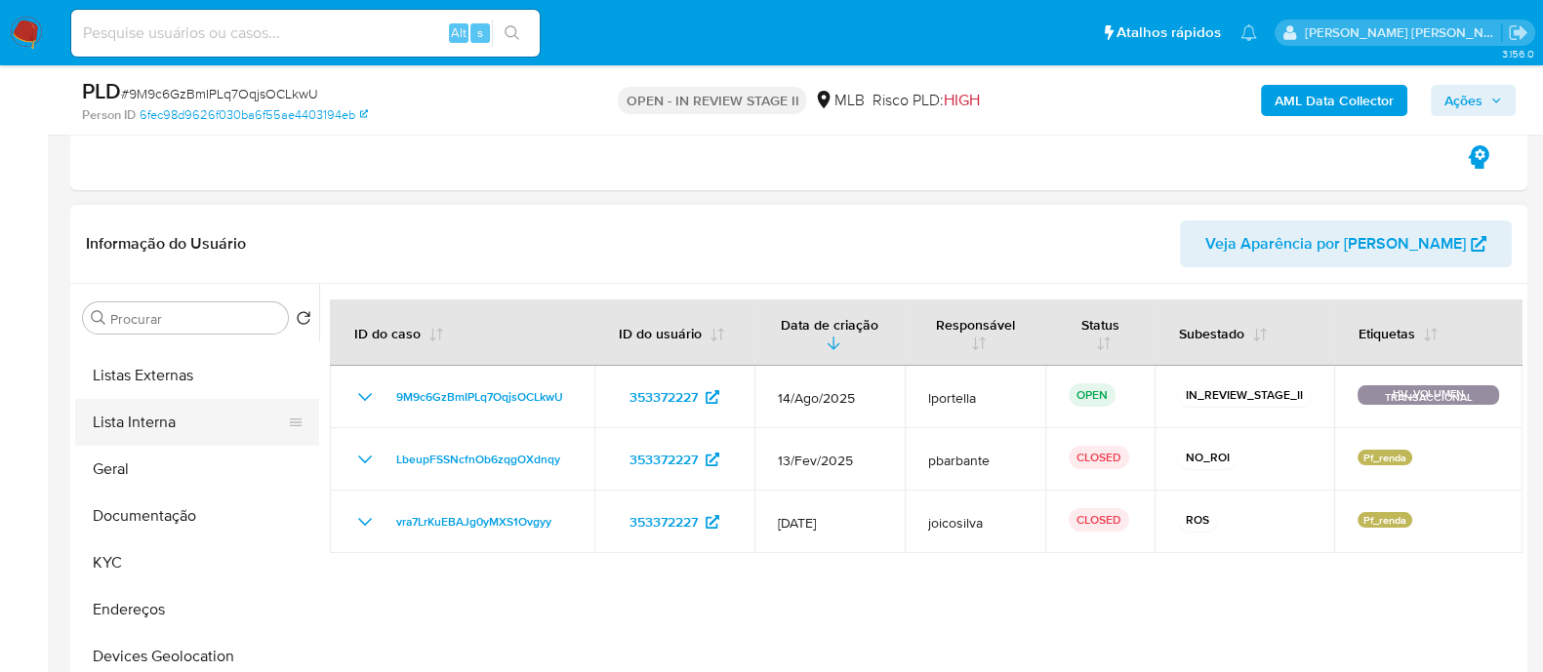
scroll to position [121, 0]
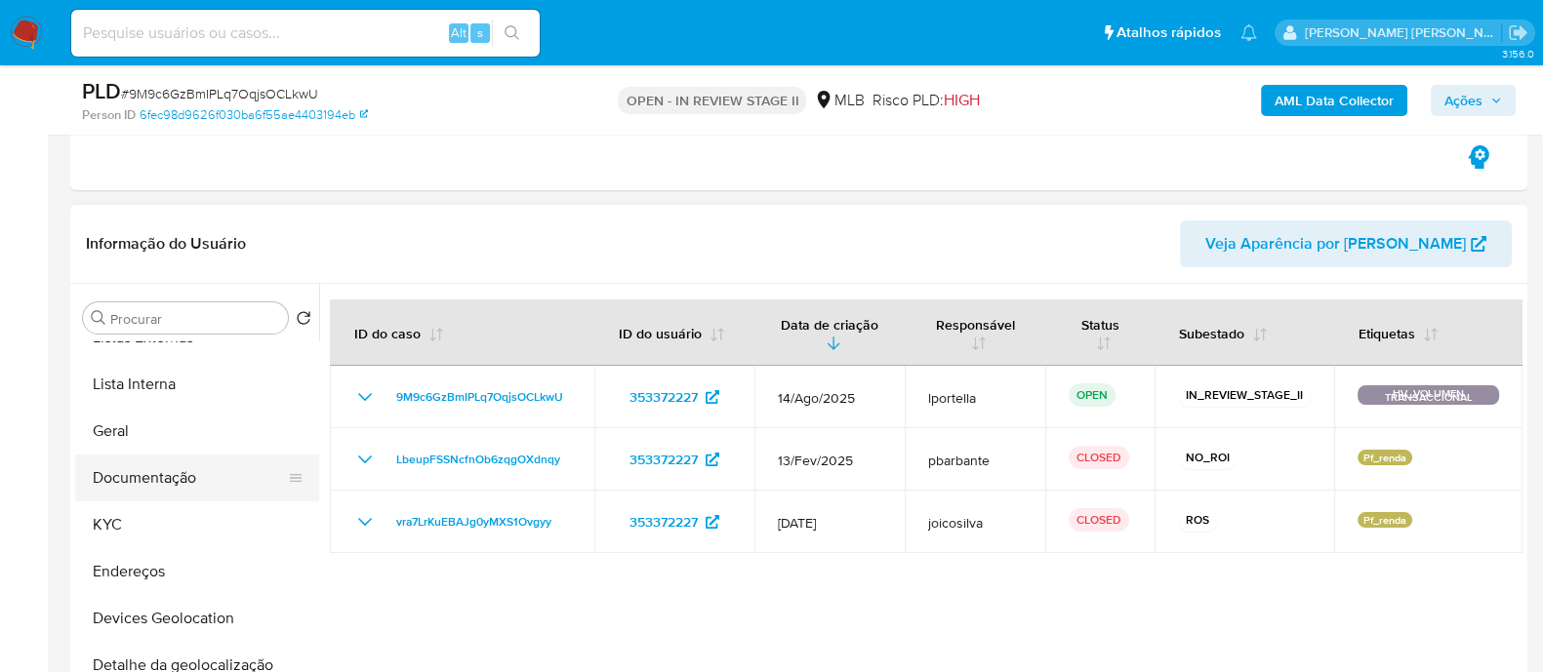
click at [184, 481] on button "Documentação" at bounding box center [189, 478] width 228 height 47
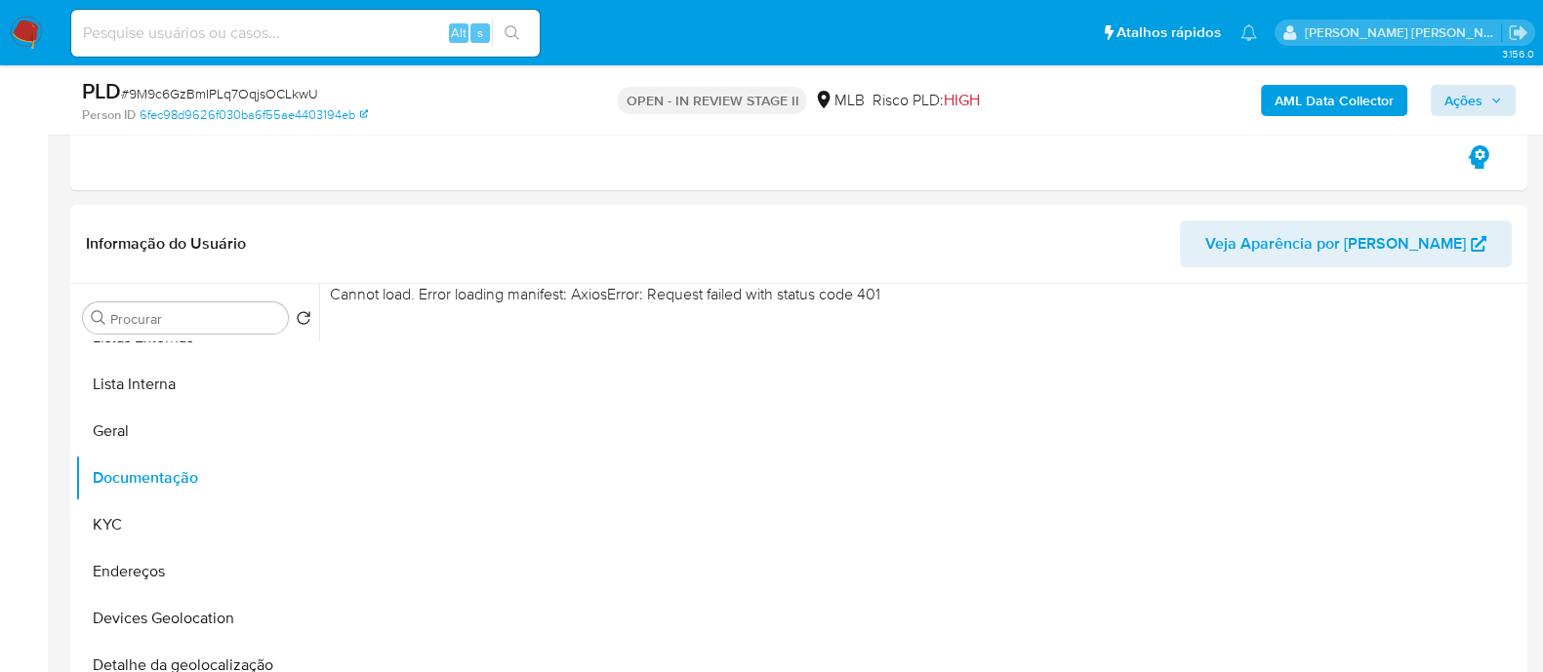
drag, startPoint x: 1455, startPoint y: 76, endPoint x: 1459, endPoint y: 96, distance: 19.9
click at [1459, 92] on div "AML Data Collector Ações" at bounding box center [1279, 100] width 472 height 46
click at [1459, 97] on span "Ações" at bounding box center [1463, 100] width 38 height 31
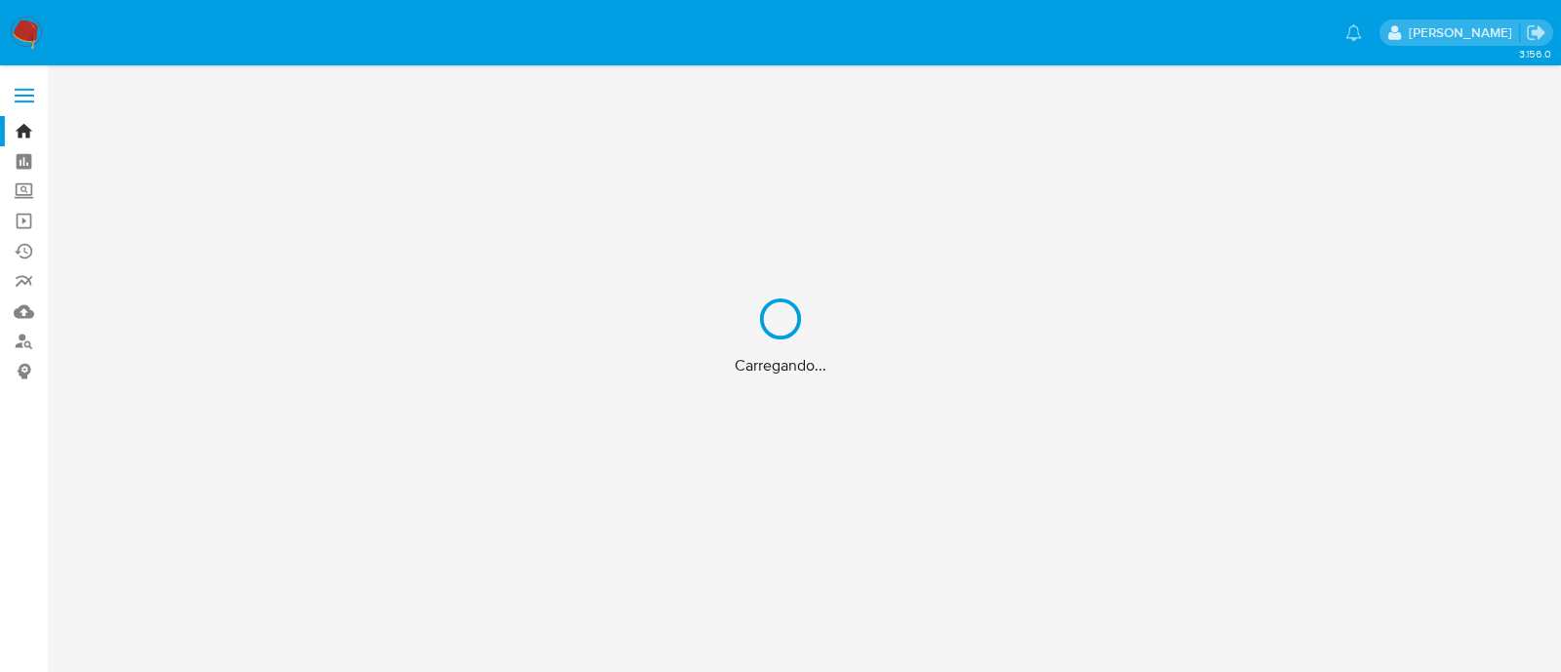
click at [32, 31] on div "Carregando..." at bounding box center [780, 336] width 1561 height 672
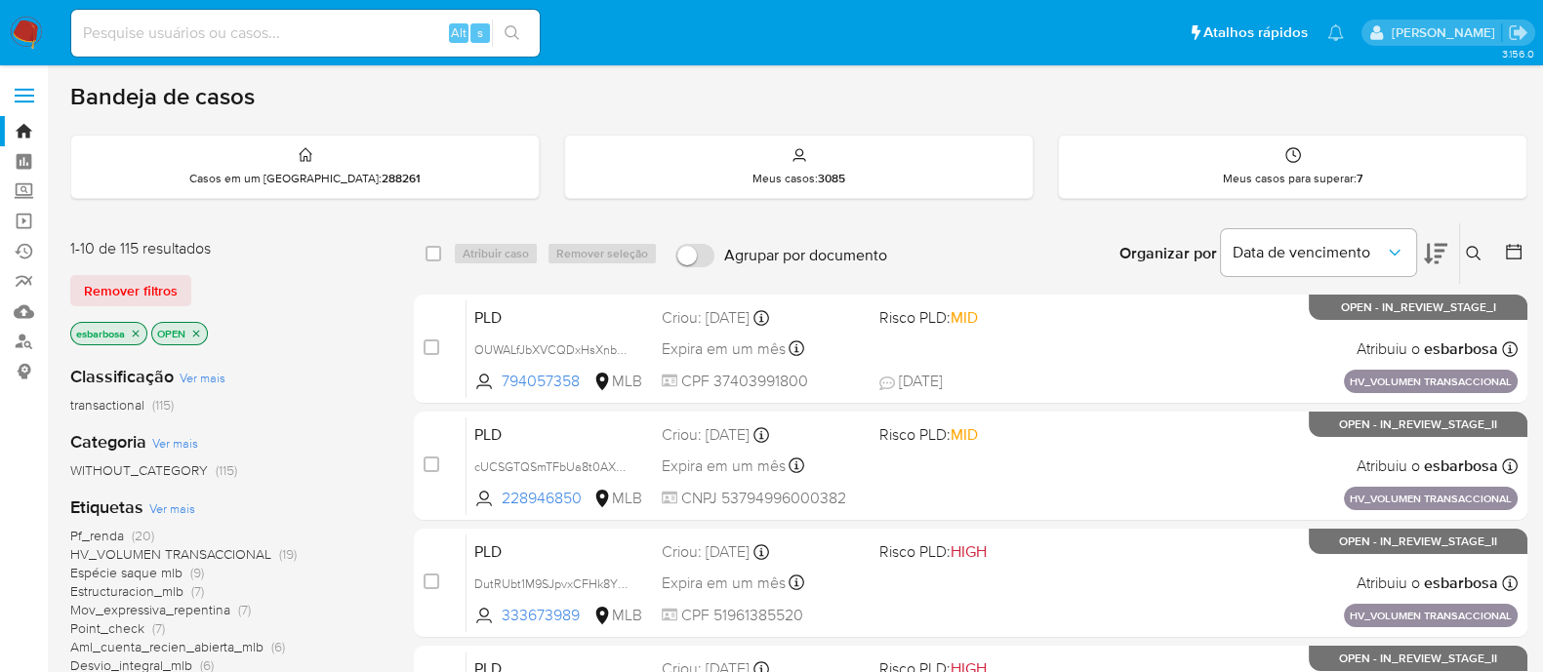
click at [24, 36] on img at bounding box center [26, 33] width 33 height 33
click at [1476, 246] on icon at bounding box center [1474, 254] width 16 height 16
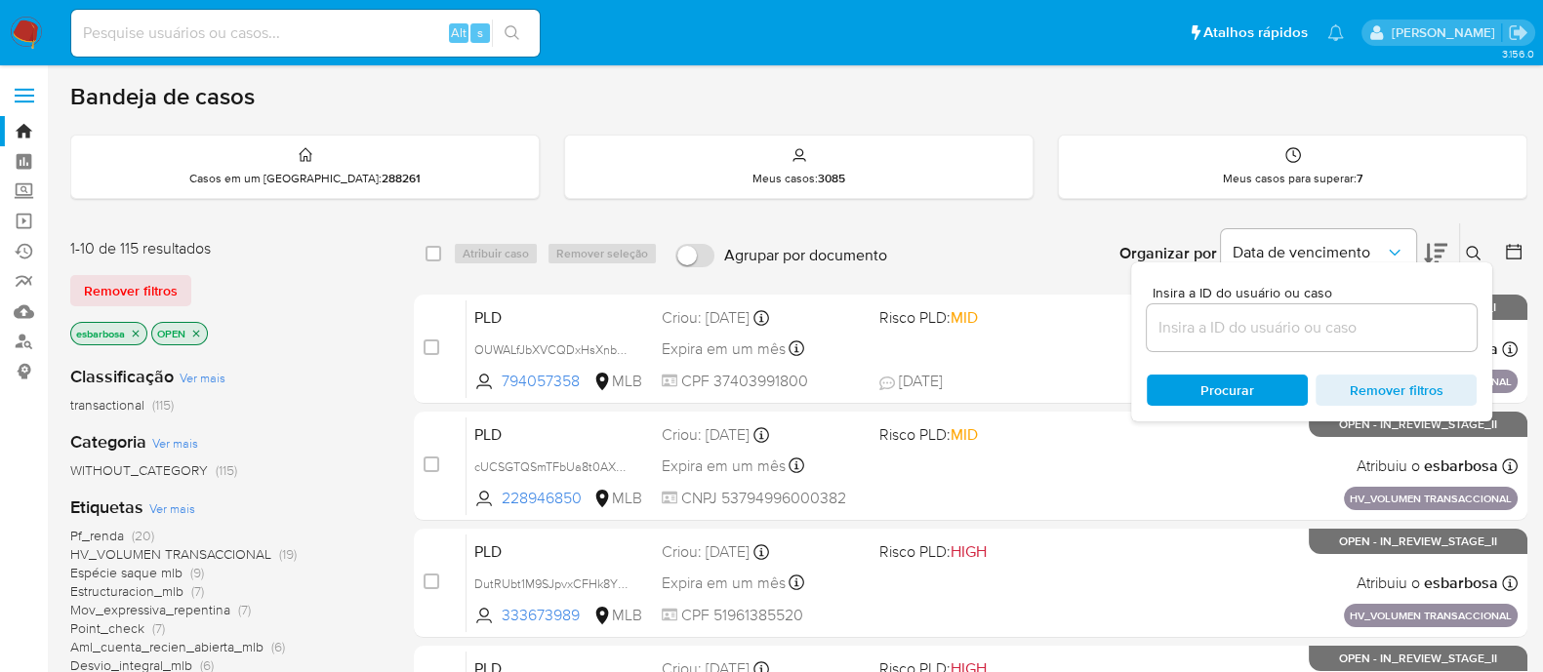
click at [136, 329] on icon "close-filter" at bounding box center [136, 334] width 12 height 12
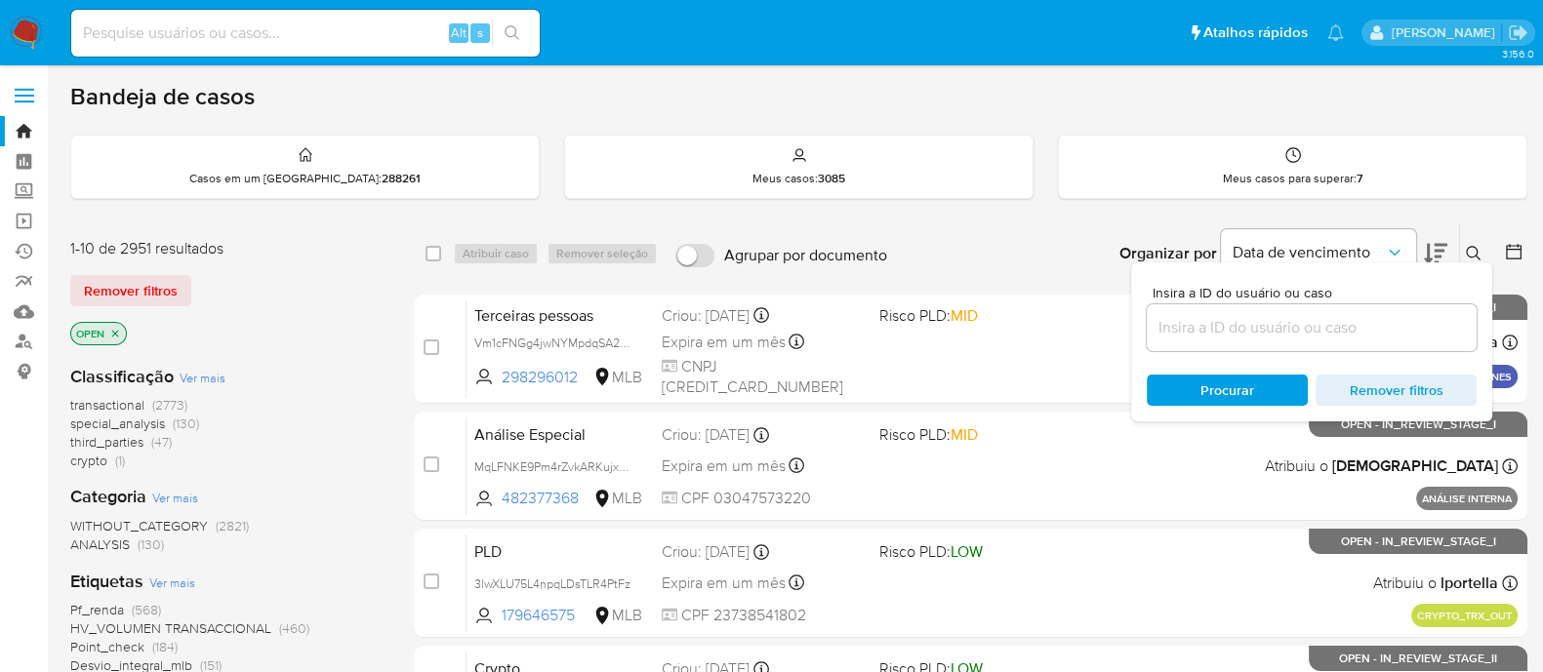
click at [1331, 324] on input at bounding box center [1312, 327] width 330 height 25
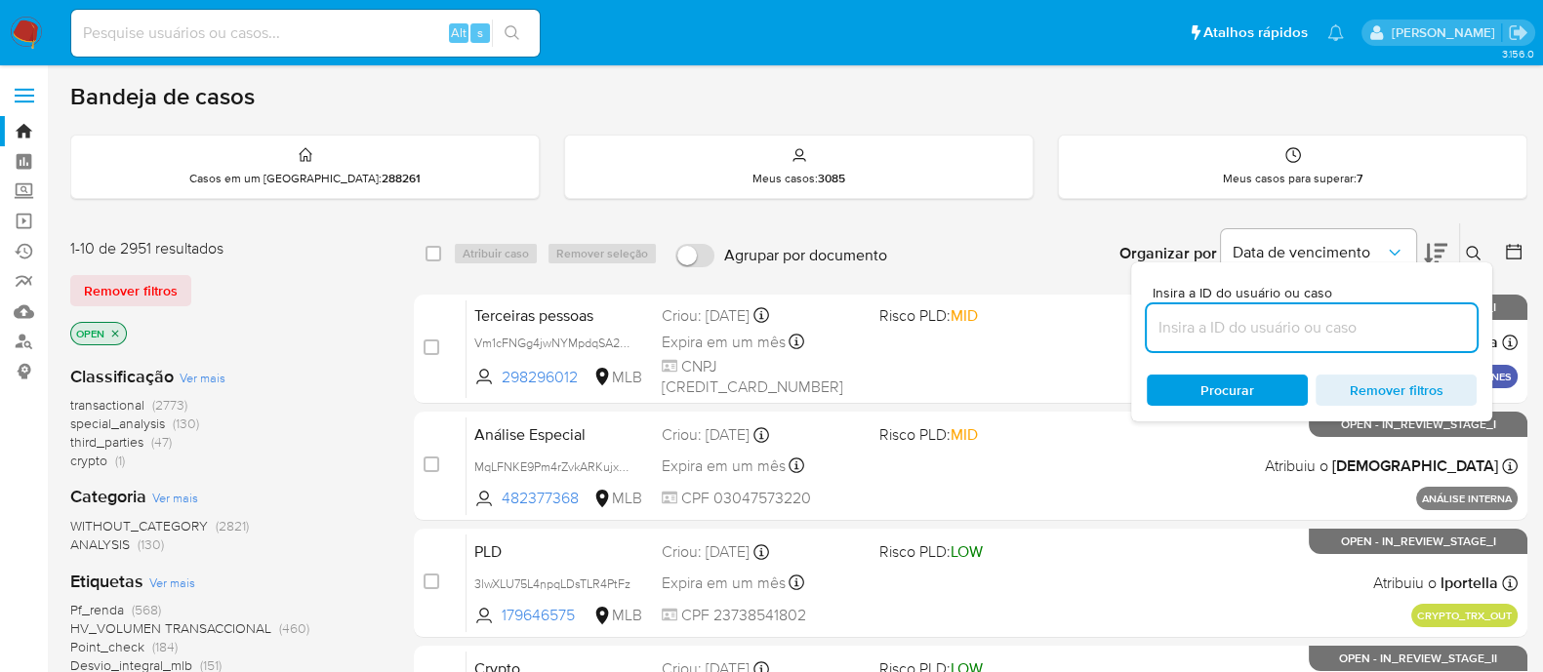
paste input "9M9c6GzBmIPLq7OqjsOCLkwU"
type input "9M9c6GzBmIPLq7OqjsOCLkwU"
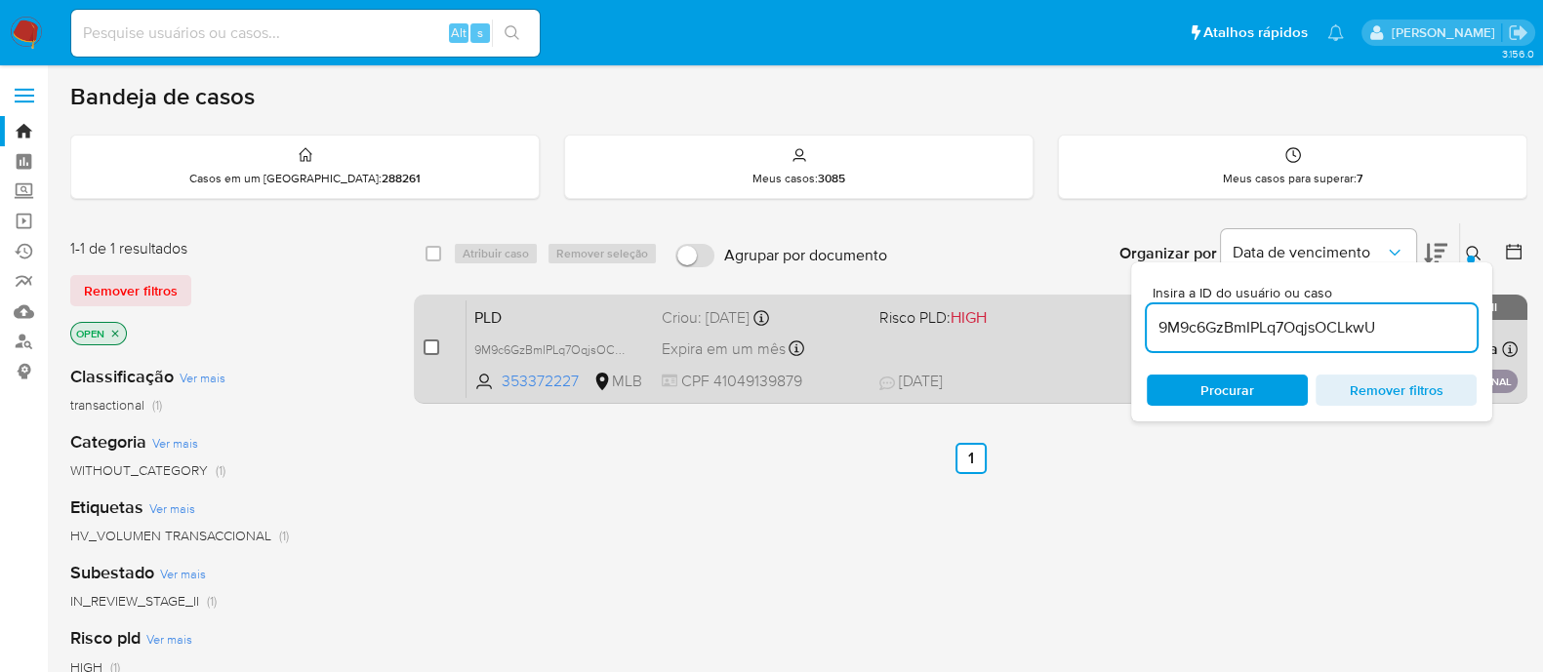
click at [434, 345] on input "checkbox" at bounding box center [431, 348] width 16 height 16
checkbox input "true"
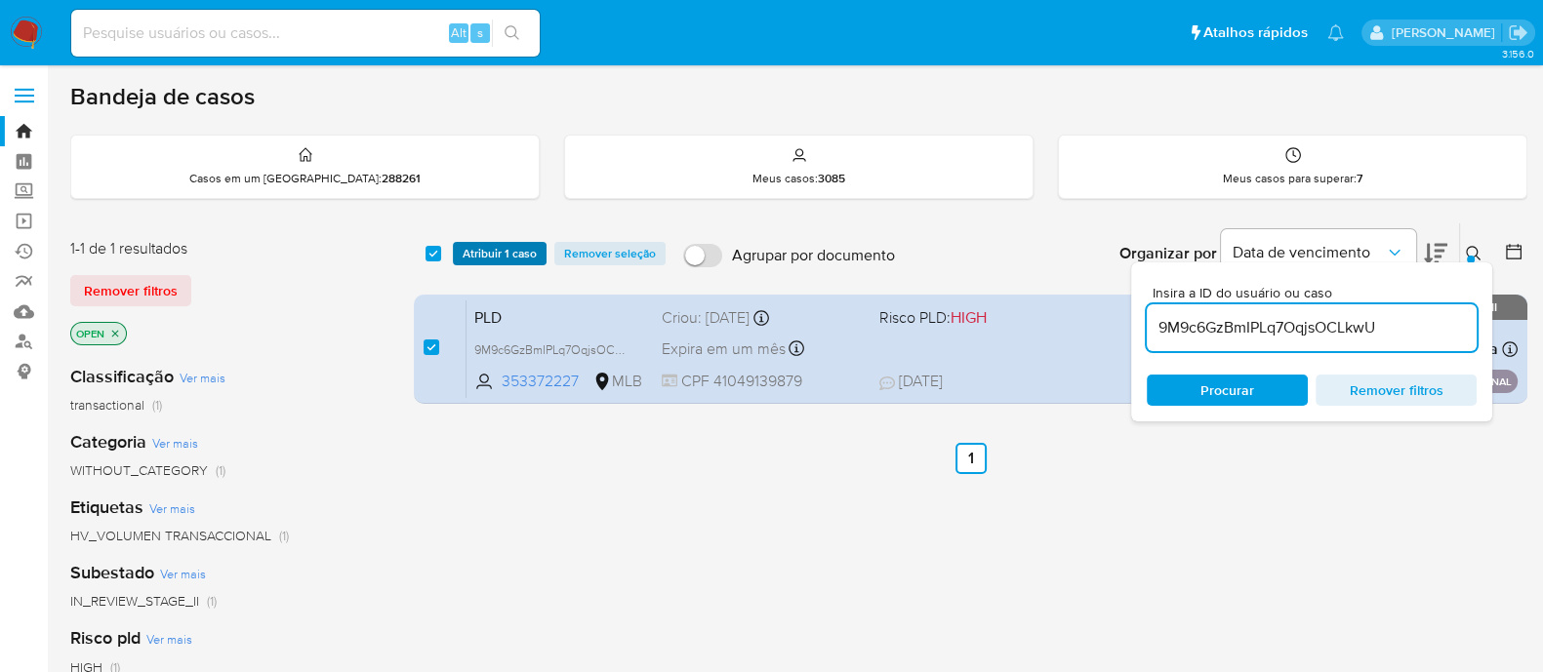
click at [486, 252] on span "Atribuir 1 caso" at bounding box center [500, 254] width 74 height 20
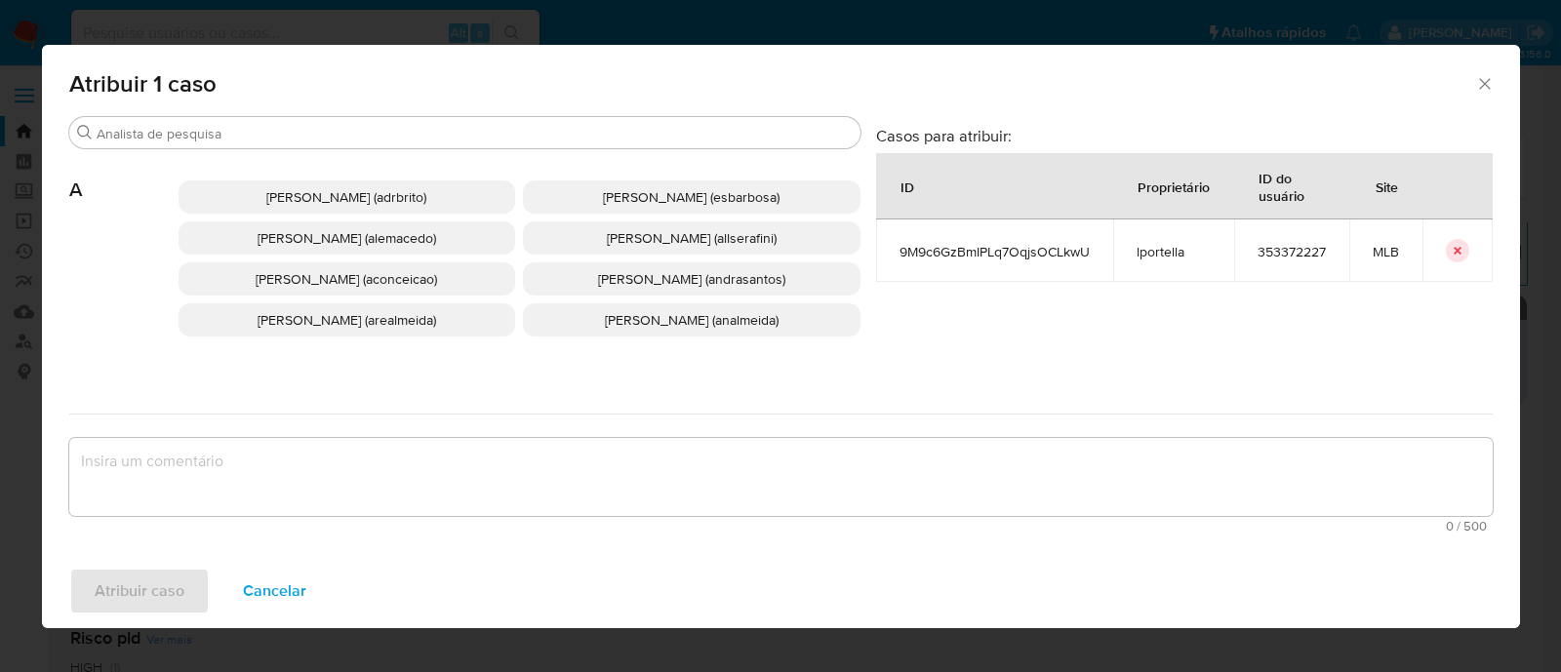
click at [546, 465] on textarea "assign-modal" at bounding box center [781, 477] width 1424 height 78
paste textarea "9M9c6GzBmIPLq7OqjsOCLkwU"
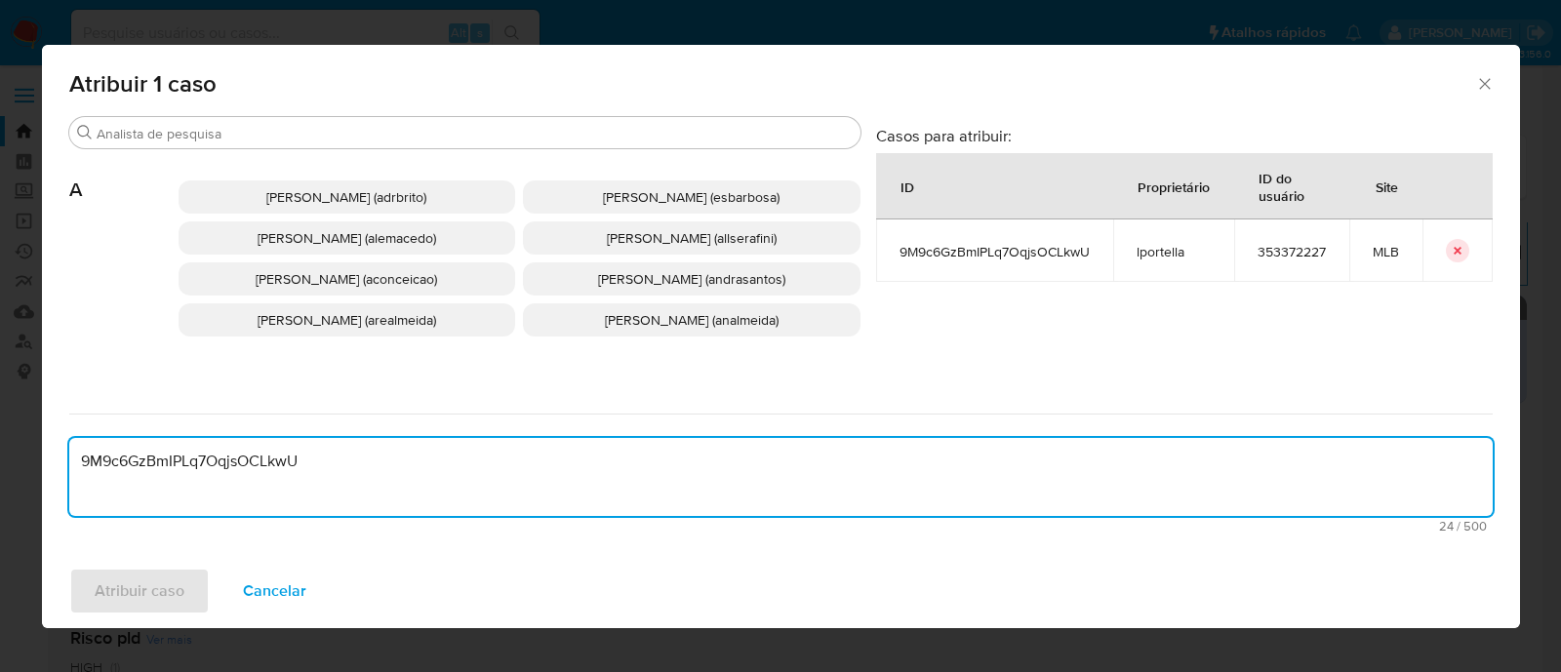
type textarea "9M9c6GzBmIPLq7OqjsOCLkwU"
click at [616, 197] on span "Alessandra Da Silva Barbosa (esbarbosa)" at bounding box center [691, 197] width 177 height 20
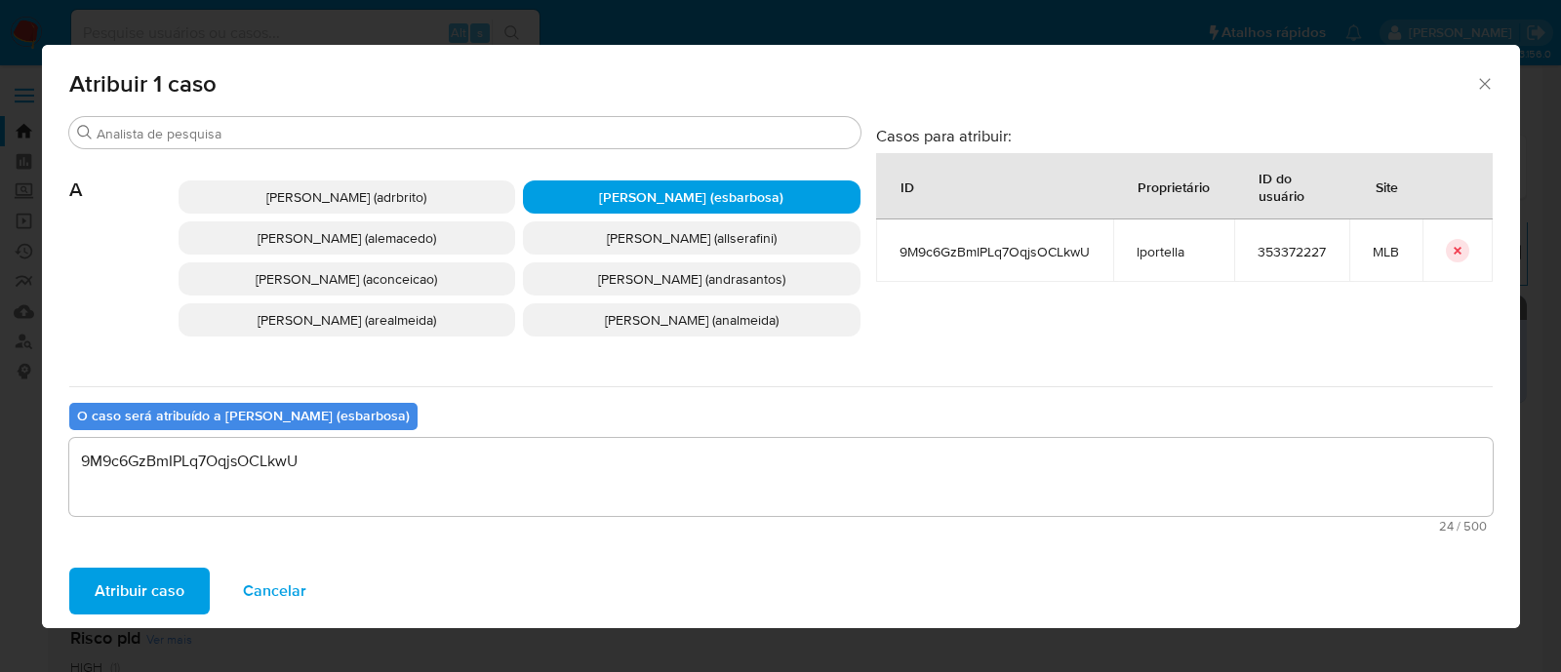
click at [139, 591] on span "Atribuir caso" at bounding box center [140, 591] width 90 height 43
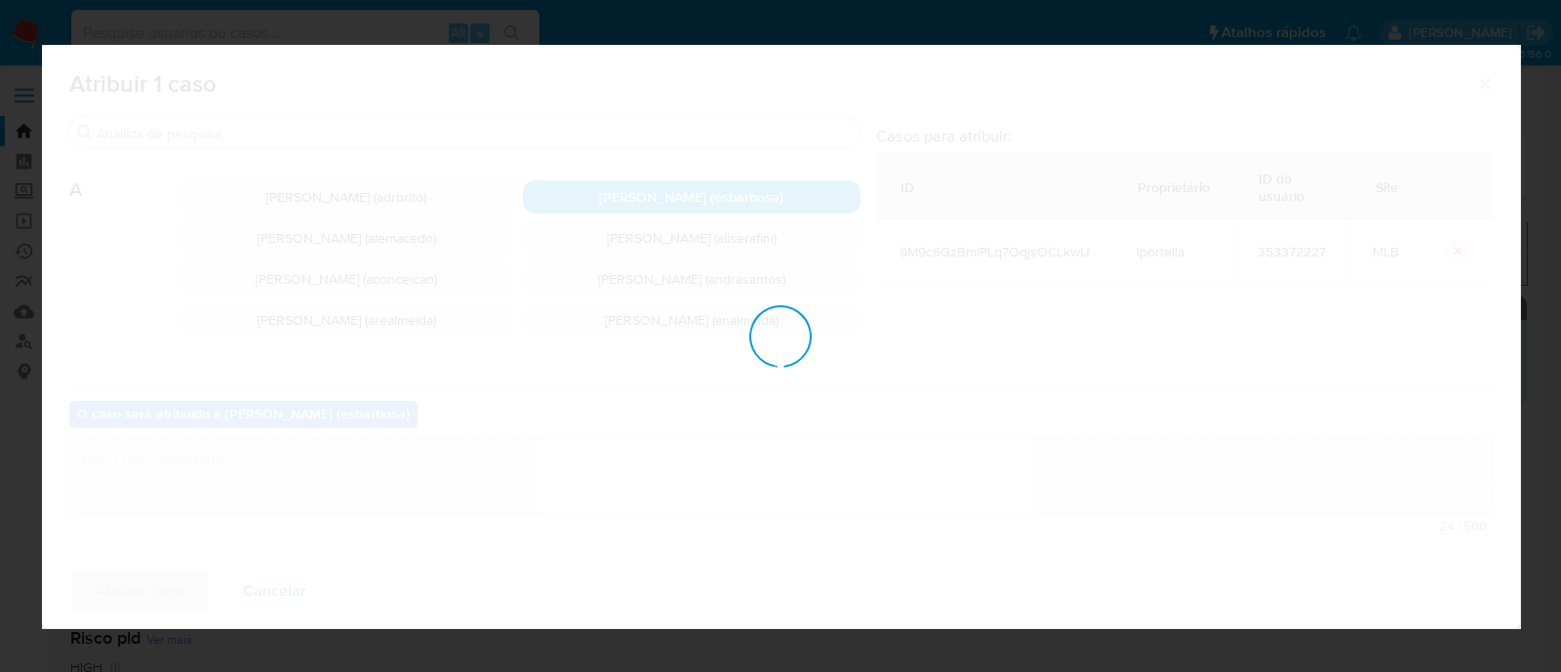
checkbox input "false"
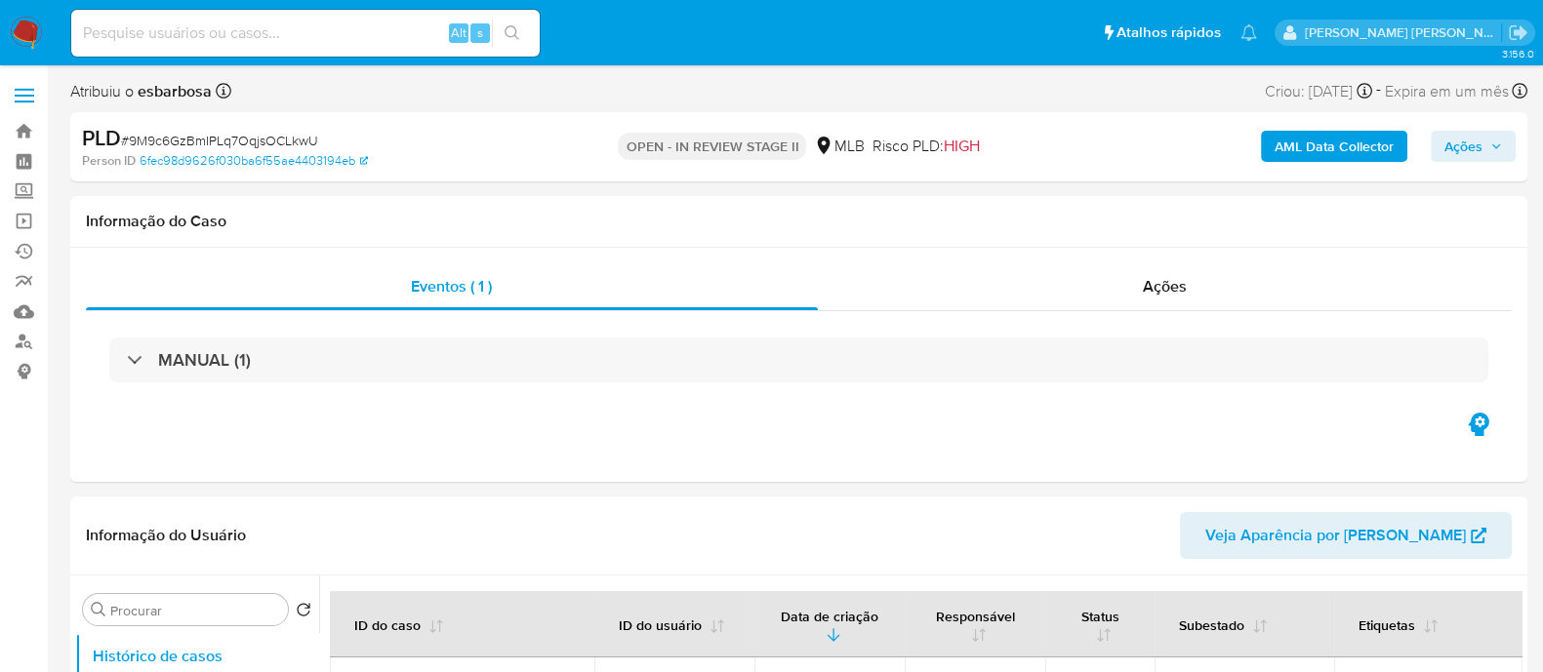
select select "10"
click at [1457, 143] on span "Ações" at bounding box center [1463, 146] width 38 height 31
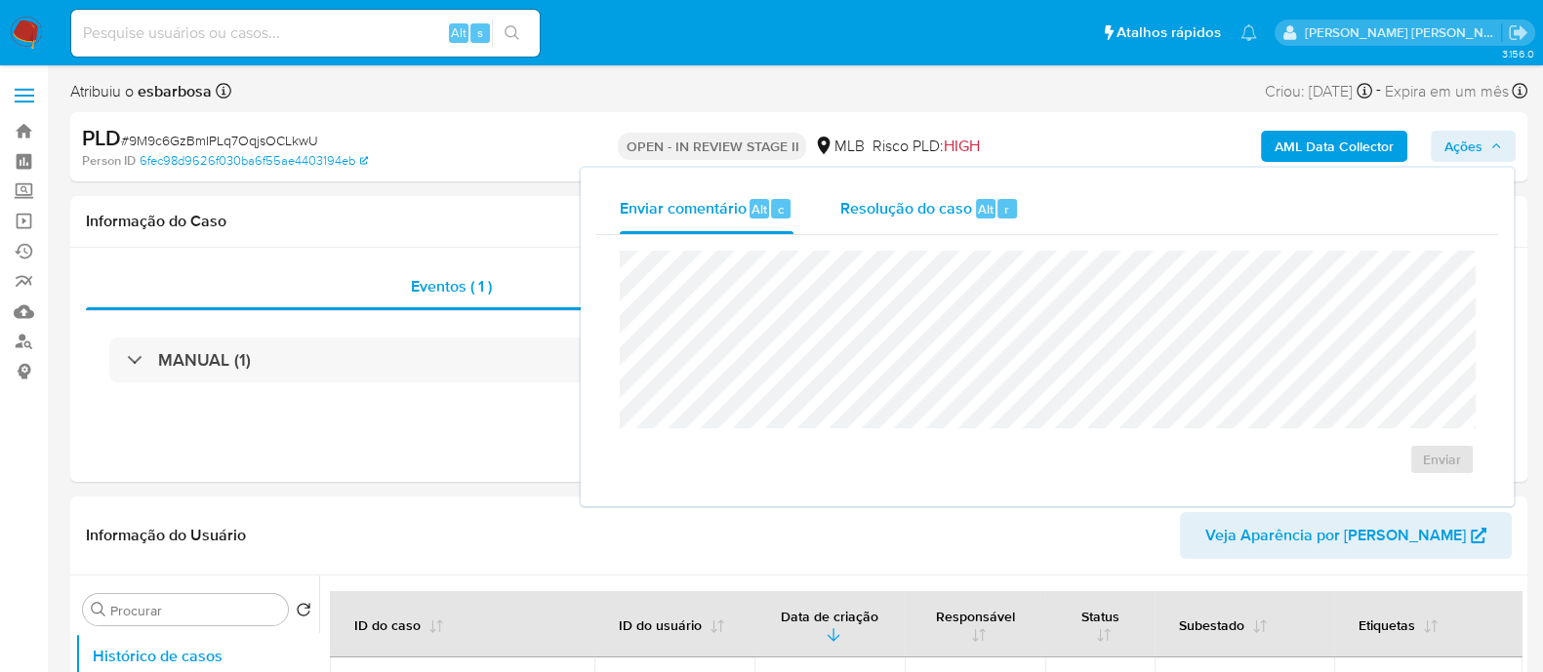
click at [912, 207] on span "Resolução do caso" at bounding box center [906, 208] width 132 height 22
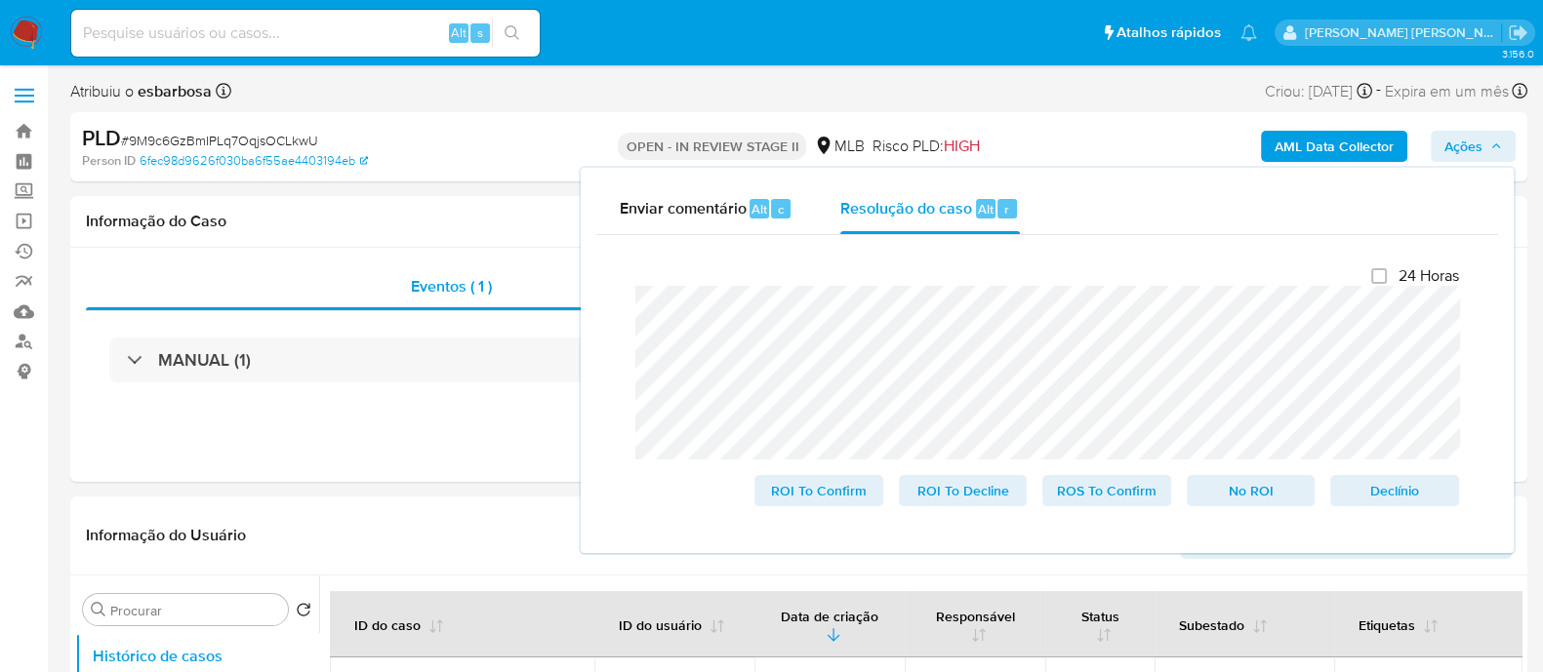
click at [472, 155] on div "Person ID 6fec98d9626f030ba6f55ae4403194eb" at bounding box center [318, 161] width 472 height 18
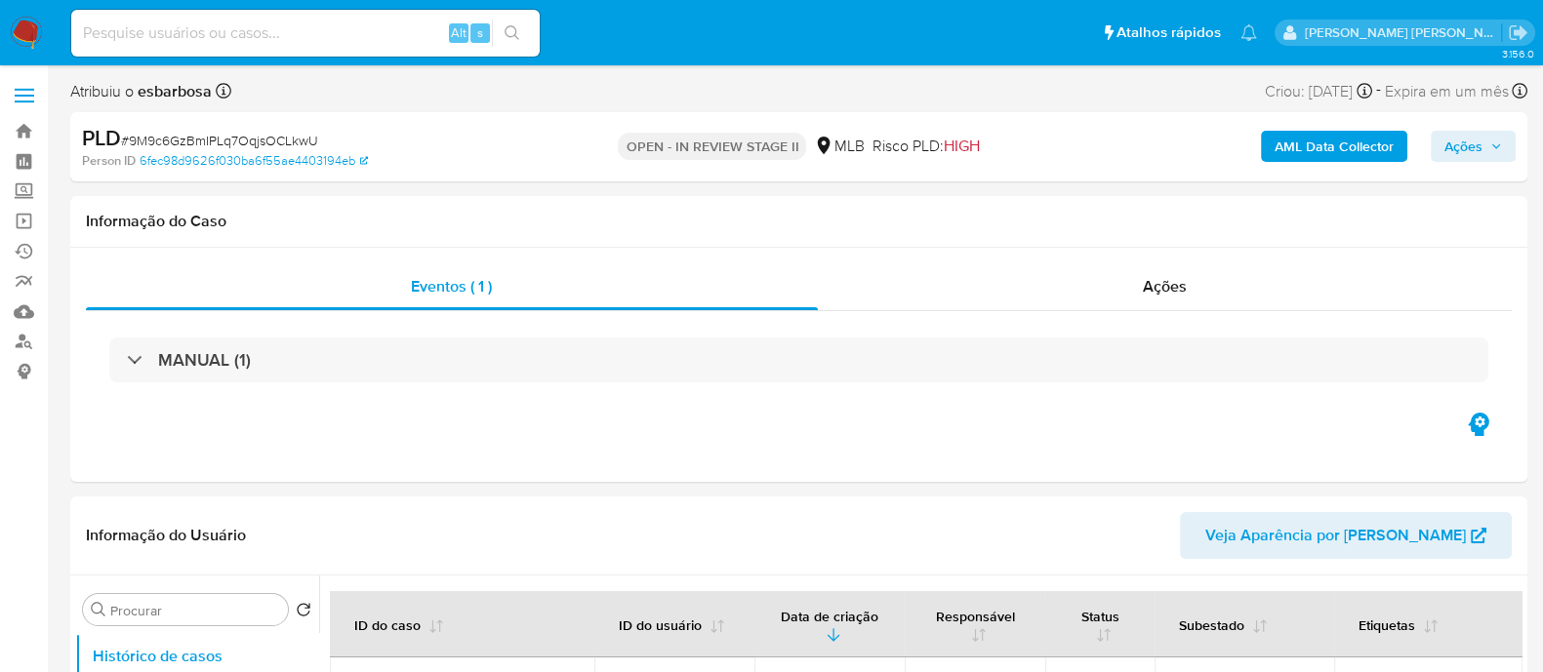
click at [1295, 149] on b "AML Data Collector" at bounding box center [1333, 146] width 119 height 31
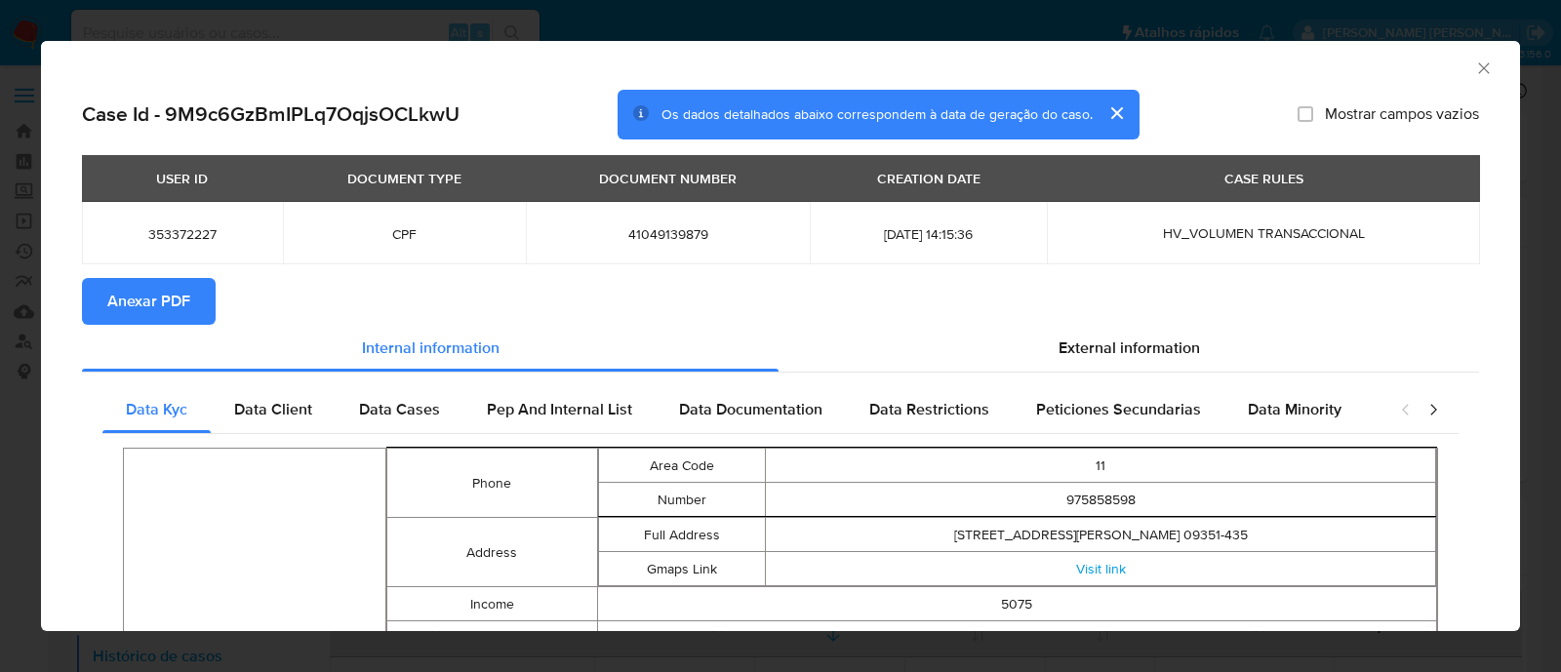
click at [127, 297] on span "Anexar PDF" at bounding box center [148, 301] width 83 height 43
click at [1107, 348] on span "External information" at bounding box center [1129, 348] width 141 height 22
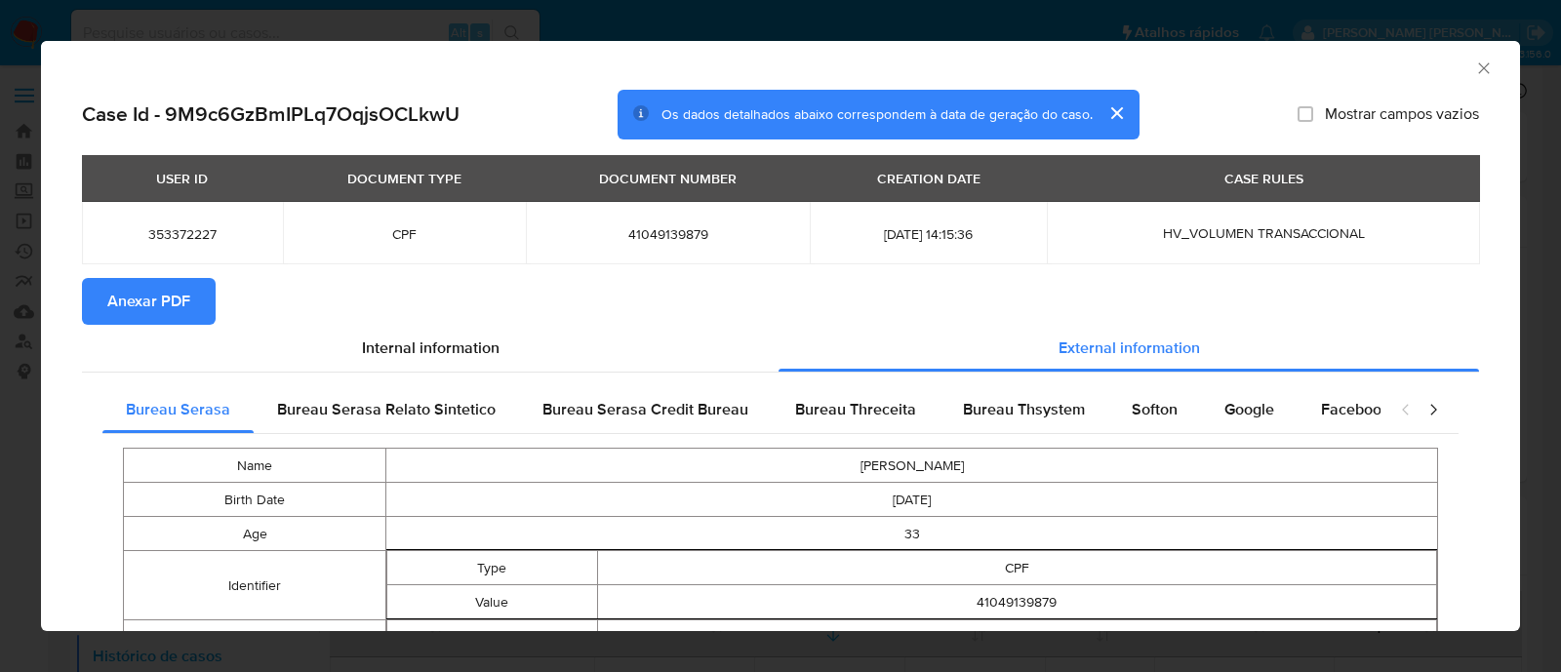
click at [1478, 69] on icon "Fechar a janela" at bounding box center [1483, 67] width 11 height 11
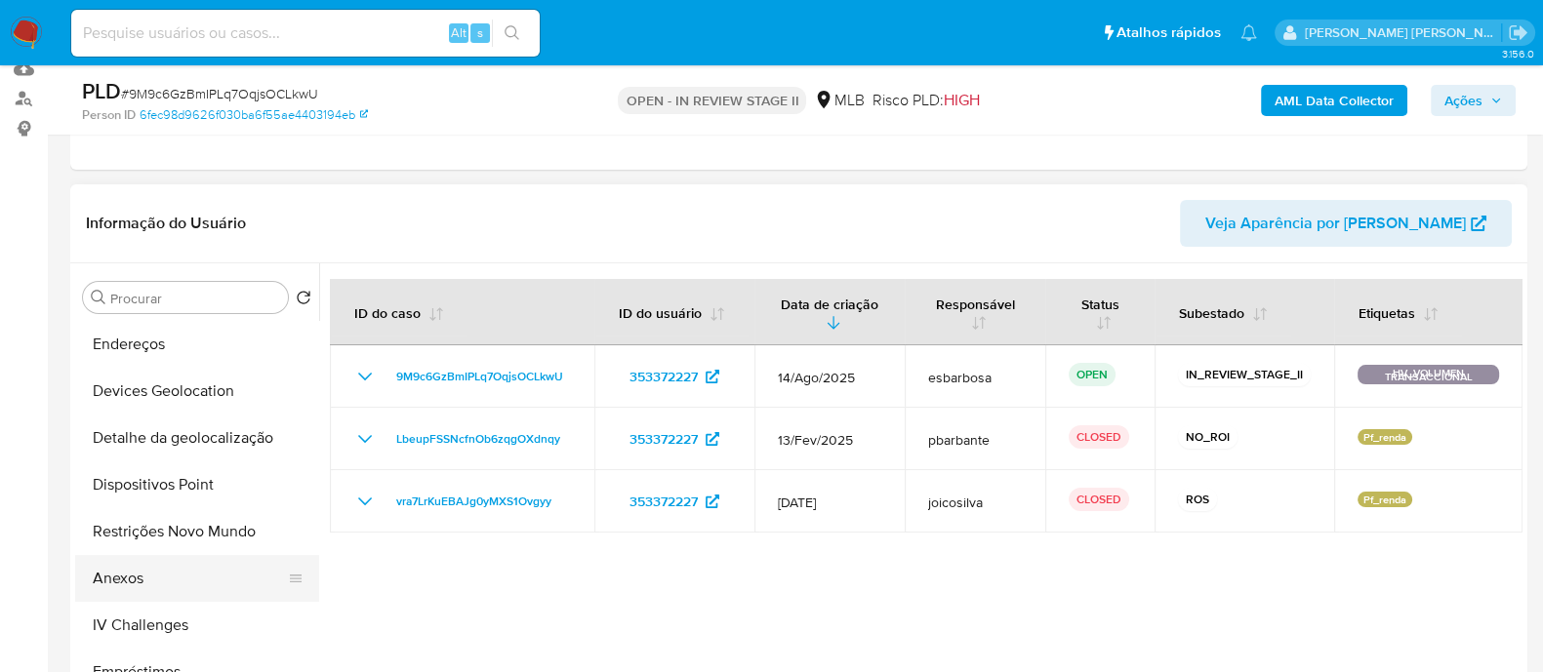
scroll to position [366, 0]
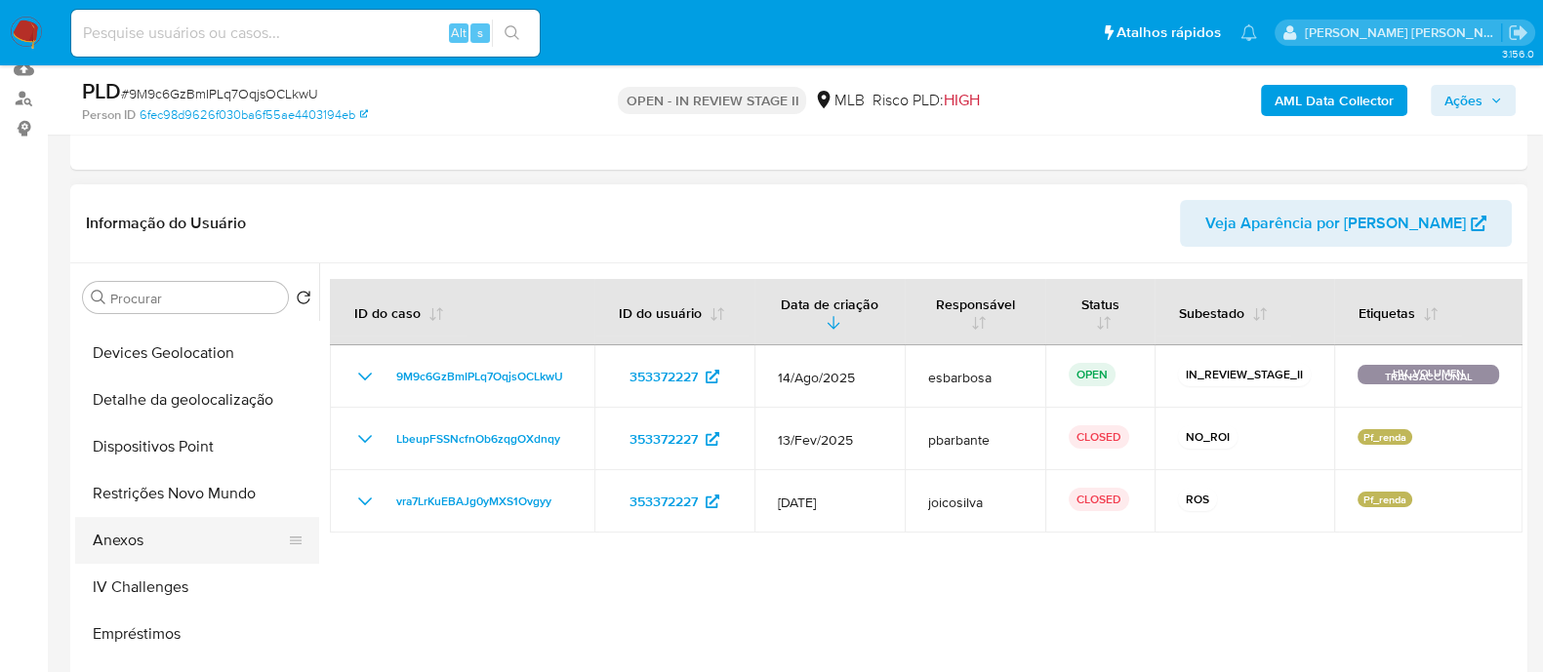
click at [144, 542] on button "Anexos" at bounding box center [189, 540] width 228 height 47
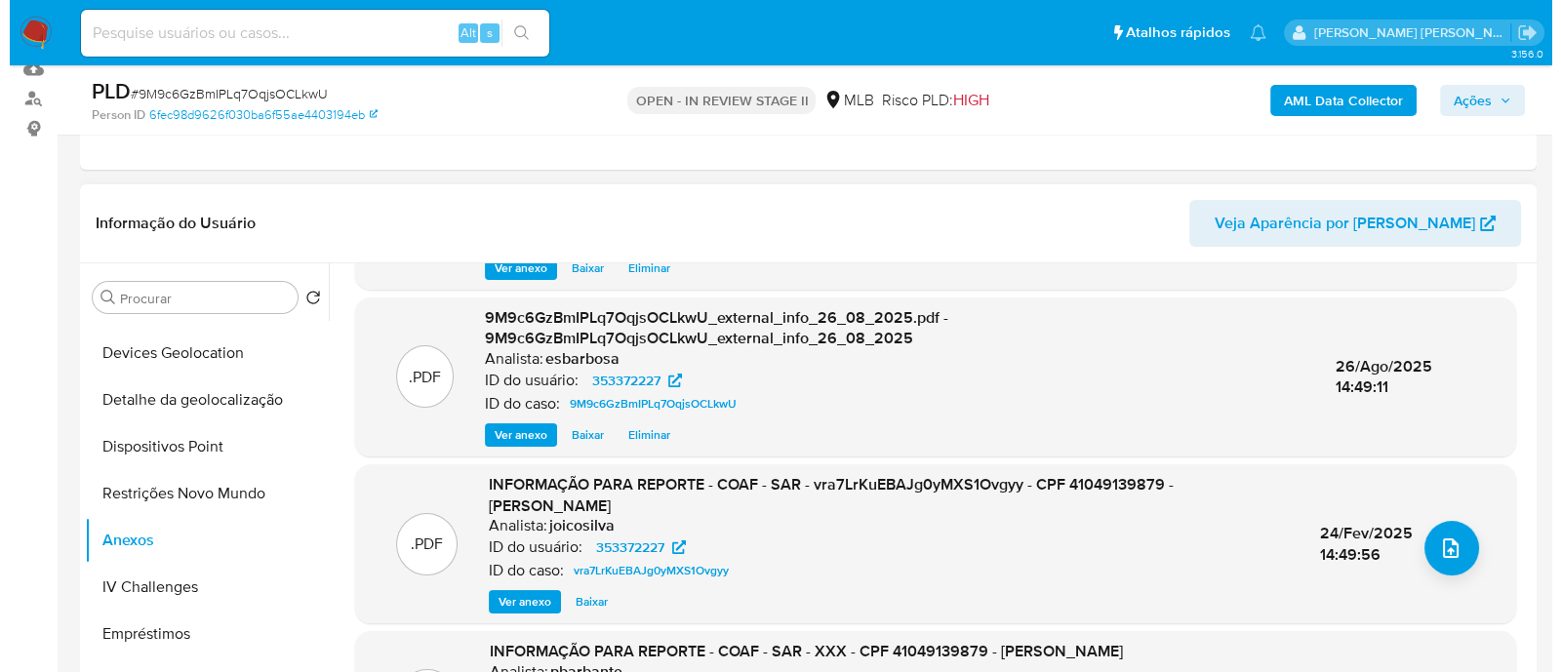
scroll to position [227, 0]
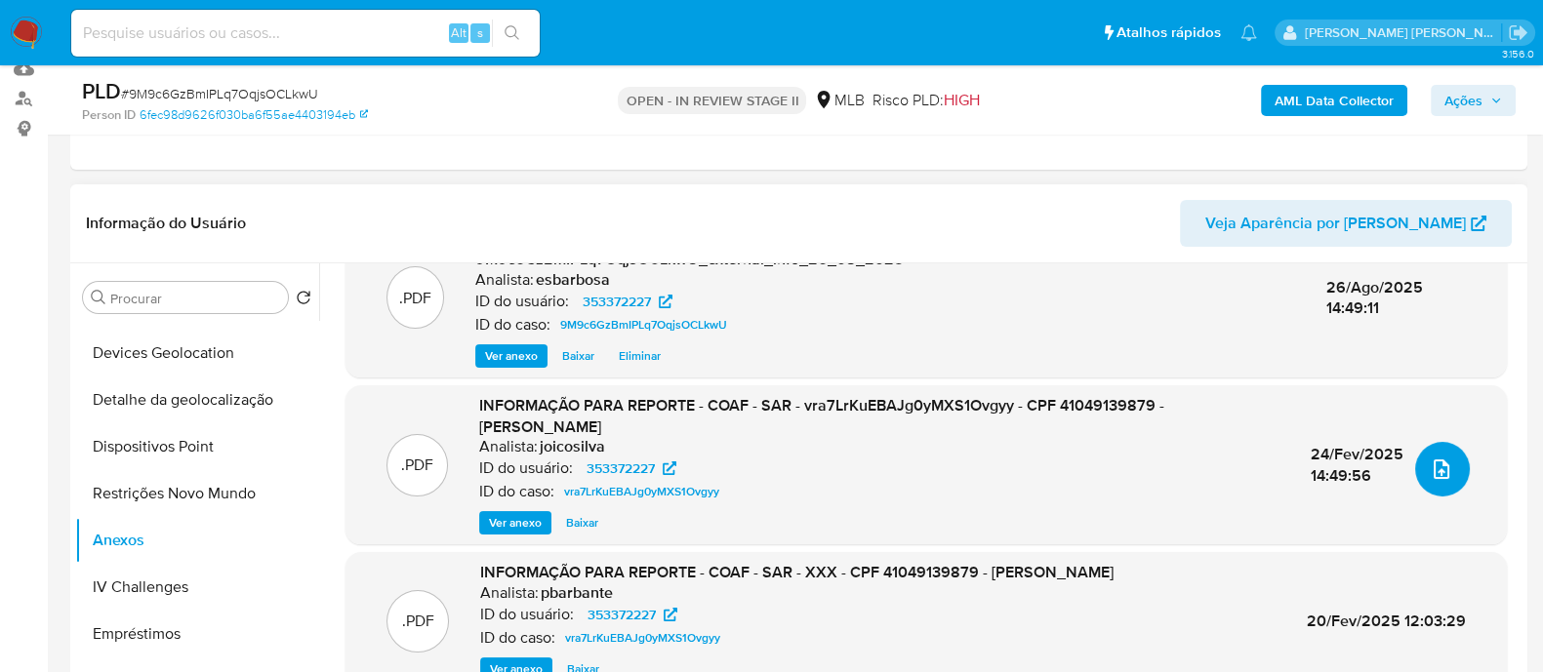
click at [1435, 467] on icon "upload-file" at bounding box center [1440, 469] width 23 height 23
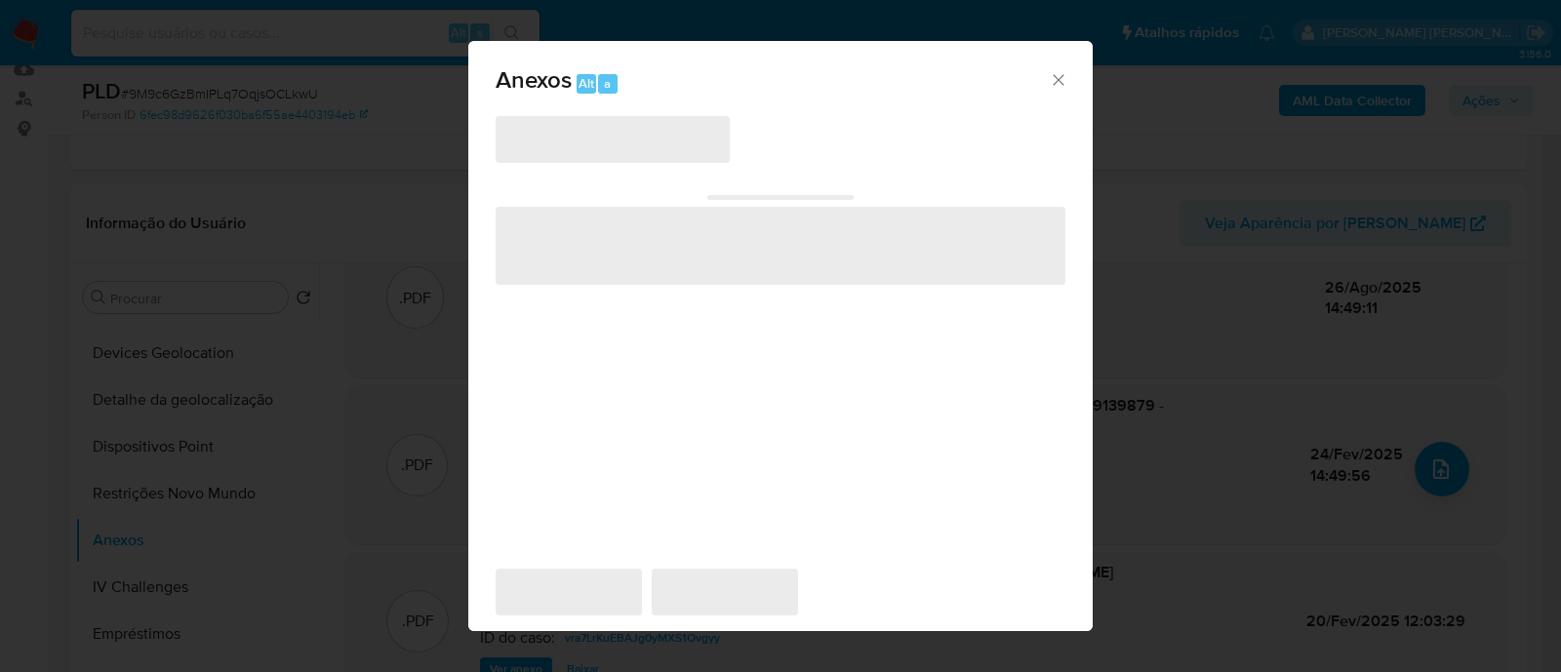
click at [1053, 84] on icon "Fechar" at bounding box center [1058, 79] width 11 height 11
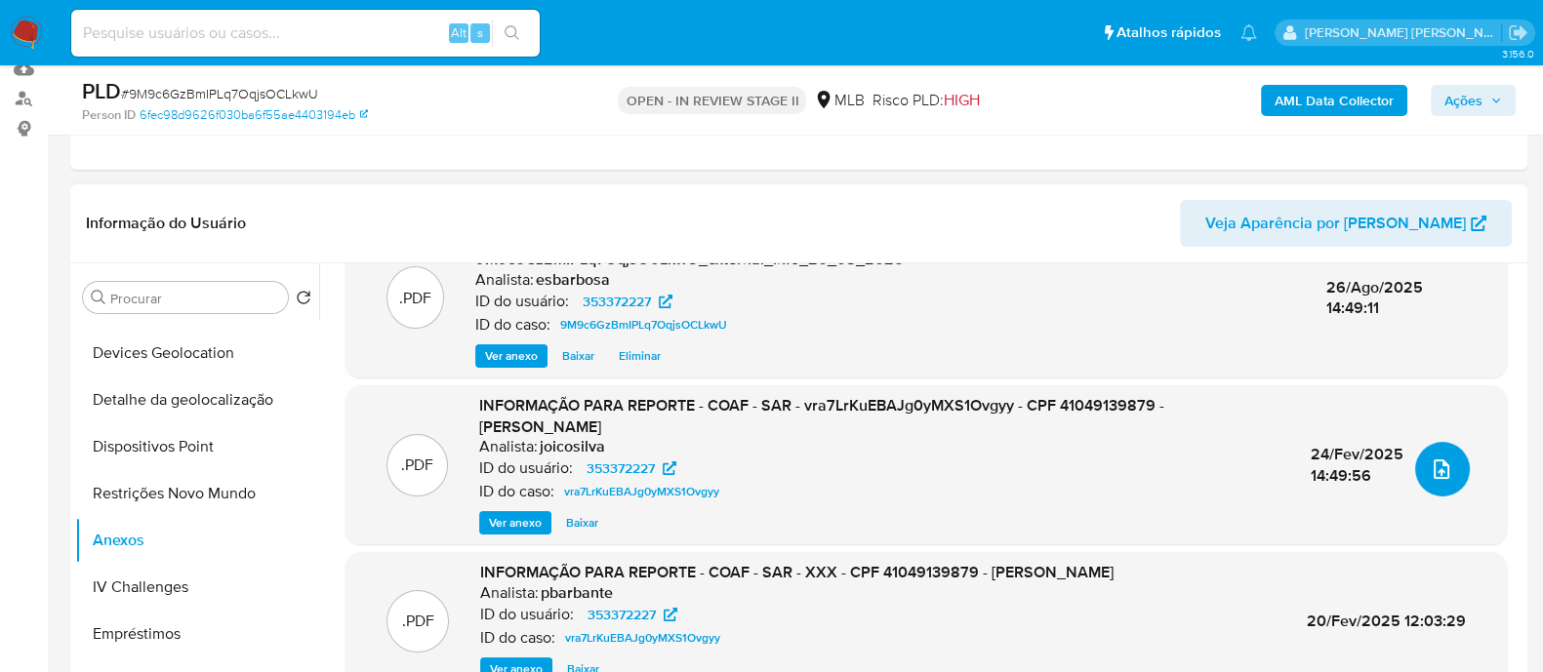
click at [1429, 459] on icon "upload-file" at bounding box center [1440, 469] width 23 height 23
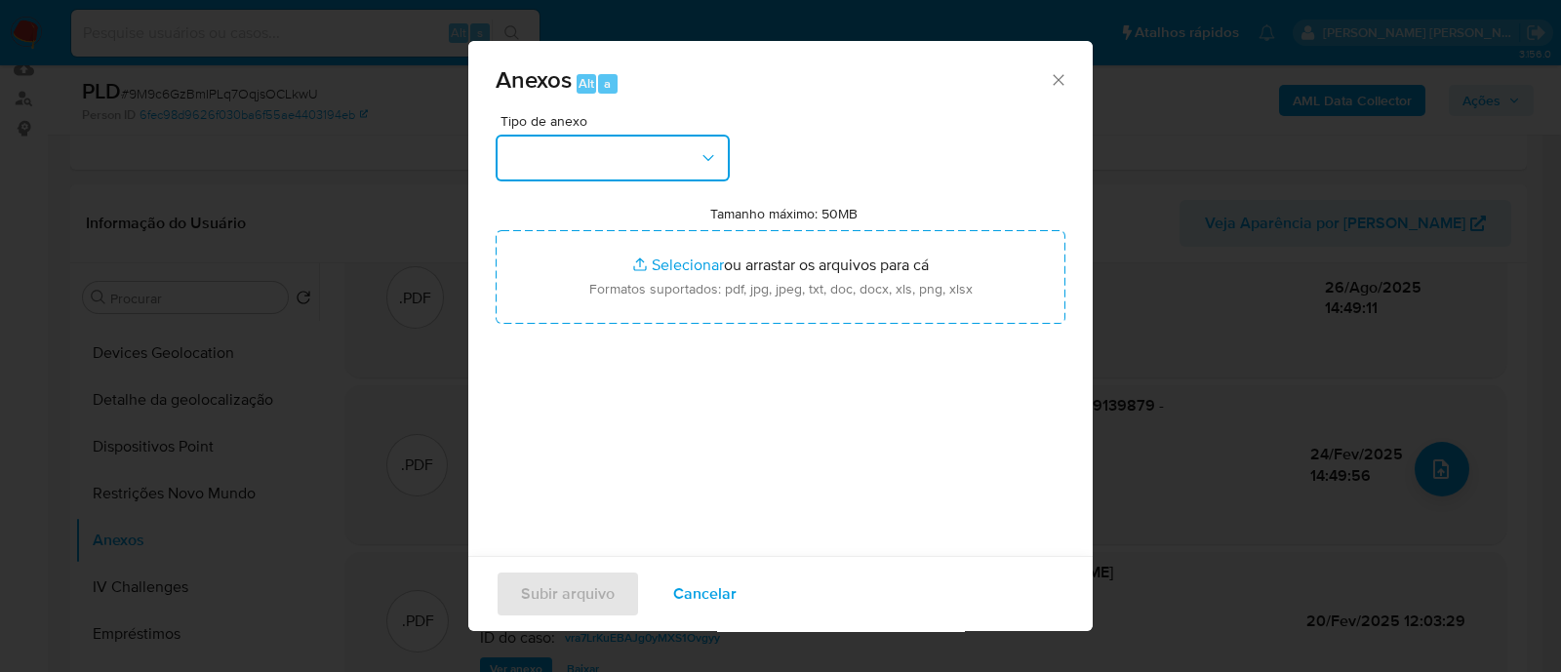
click at [585, 141] on button "button" at bounding box center [613, 158] width 234 height 47
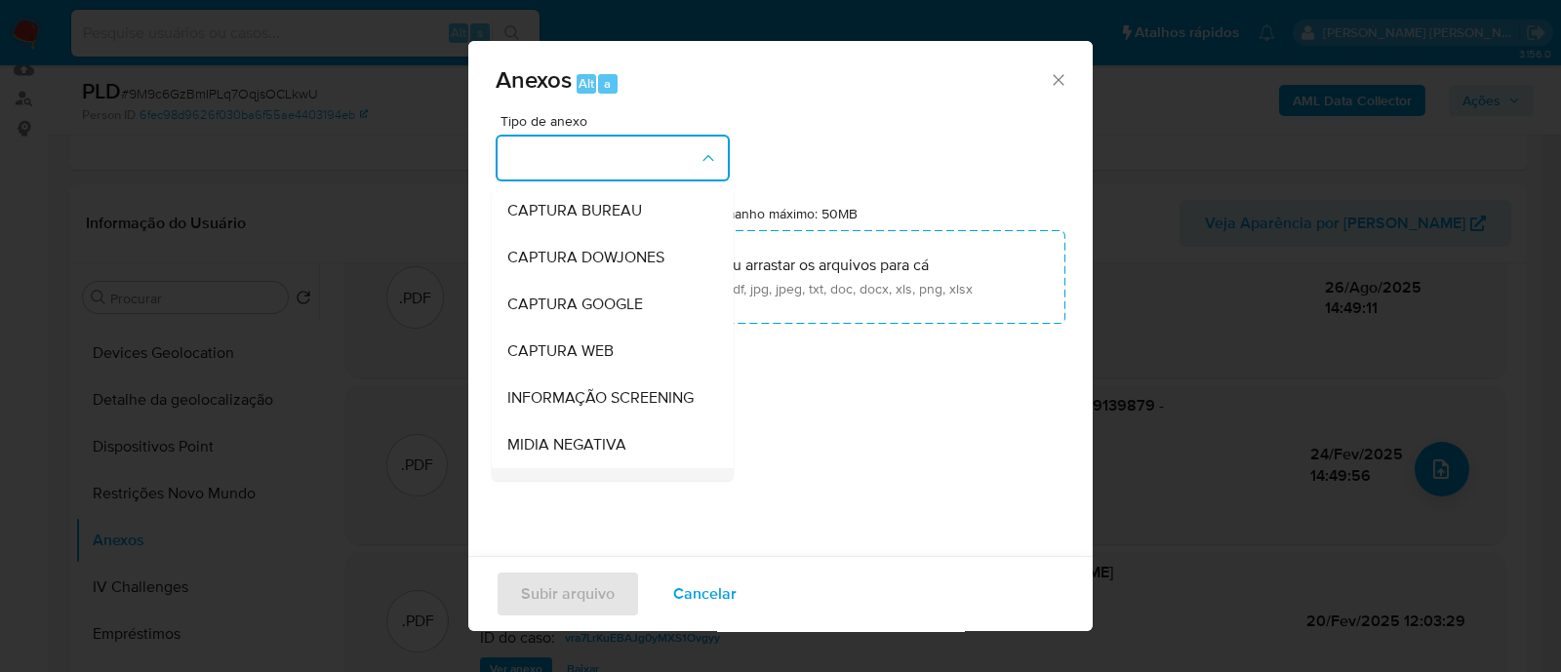
scroll to position [301, 0]
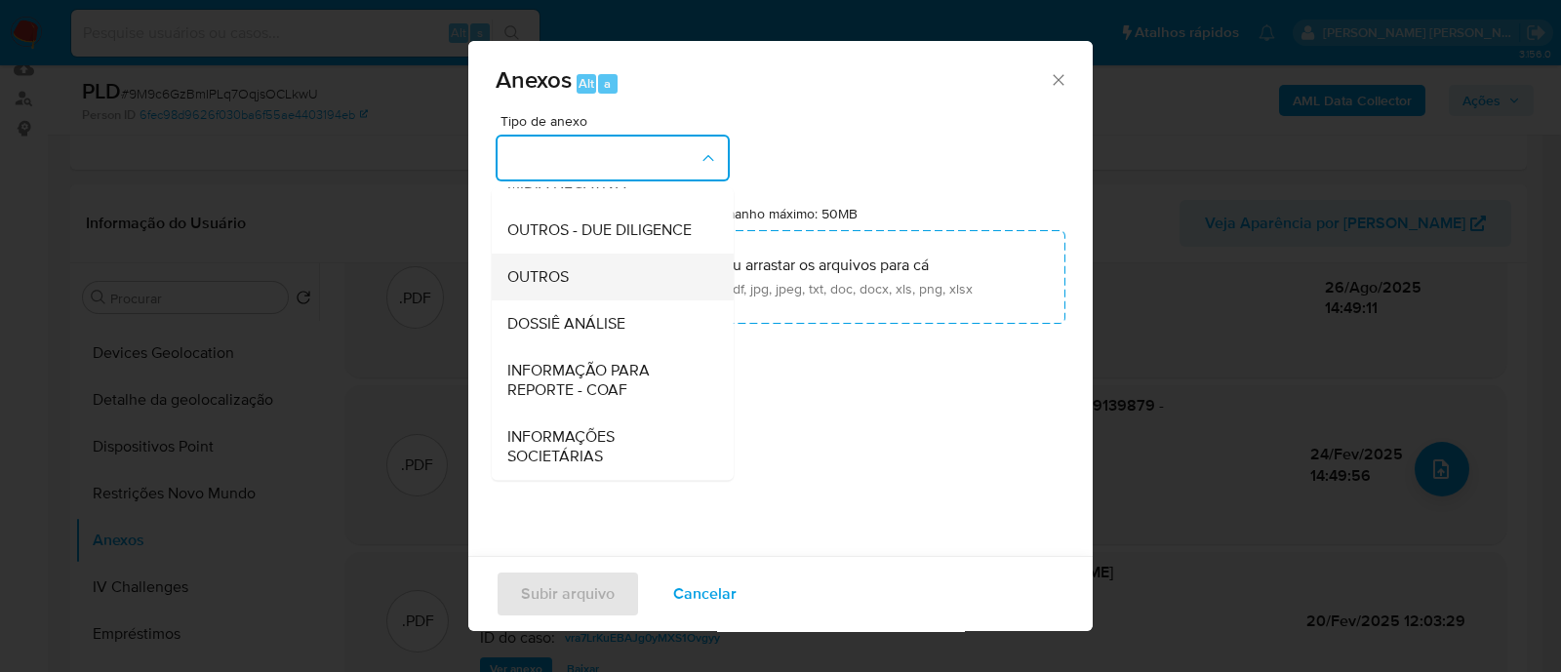
click at [553, 278] on span "OUTROS" at bounding box center [537, 277] width 61 height 20
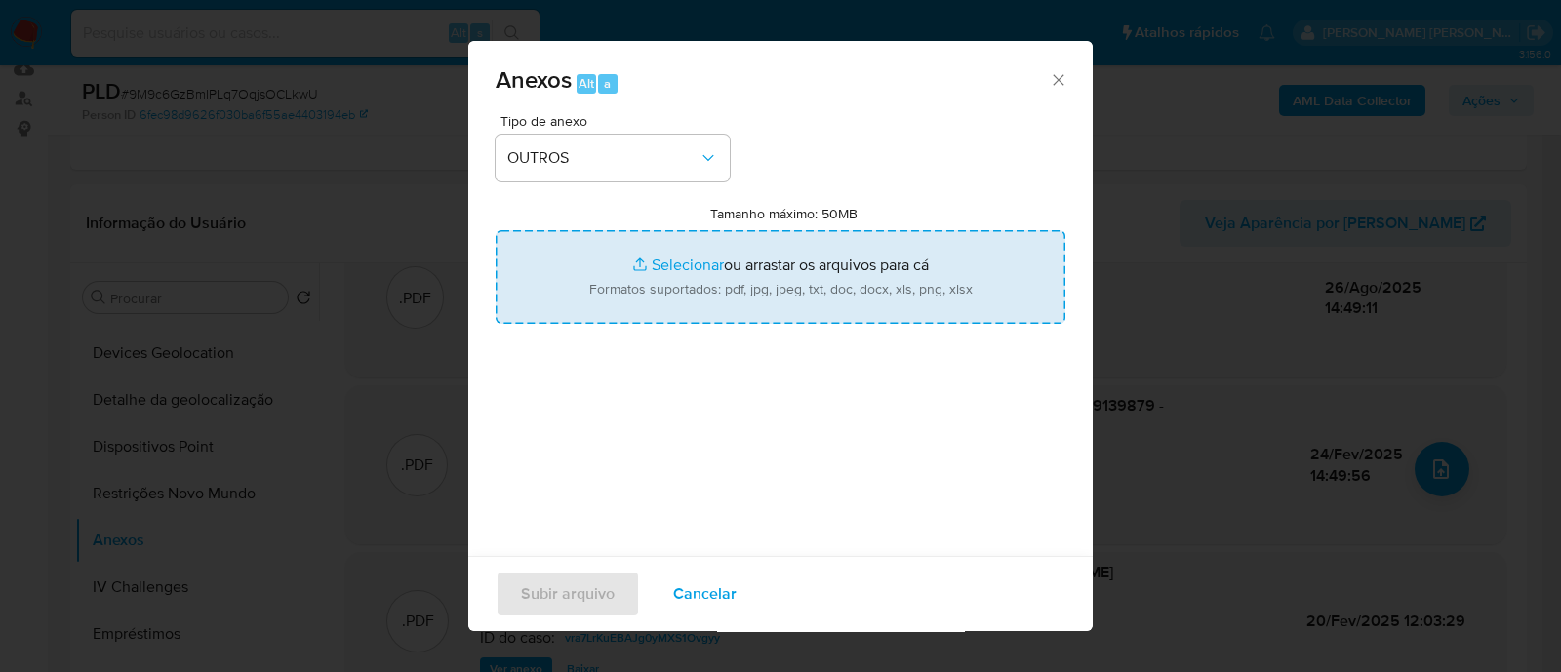
click at [682, 268] on input "Tamanho máximo: 50MB Selecionar arquivos" at bounding box center [781, 277] width 570 height 94
type input "C:\fakepath\Mulan 353372227_2025_08_25_08_17_33.xlsx"
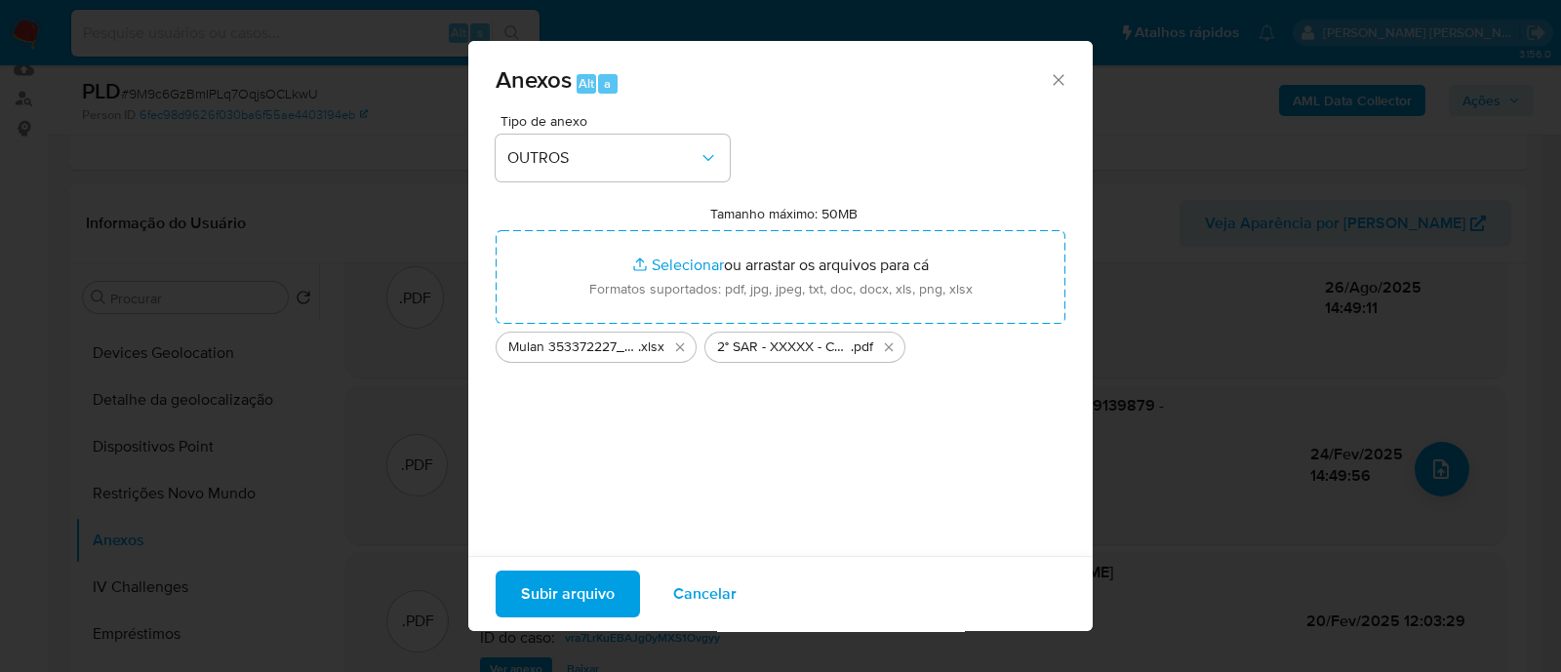
click at [567, 592] on span "Subir arquivo" at bounding box center [568, 594] width 94 height 43
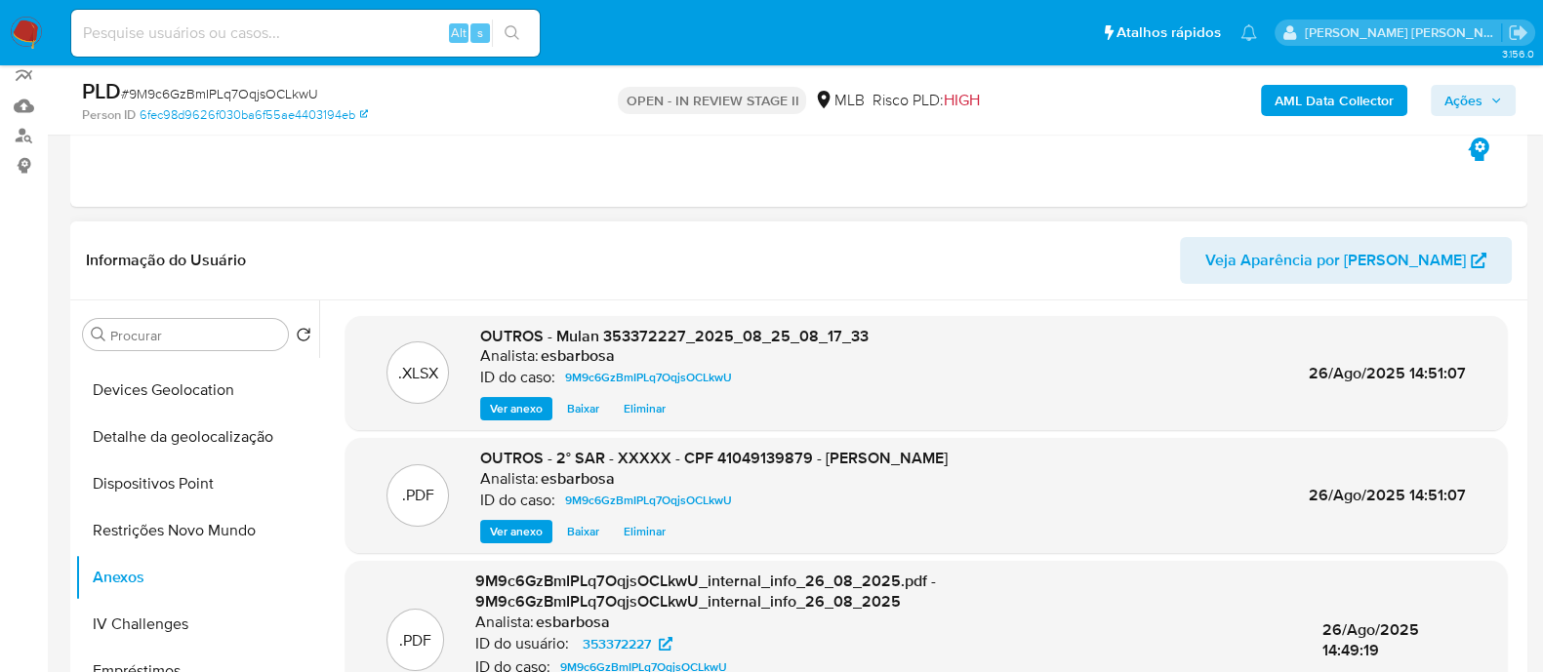
scroll to position [243, 0]
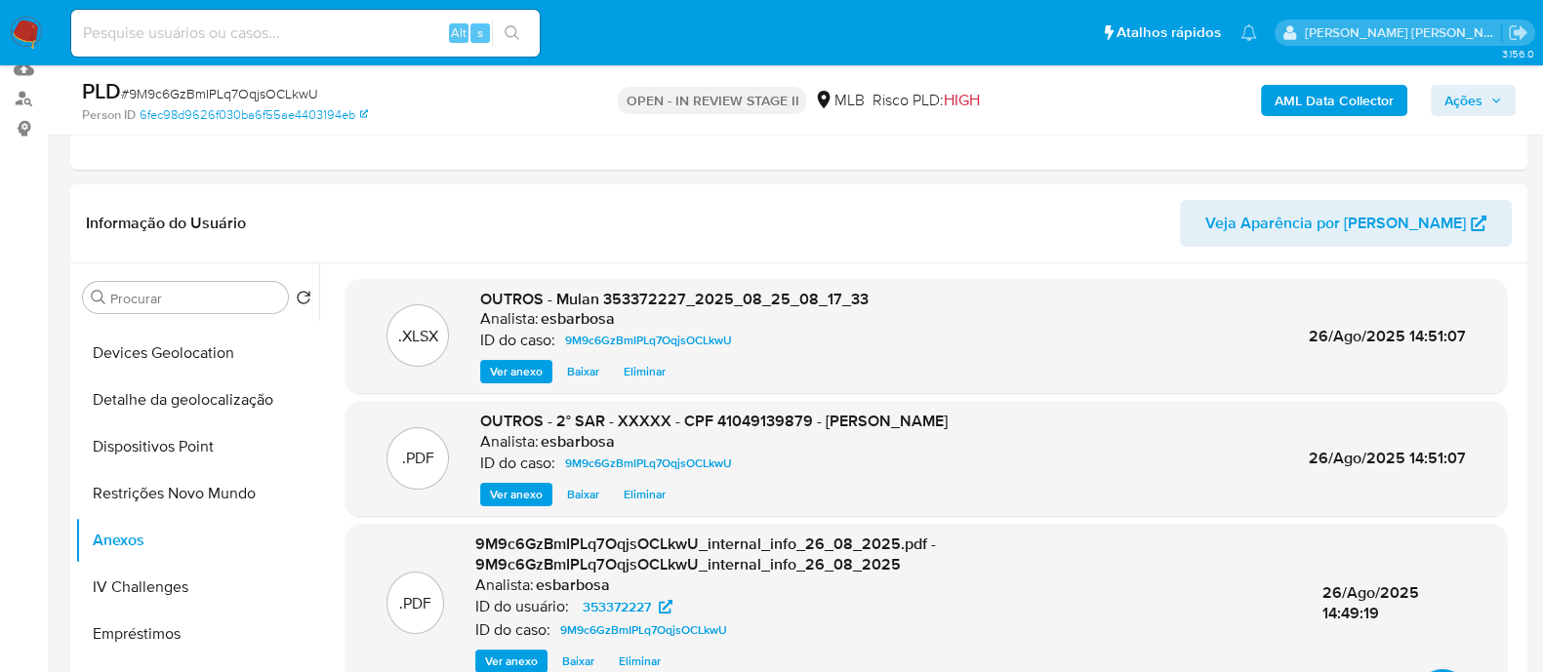
click at [1454, 104] on span "Ações" at bounding box center [1463, 100] width 38 height 31
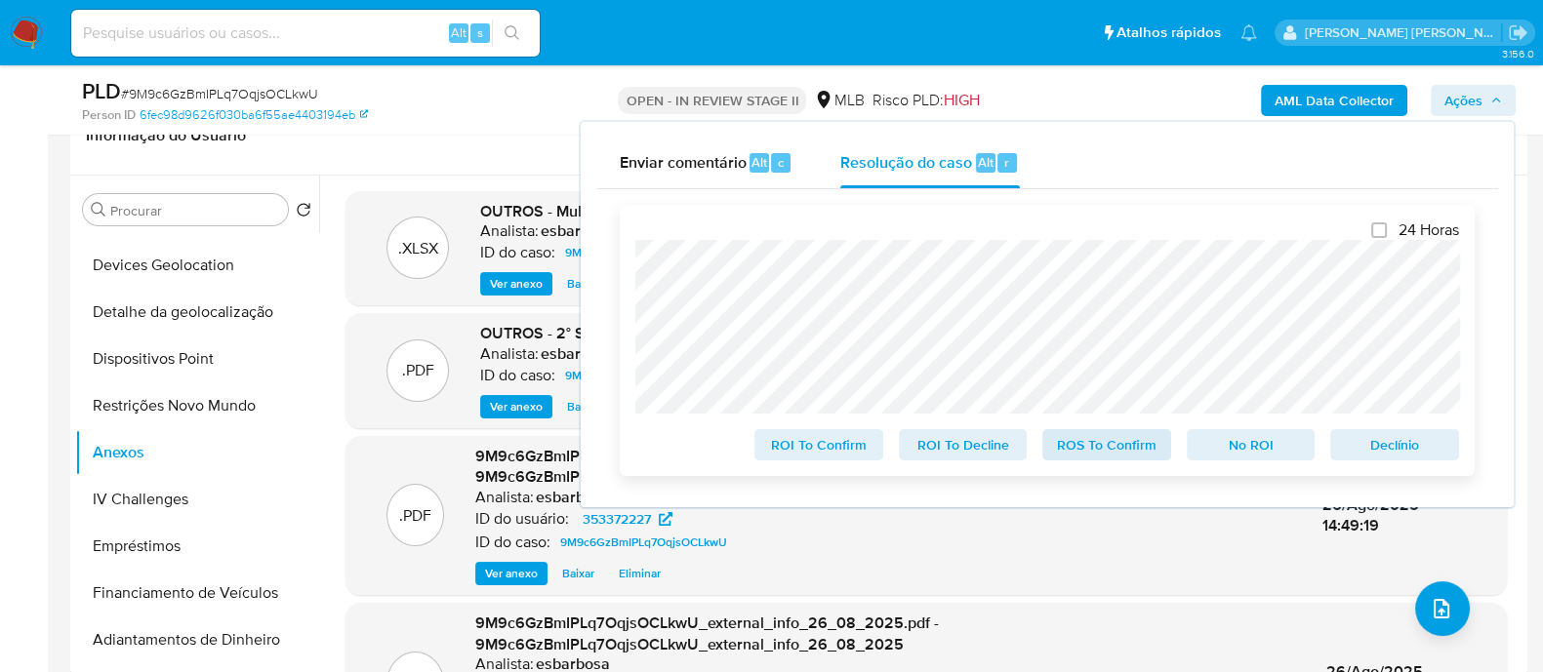
scroll to position [366, 0]
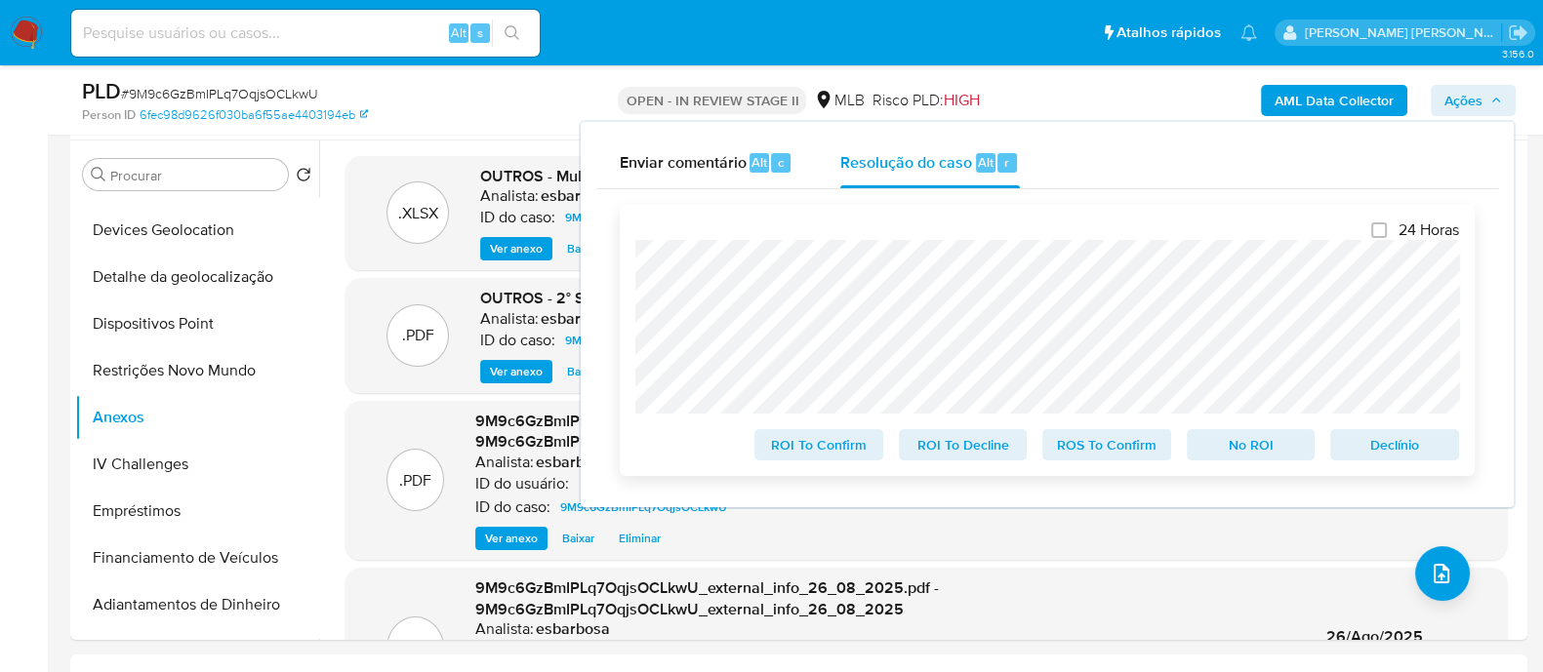
click at [1095, 455] on span "ROS To Confirm" at bounding box center [1106, 444] width 101 height 27
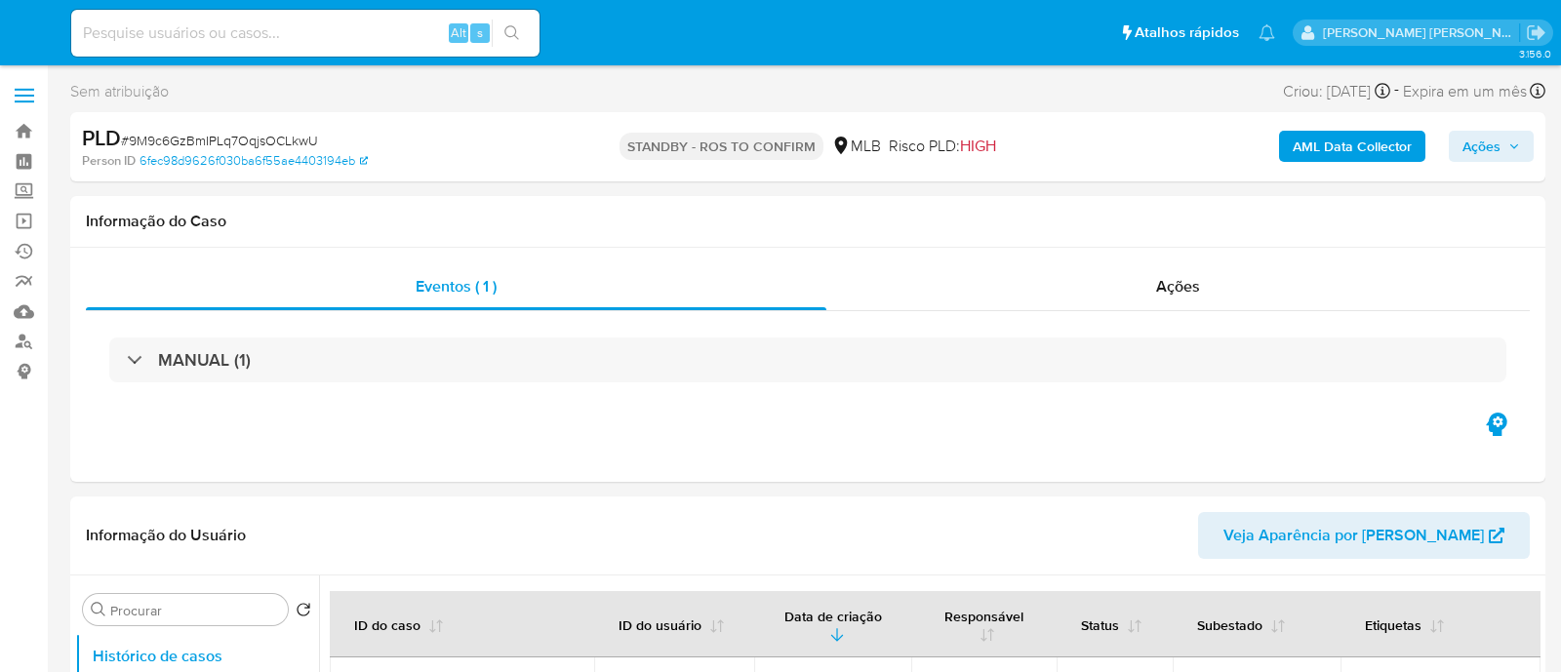
select select "10"
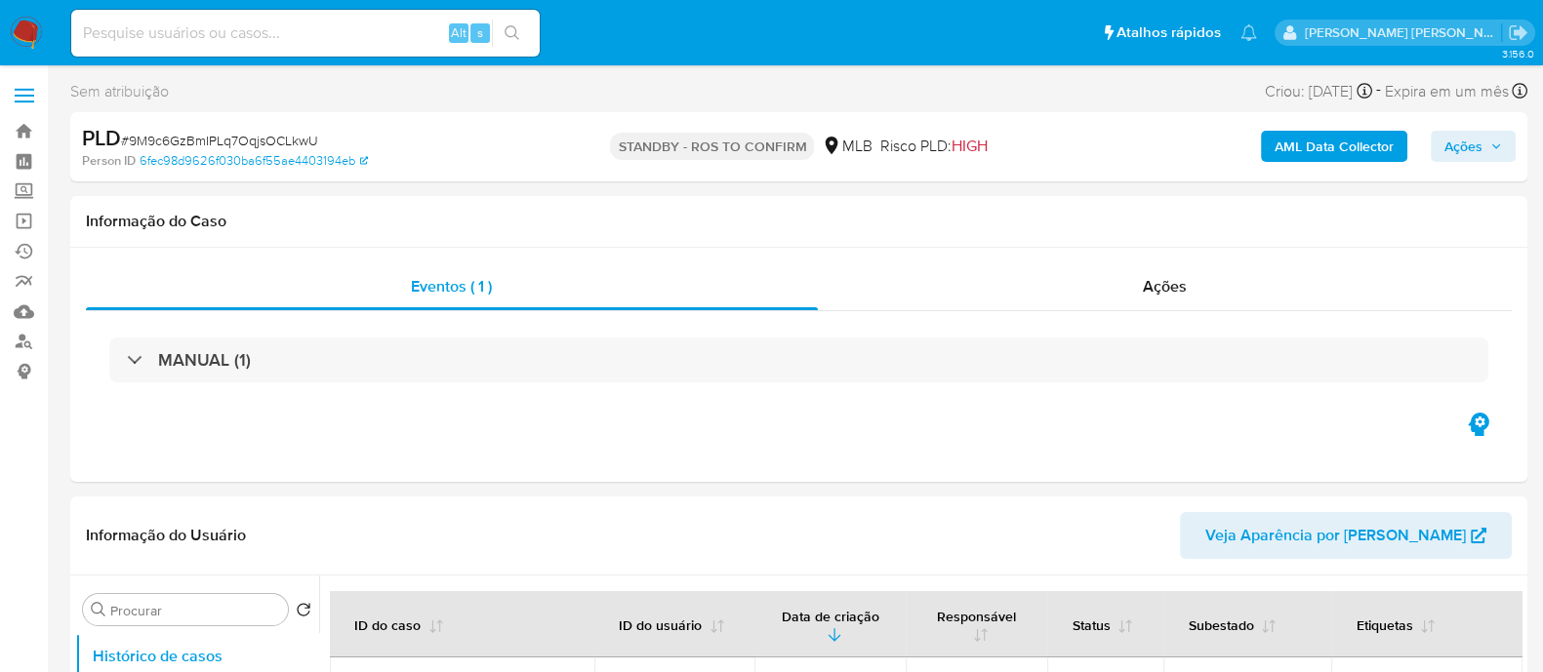
click at [288, 140] on span "# 9M9c6GzBmIPLq7OqjsOCLkwU" at bounding box center [219, 141] width 197 height 20
copy span "9M9c6GzBmIPLq7OqjsOCLkwU"
click at [1058, 312] on div "MANUAL (1)" at bounding box center [799, 360] width 1426 height 98
click at [1047, 296] on div "Ações" at bounding box center [1165, 286] width 695 height 47
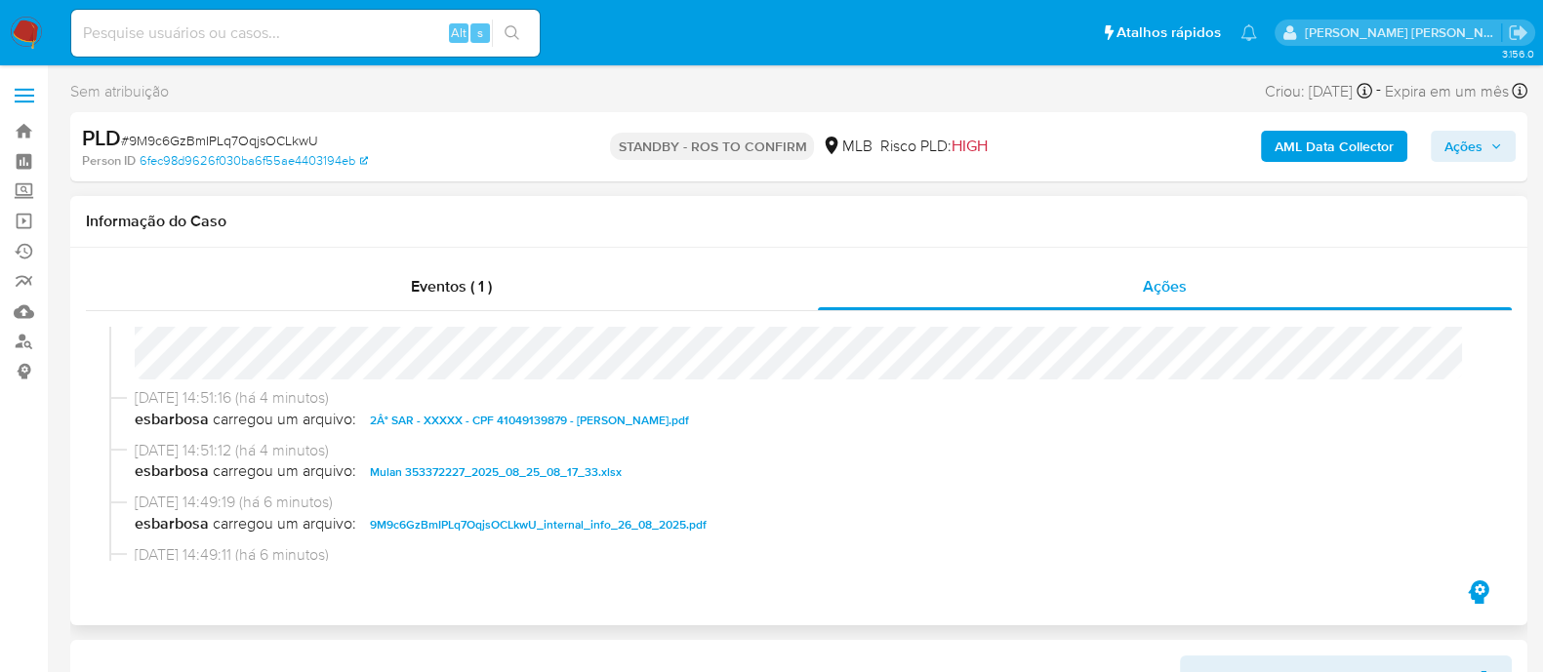
scroll to position [121, 0]
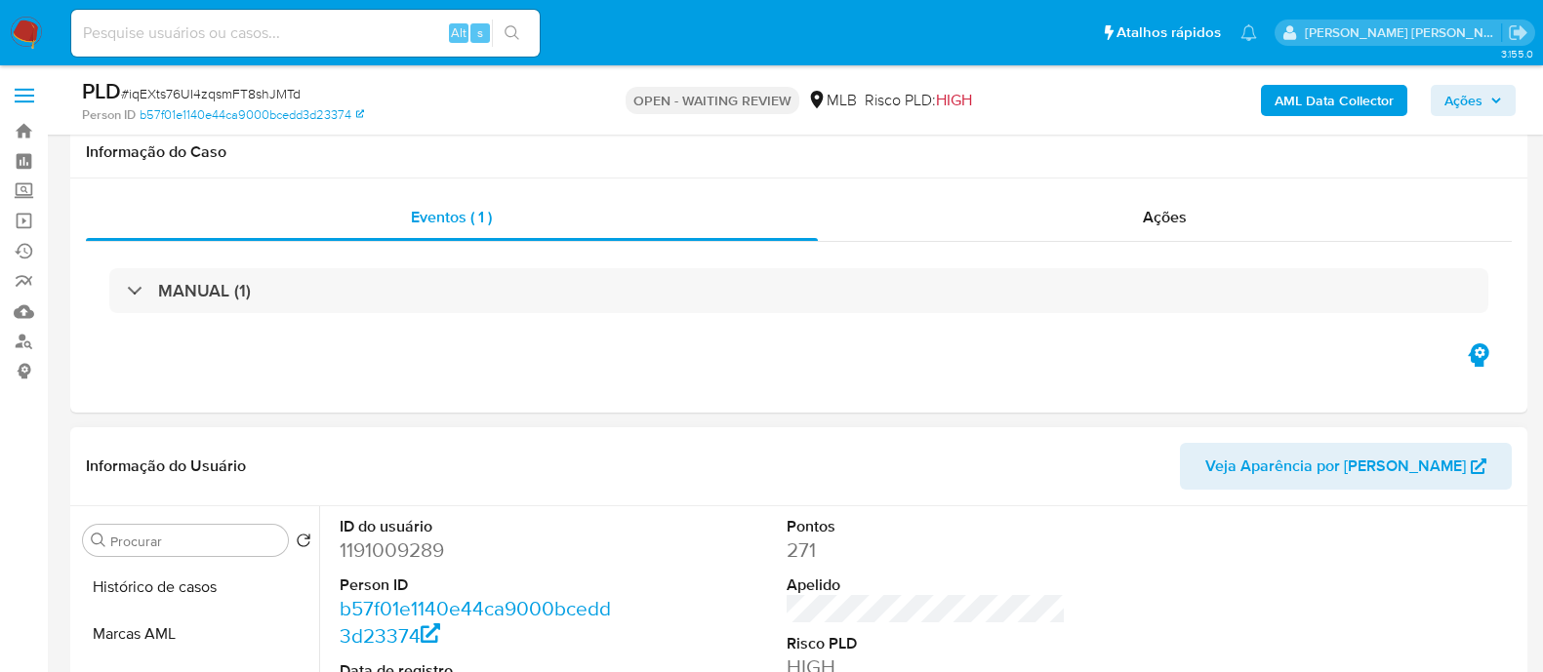
scroll to position [243, 0]
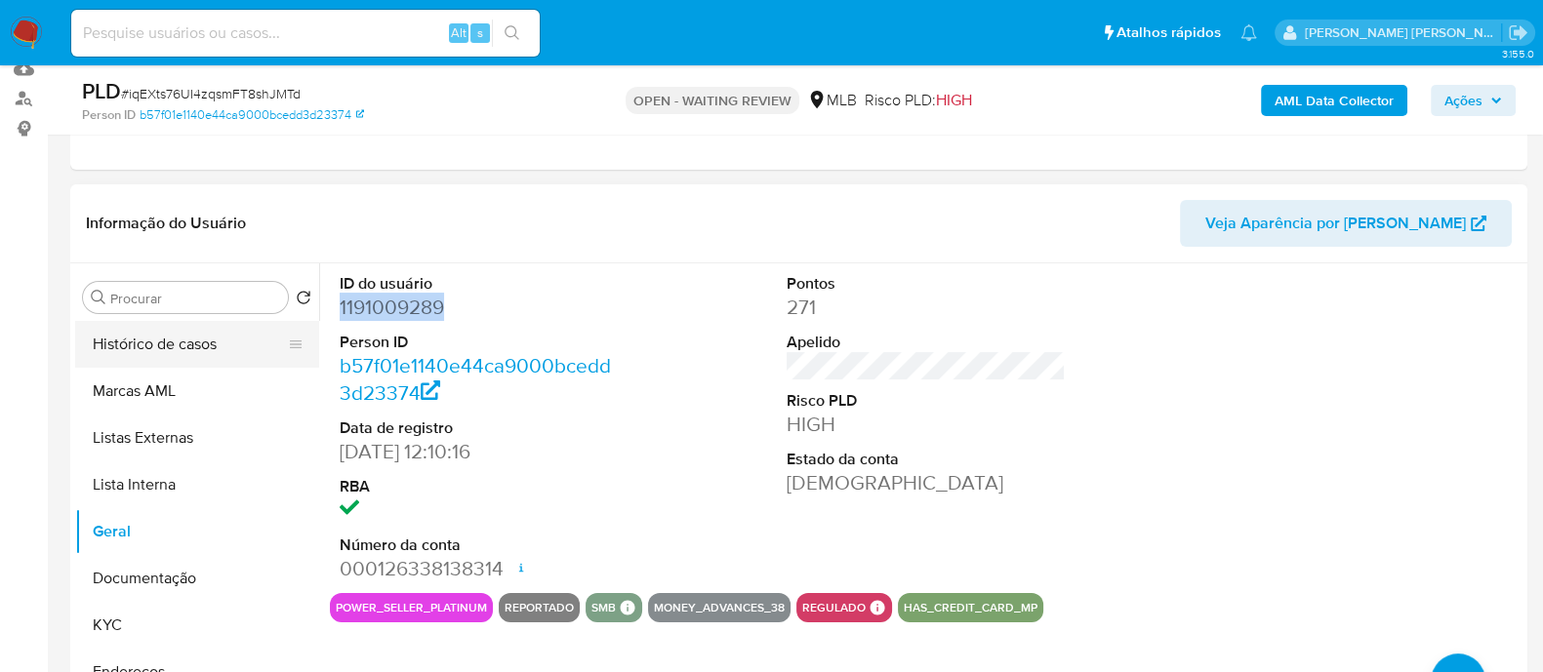
click at [193, 337] on button "Histórico de casos" at bounding box center [189, 344] width 228 height 47
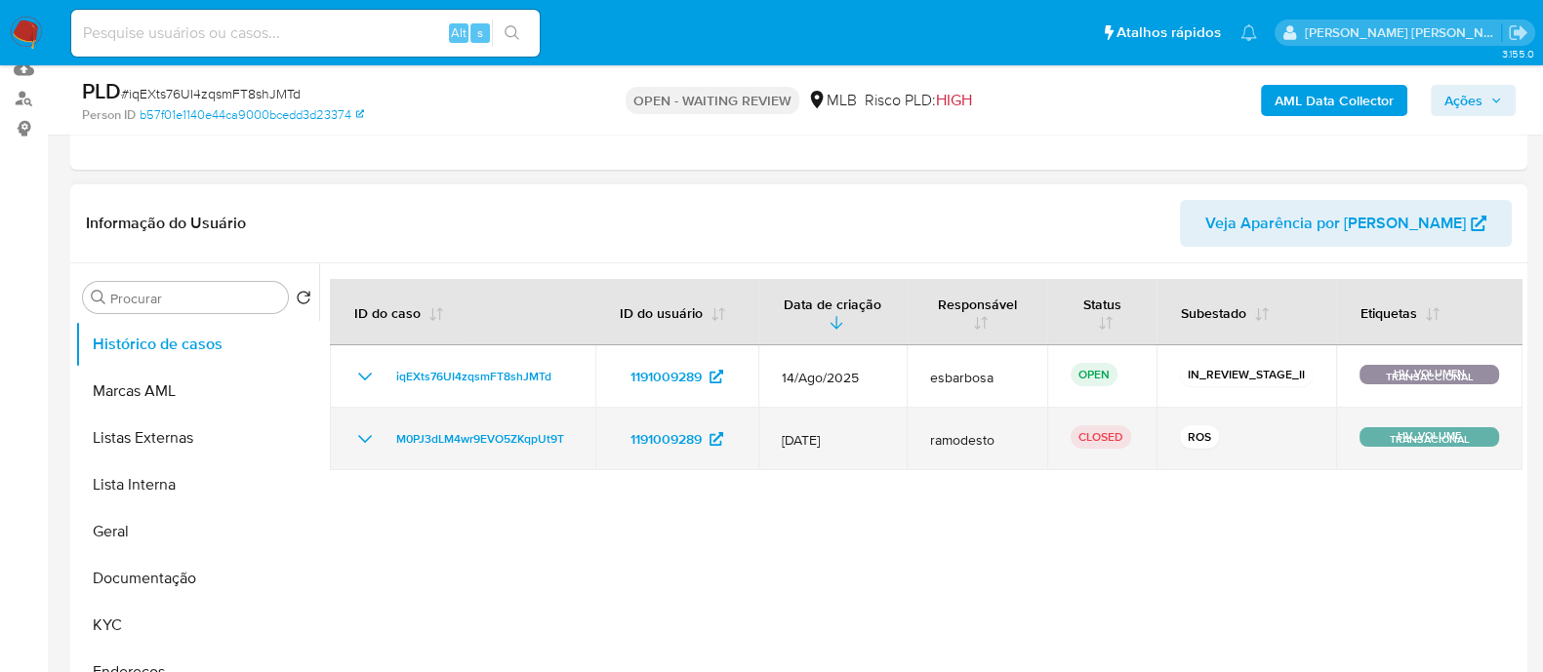
click at [365, 432] on icon "Mostrar/Ocultar" at bounding box center [364, 438] width 23 height 23
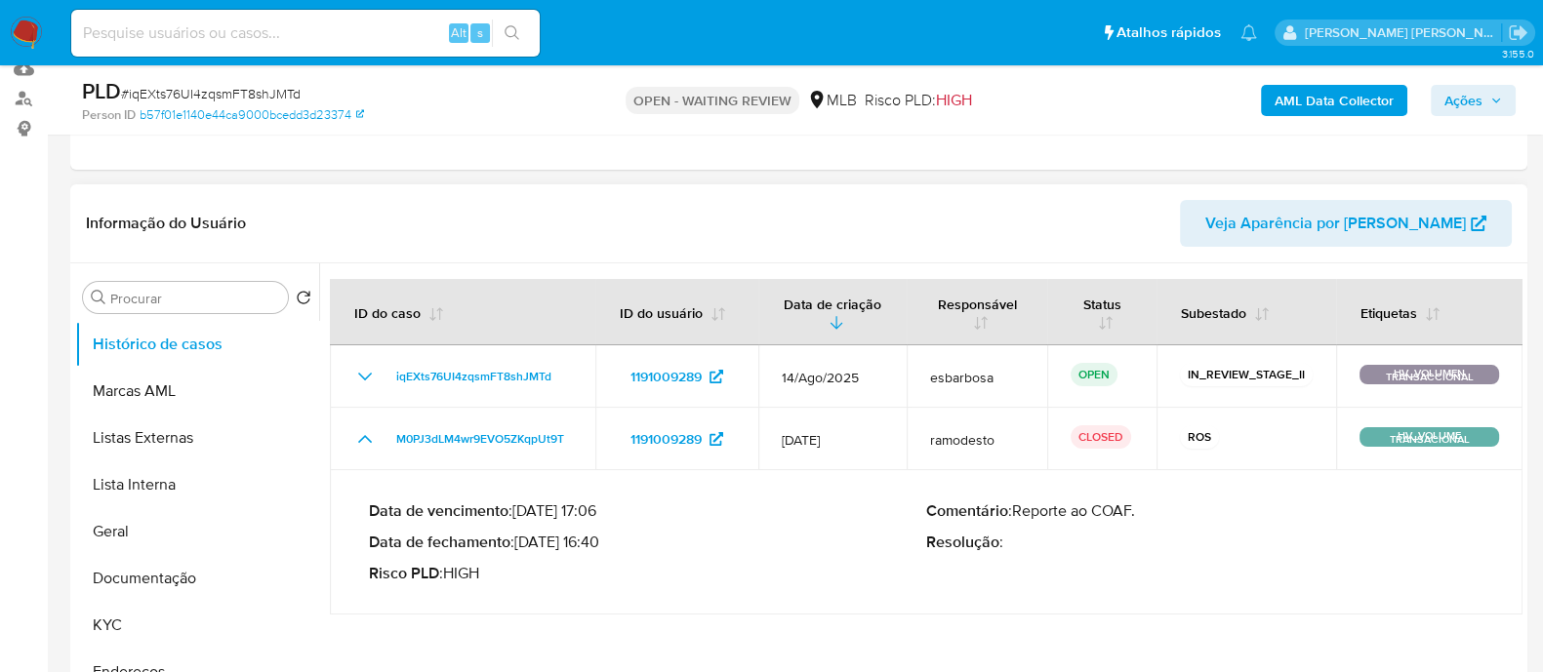
drag, startPoint x: 600, startPoint y: 543, endPoint x: 518, endPoint y: 542, distance: 82.0
click at [518, 542] on p "Data de fechamento : [DATE] 16:40" at bounding box center [647, 543] width 557 height 20
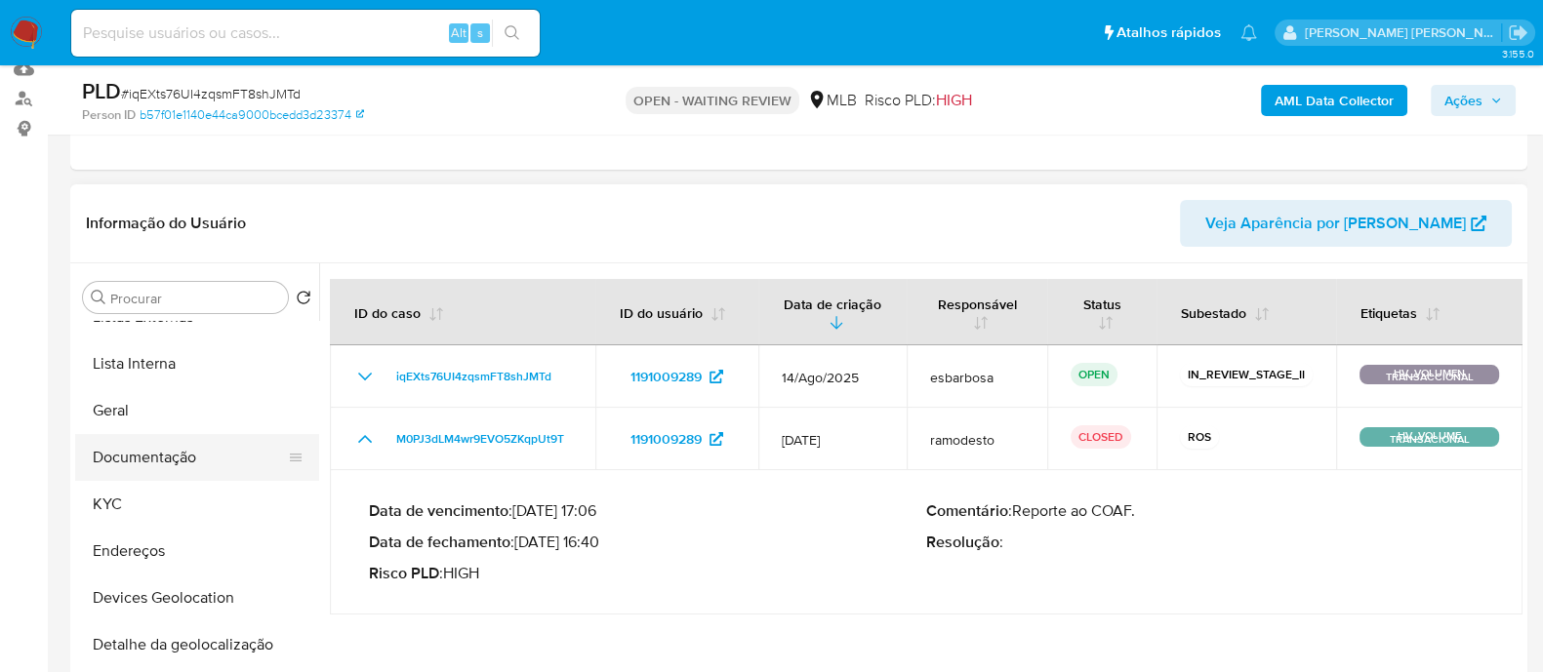
click at [165, 457] on button "Documentação" at bounding box center [189, 457] width 228 height 47
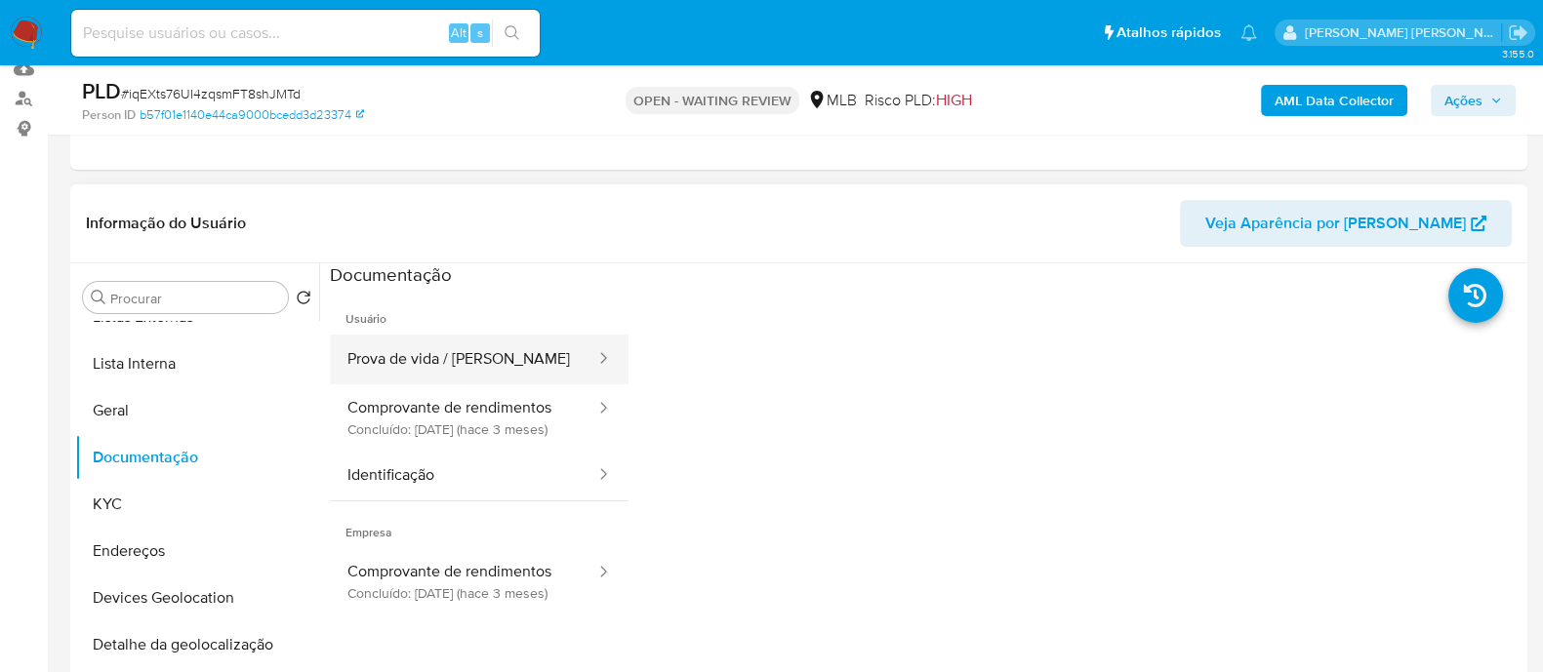
click at [437, 352] on button "Prova de vida / [PERSON_NAME]" at bounding box center [463, 360] width 267 height 50
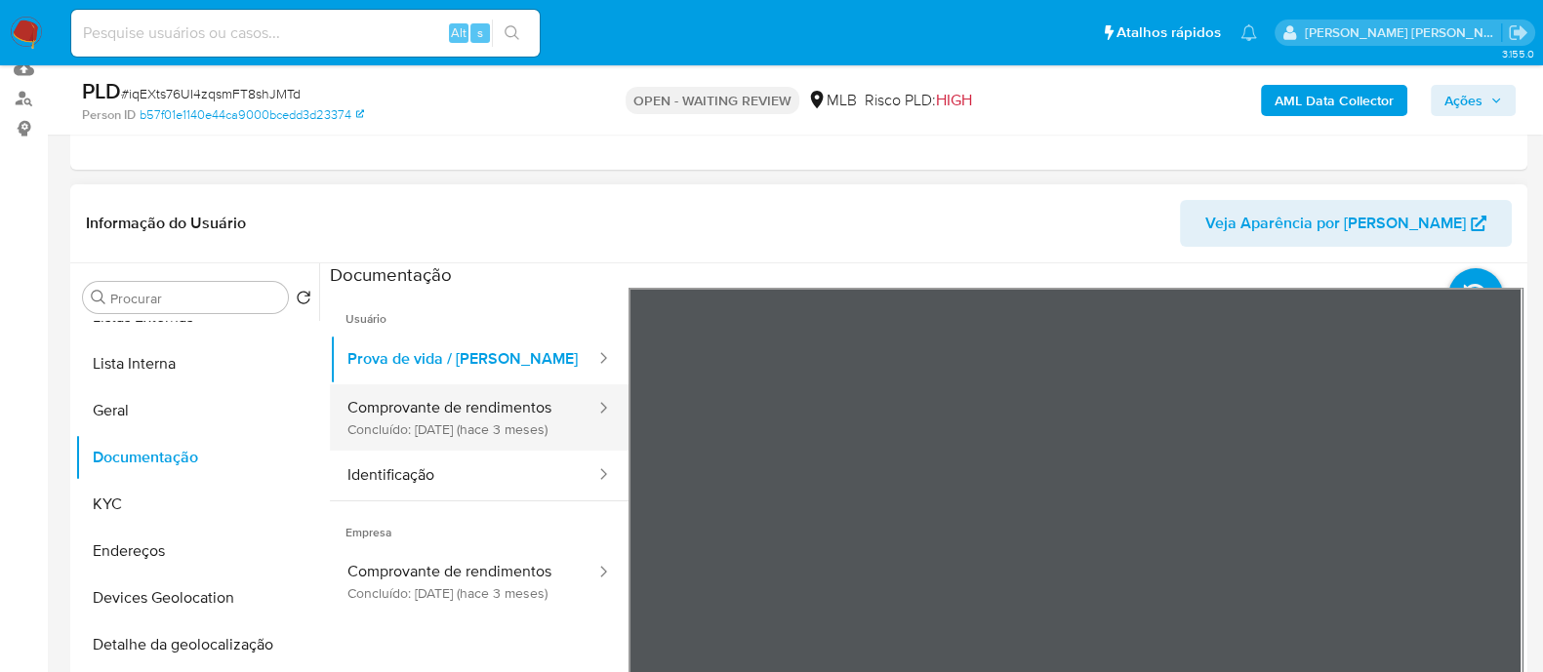
click at [454, 418] on button "Comprovante de rendimentos Concluído: [DATE] (hace 3 meses)" at bounding box center [463, 417] width 267 height 66
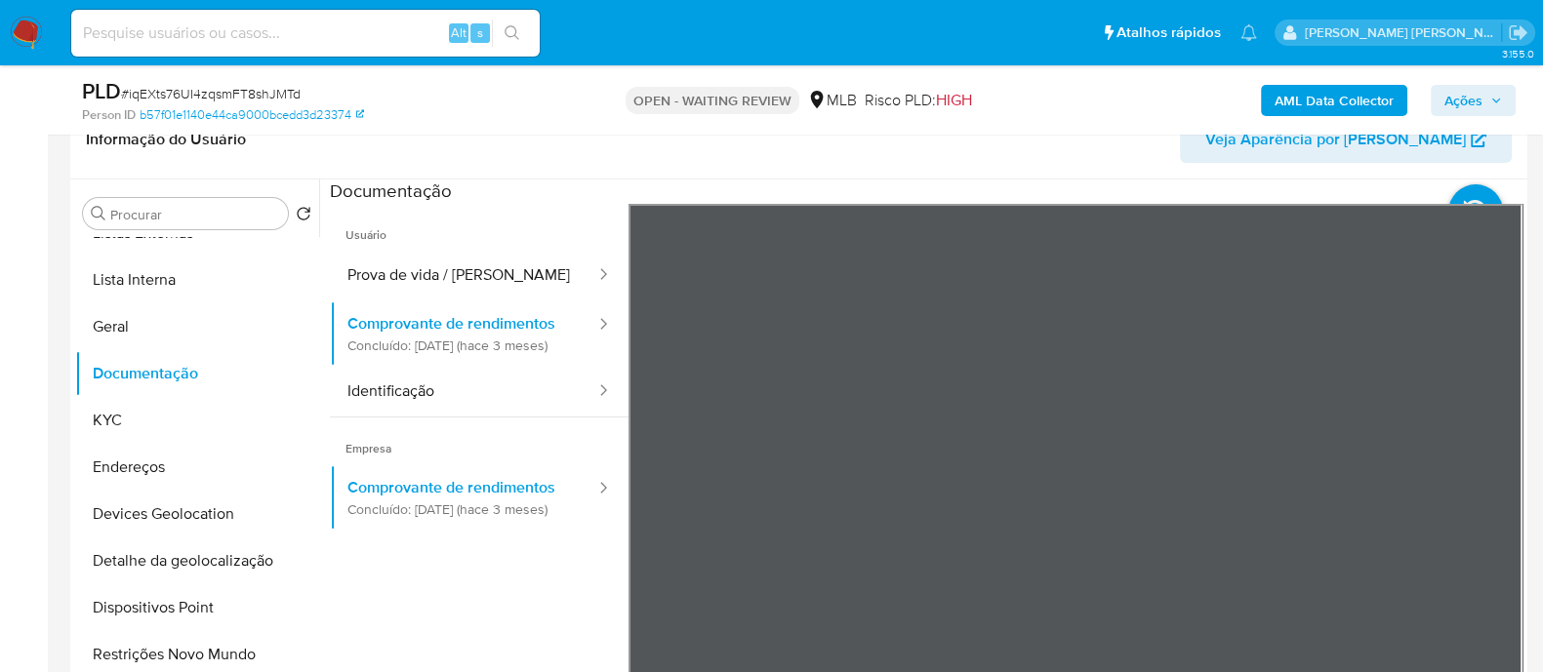
scroll to position [366, 0]
